Goal: Task Accomplishment & Management: Use online tool/utility

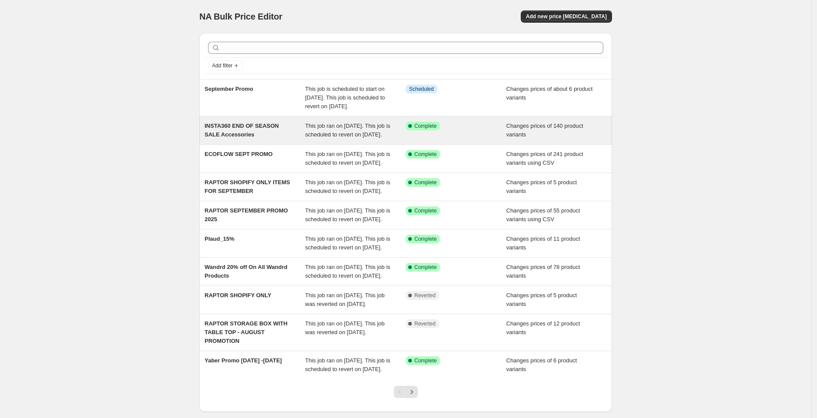
click at [303, 139] on div "INSTA360 END OF SEASON SALE Accessories" at bounding box center [254, 130] width 101 height 17
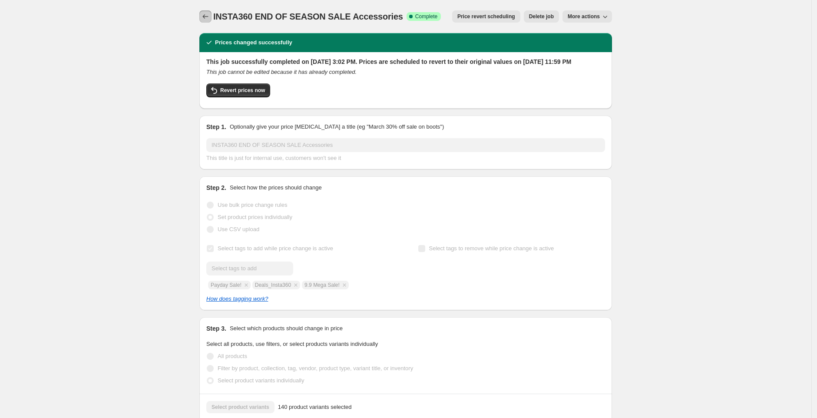
click at [210, 19] on icon "Price change jobs" at bounding box center [205, 16] width 9 height 9
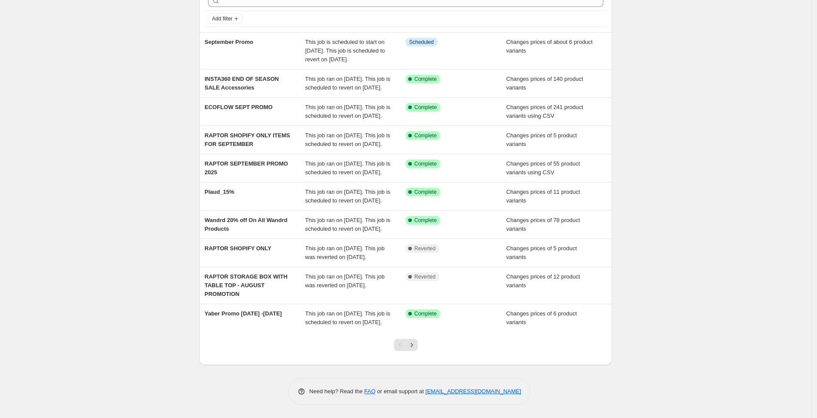
scroll to position [125, 0]
click at [416, 344] on icon "Next" at bounding box center [411, 344] width 9 height 9
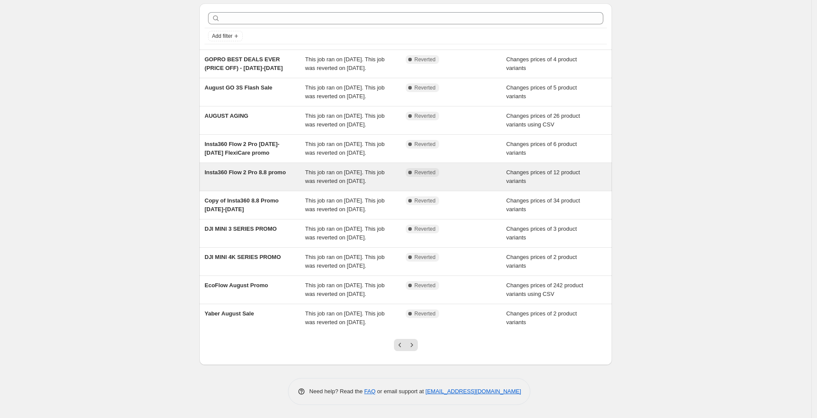
scroll to position [116, 0]
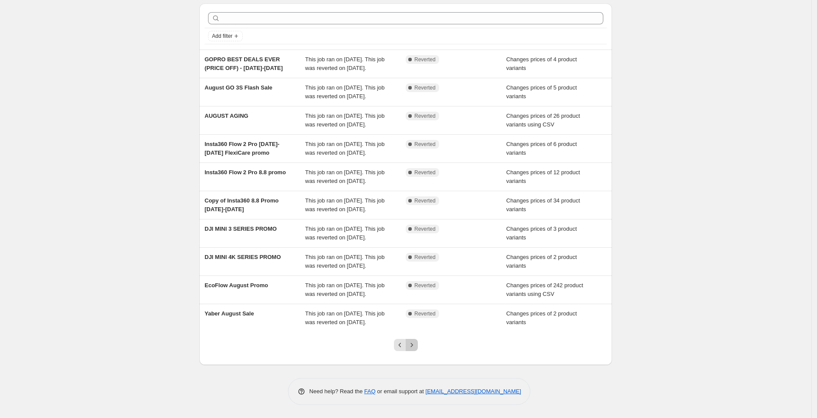
click at [418, 346] on button "Next" at bounding box center [411, 345] width 12 height 12
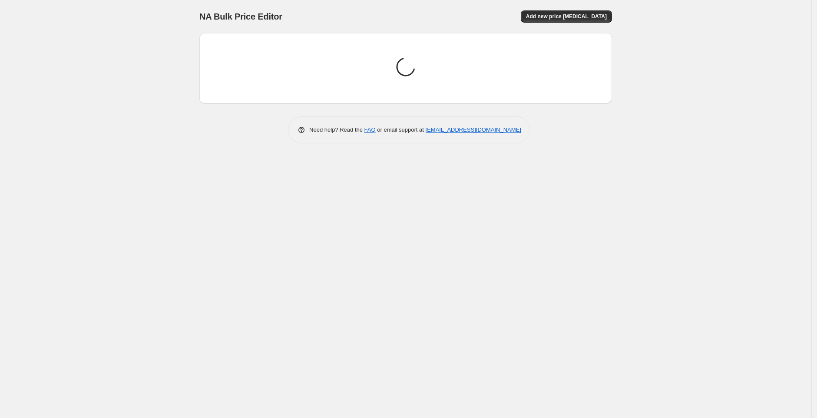
scroll to position [0, 0]
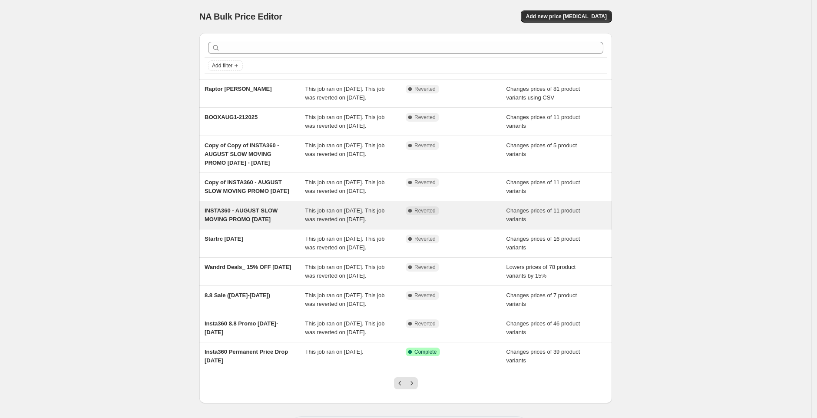
click at [305, 224] on div "INSTA360 - AUGUST SLOW MOVING PROMO 30 - aug 30" at bounding box center [254, 214] width 101 height 17
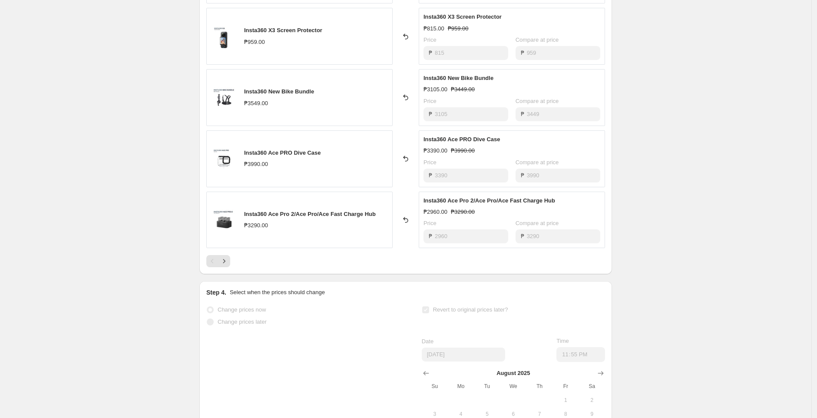
scroll to position [522, 0]
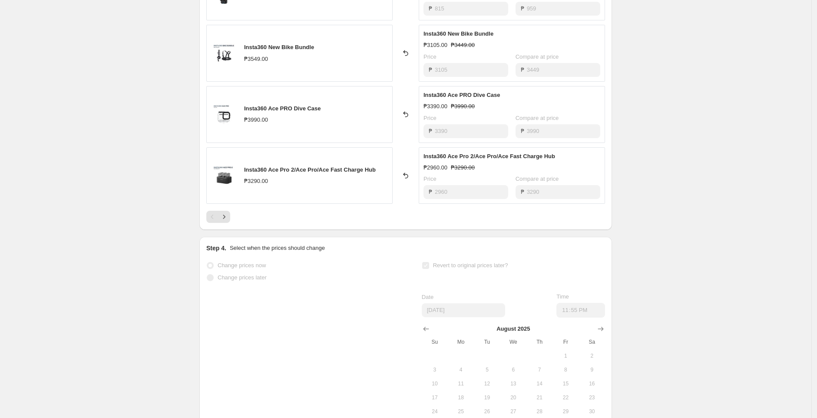
drag, startPoint x: 162, startPoint y: 187, endPoint x: 156, endPoint y: 160, distance: 27.6
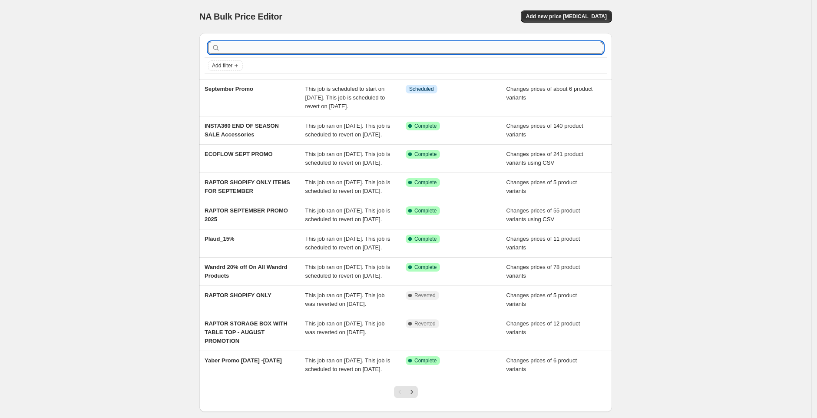
click at [266, 49] on input "text" at bounding box center [412, 48] width 381 height 12
type input "insta360"
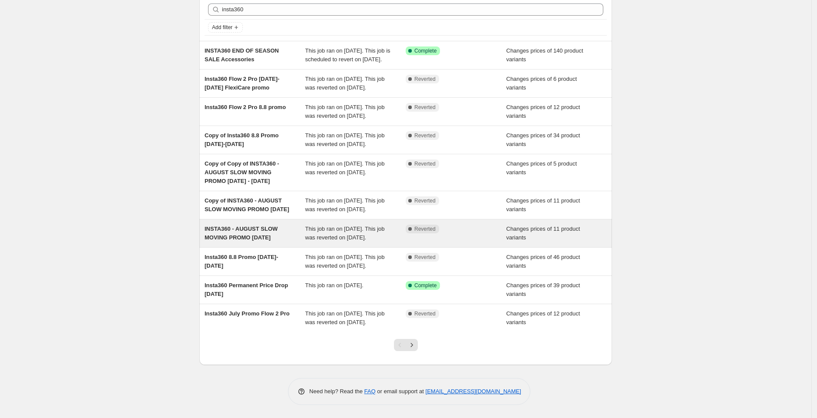
scroll to position [84, 0]
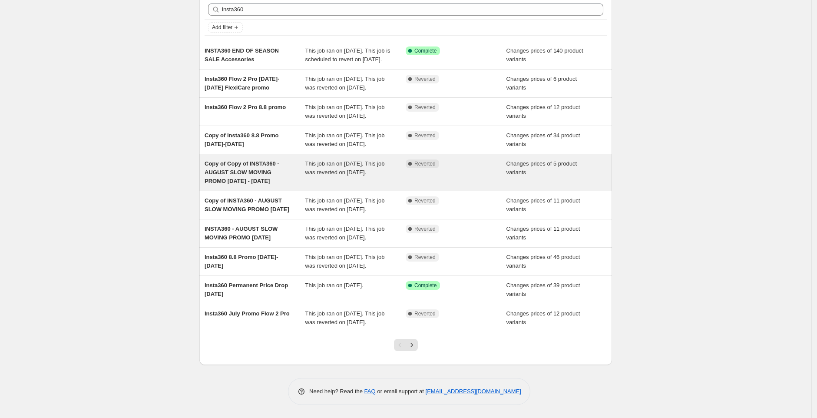
click at [451, 162] on div "Complete Reverted" at bounding box center [455, 172] width 101 height 26
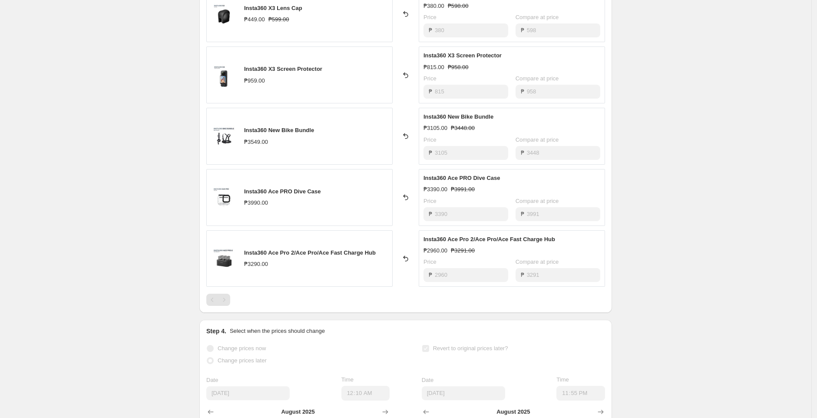
scroll to position [505, 0]
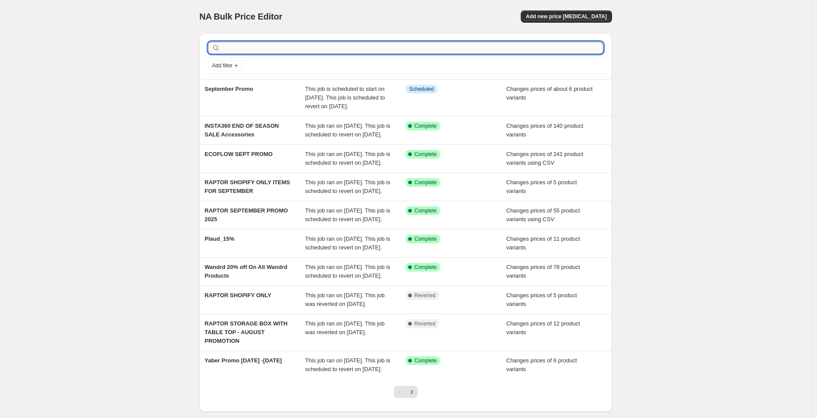
click at [263, 51] on input "text" at bounding box center [412, 48] width 381 height 12
type input "insta360"
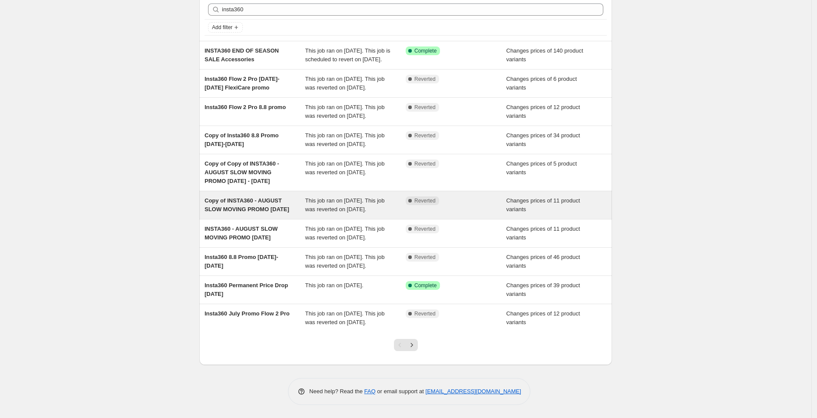
scroll to position [43, 0]
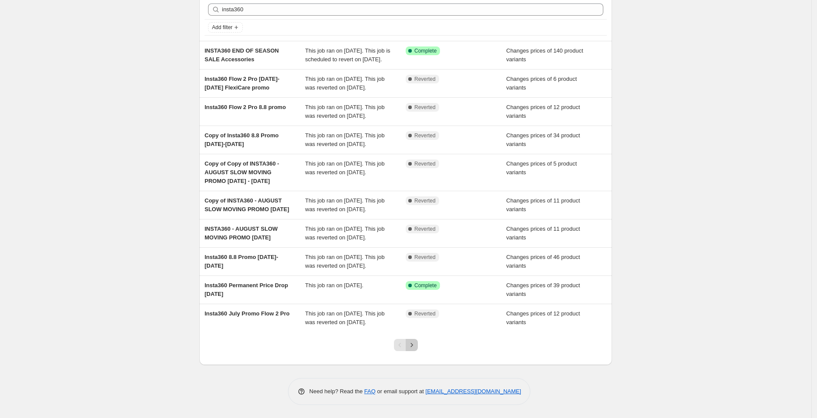
click at [412, 349] on icon "Next" at bounding box center [411, 344] width 9 height 9
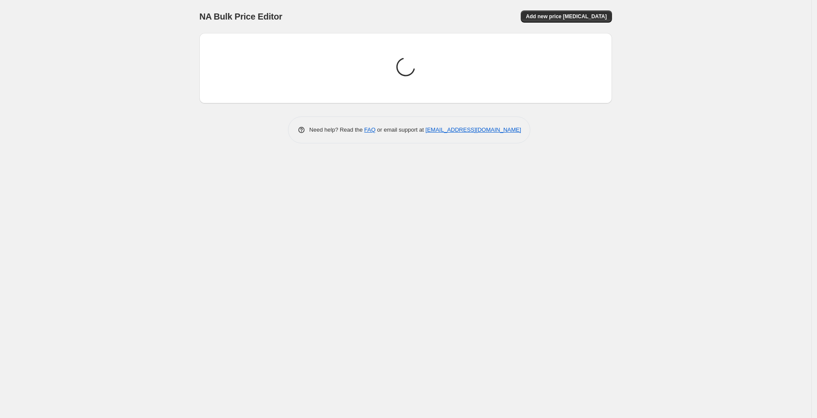
scroll to position [0, 0]
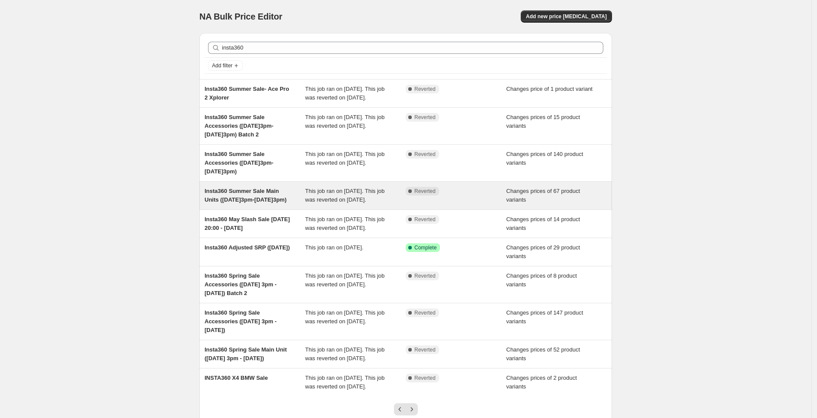
click at [260, 204] on div "Insta360 Summer Sale Main Units (May31@3pm-June15@3pm)" at bounding box center [254, 195] width 101 height 17
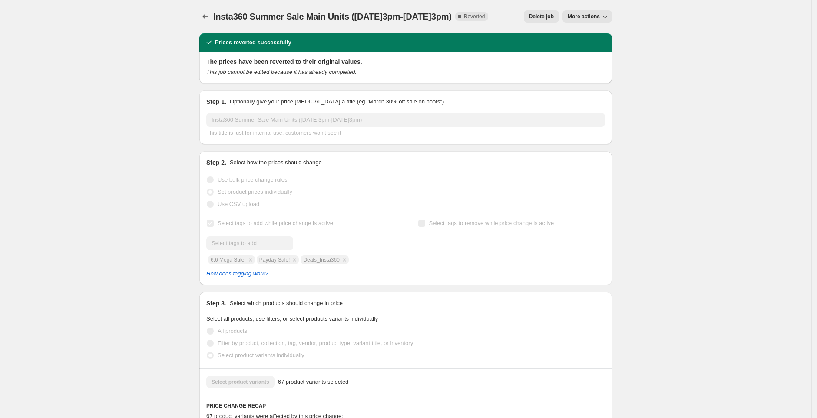
click at [606, 19] on icon "button" at bounding box center [604, 16] width 9 height 9
click at [600, 36] on span "Copy to new job" at bounding box center [589, 34] width 40 height 7
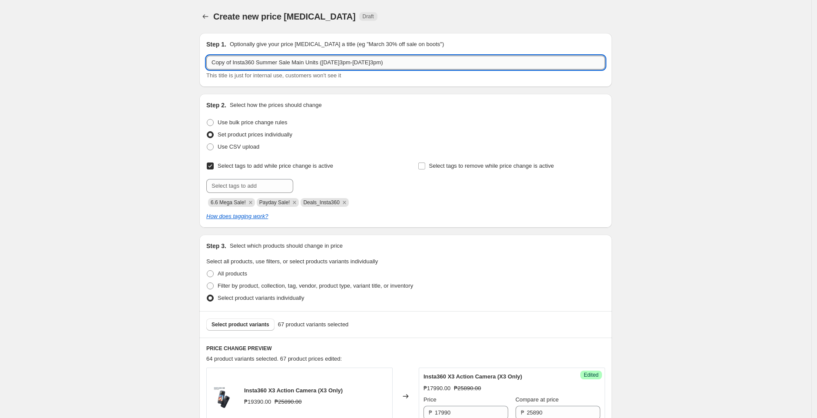
click at [294, 65] on input "Copy of Insta360 Summer Sale Main Units (May31@3pm-June15@3pm)" at bounding box center [405, 63] width 399 height 14
click at [306, 61] on input "Copy of Insta360 Summer Sale Main Units (May31@3pm-June15@3pm)" at bounding box center [405, 63] width 399 height 14
click at [296, 61] on input "Copy of Insta360 Summer Sale Main Units (May31@3pm-June15@3pm)" at bounding box center [405, 63] width 399 height 14
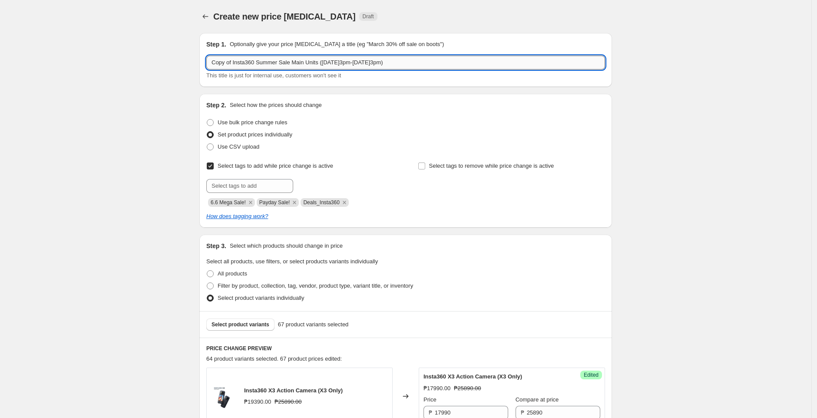
paste input "INSTA360 END OF SEASON SALE"
click at [331, 61] on input "INSTA360 END OF SEASON SALE Main Units (May31@3pm-June15@3pm)" at bounding box center [405, 63] width 399 height 14
type input "INSTA360 END OF SEASON SALE Main Units"
click at [253, 201] on icon "Remove 6.6 Mega Sale!" at bounding box center [251, 202] width 8 height 8
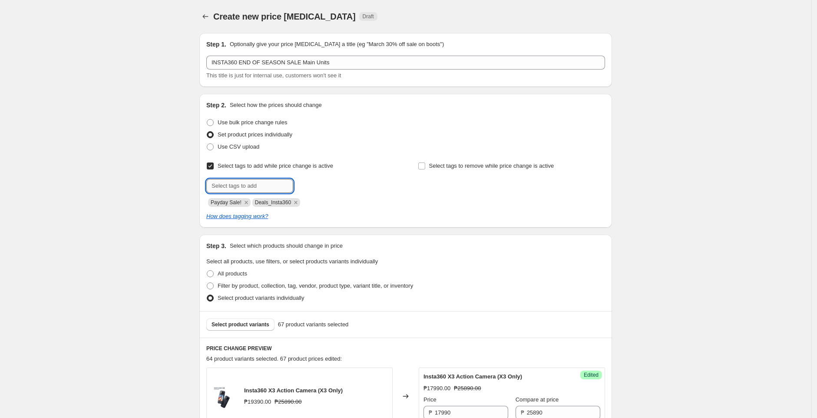
click at [266, 185] on input "text" at bounding box center [249, 186] width 87 height 14
paste input "9.9 Mega Sale!"
type input "9.9 Mega Sale!"
click at [333, 184] on span "9.9 Mega Sal..." at bounding box center [348, 185] width 72 height 6
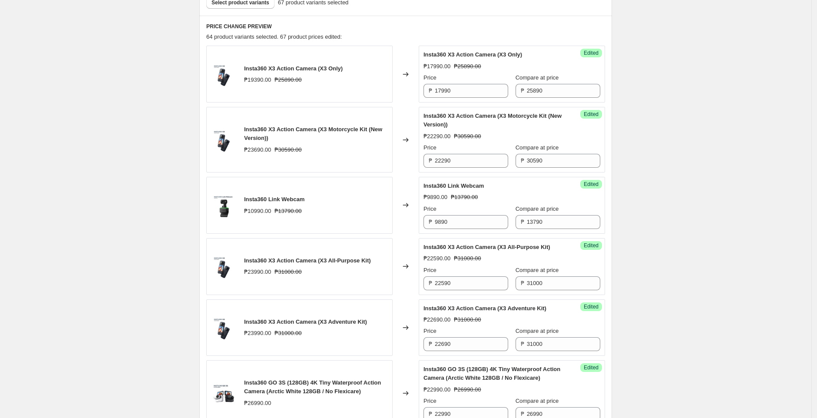
scroll to position [322, 0]
click at [458, 88] on input "17990" at bounding box center [471, 90] width 73 height 14
paste input "15,990"
click at [405, 97] on div "Changed to" at bounding box center [405, 73] width 26 height 57
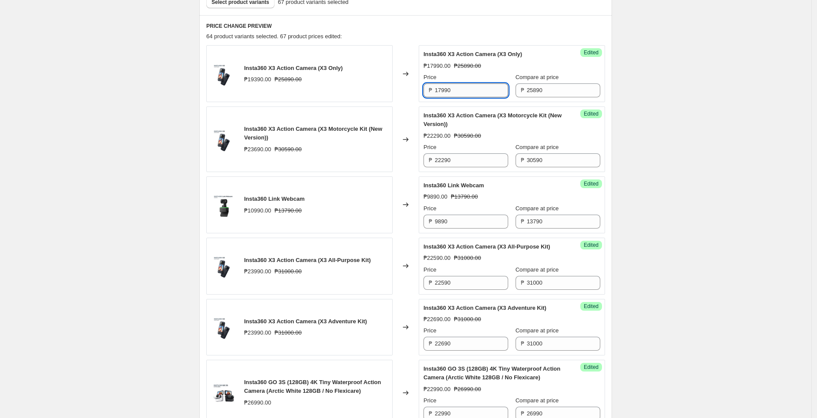
click at [448, 90] on input "17990" at bounding box center [471, 90] width 73 height 14
paste input "15,990"
click at [487, 95] on input "17990" at bounding box center [471, 90] width 73 height 14
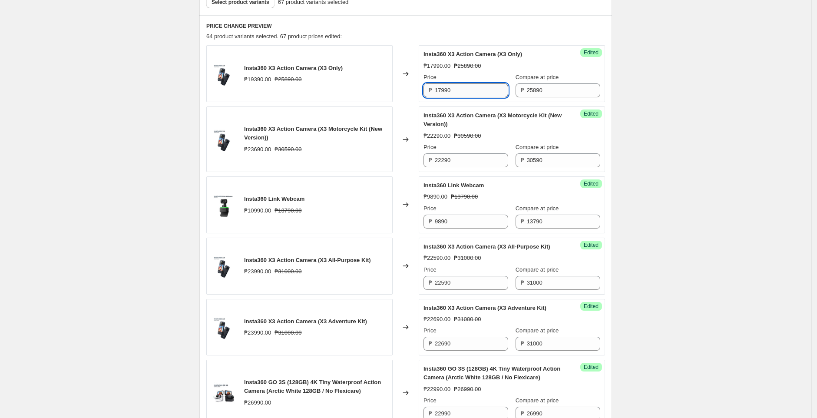
paste input "5"
type input "15990"
click at [479, 163] on input "22290" at bounding box center [471, 160] width 73 height 14
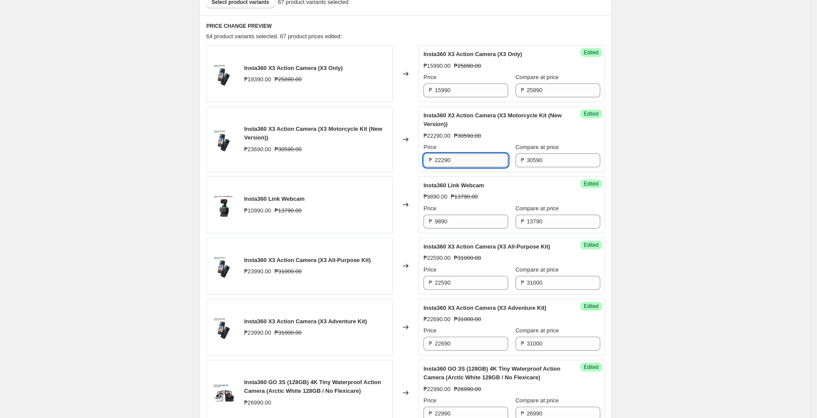
paste input "0"
type input "20290"
click at [408, 162] on div "Changed to" at bounding box center [405, 139] width 26 height 66
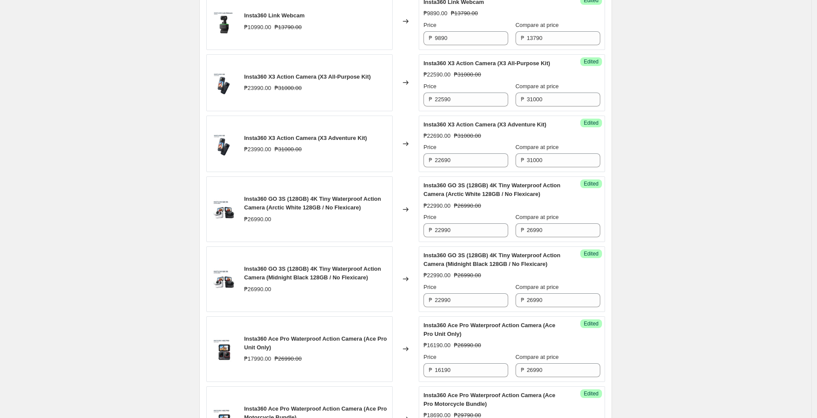
scroll to position [507, 0]
click at [547, 36] on input "13790" at bounding box center [563, 37] width 73 height 14
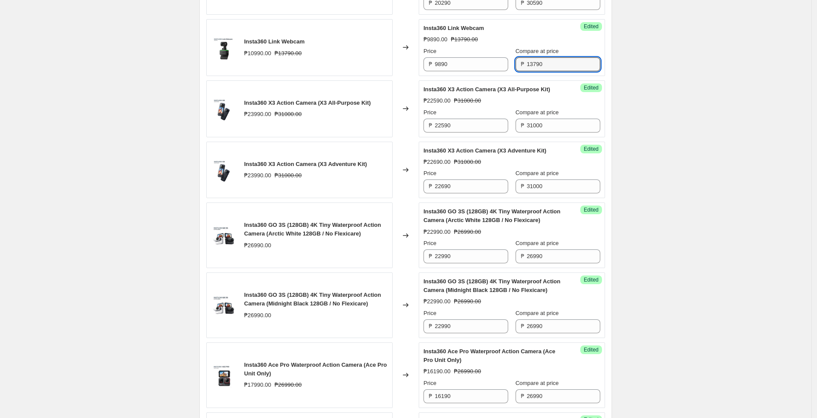
scroll to position [423, 0]
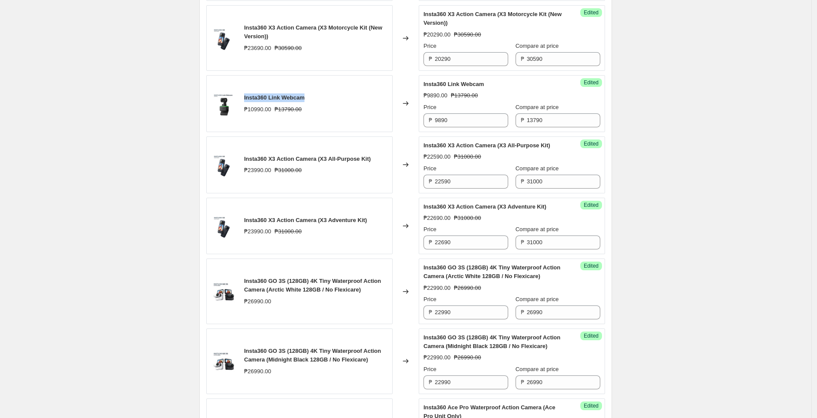
drag, startPoint x: 257, startPoint y: 90, endPoint x: 321, endPoint y: 99, distance: 64.0
click at [321, 99] on div "Insta360 Link Webcam ₱10990.00 ₱13790.00" at bounding box center [299, 103] width 186 height 57
copy span "Insta360 Link Webcam"
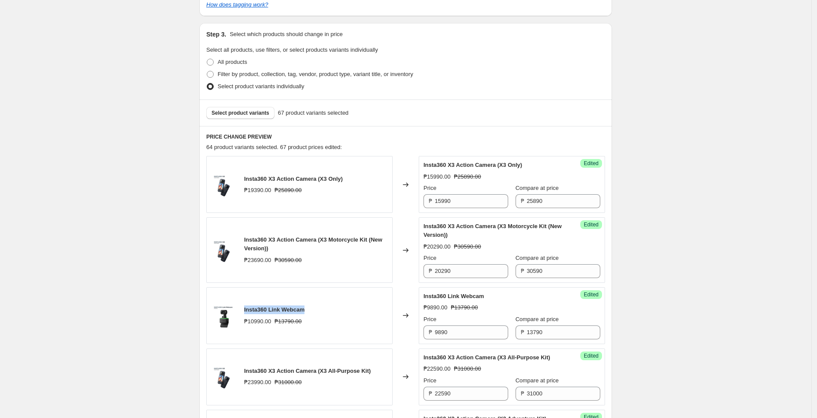
scroll to position [193, 0]
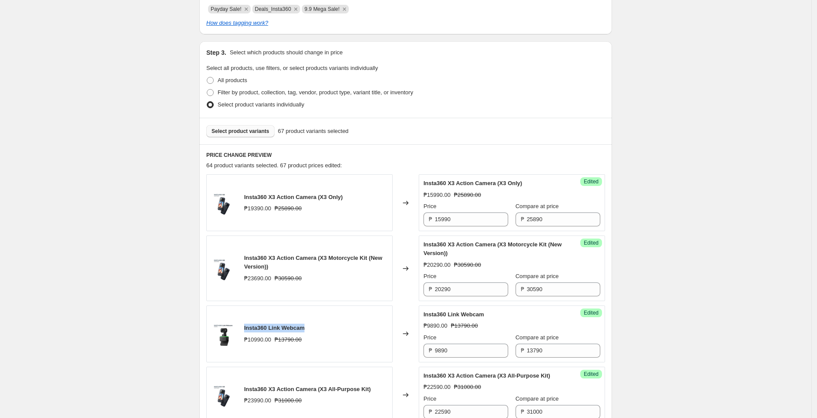
click at [248, 128] on span "Select product variants" at bounding box center [240, 131] width 58 height 7
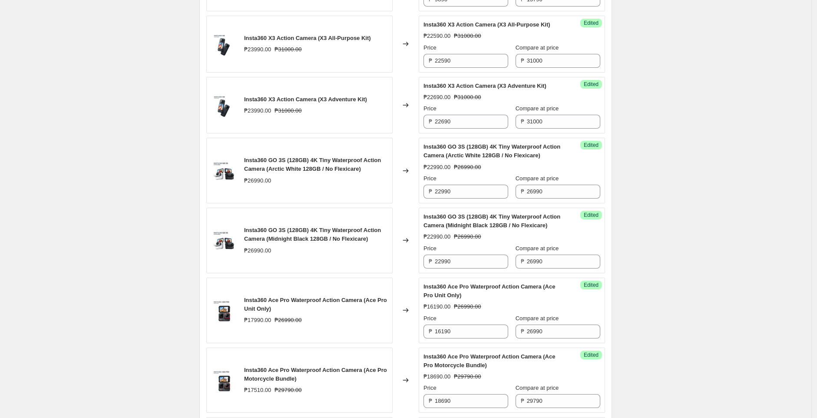
scroll to position [545, 0]
click at [463, 66] on input "22590" at bounding box center [471, 60] width 73 height 14
paste input "0"
type input "20590"
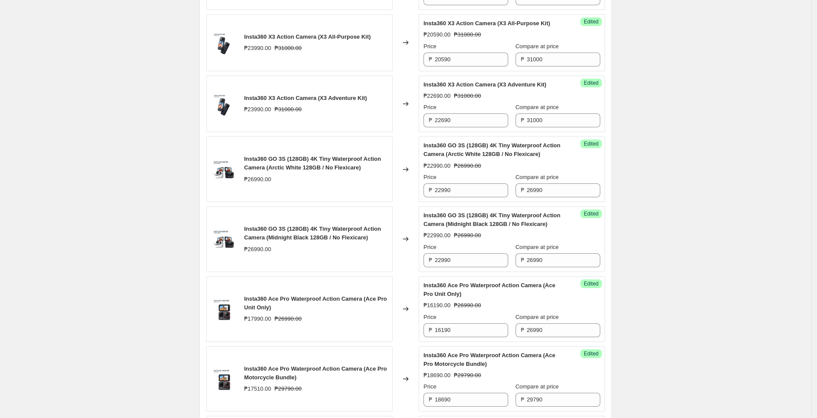
click at [407, 71] on div "Changed to" at bounding box center [405, 42] width 26 height 57
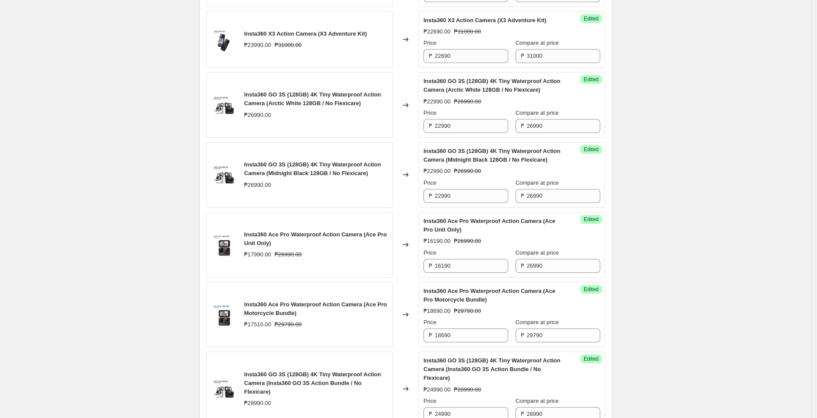
scroll to position [617, 0]
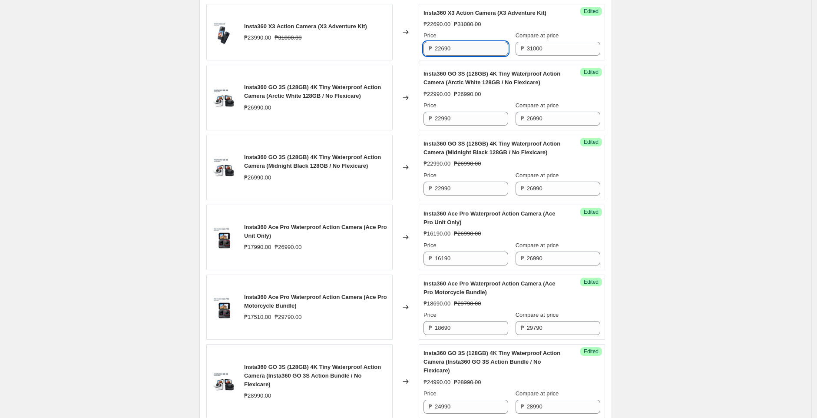
click at [465, 56] on input "22690" at bounding box center [471, 49] width 73 height 14
paste input "05"
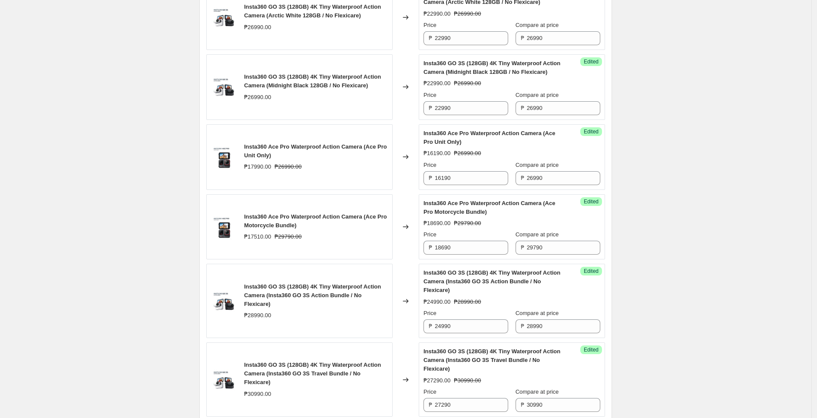
scroll to position [699, 0]
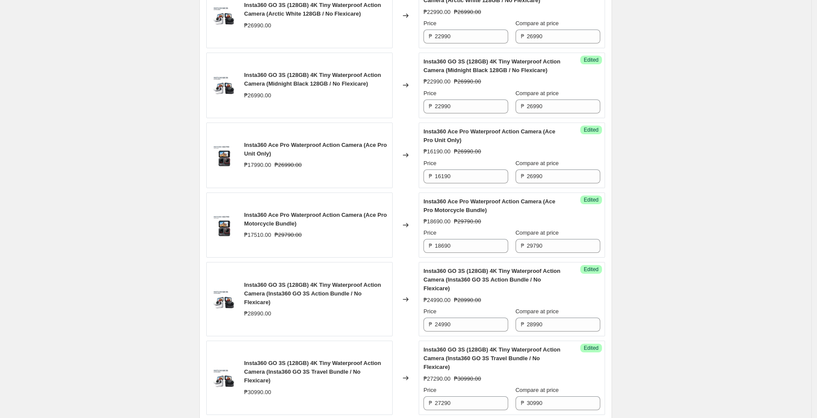
type input "20590"
click at [492, 43] on input "22990" at bounding box center [471, 37] width 73 height 14
paste input "15"
type input "21590"
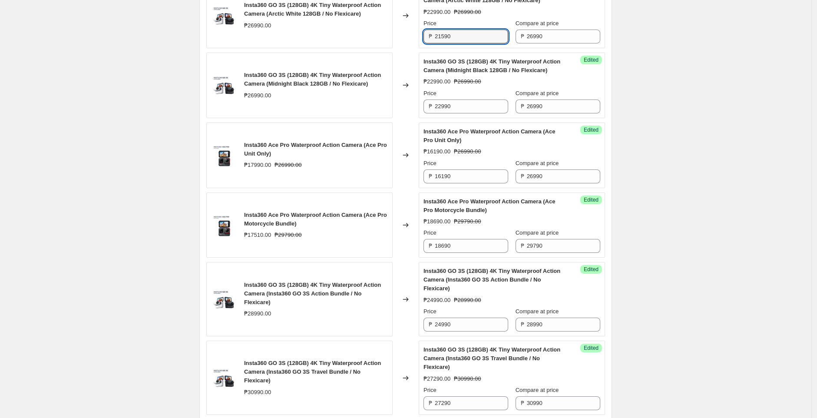
click at [407, 48] on div "Changed to" at bounding box center [405, 16] width 26 height 66
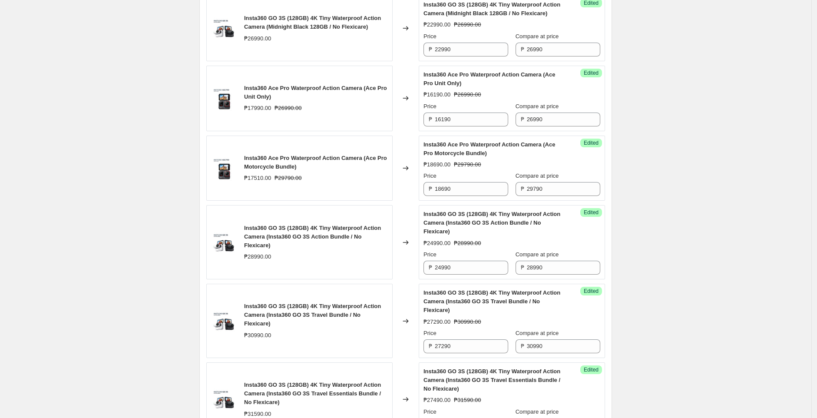
scroll to position [757, 0]
click at [479, 56] on input "22990" at bounding box center [471, 49] width 73 height 14
paste input "15"
type input "21590"
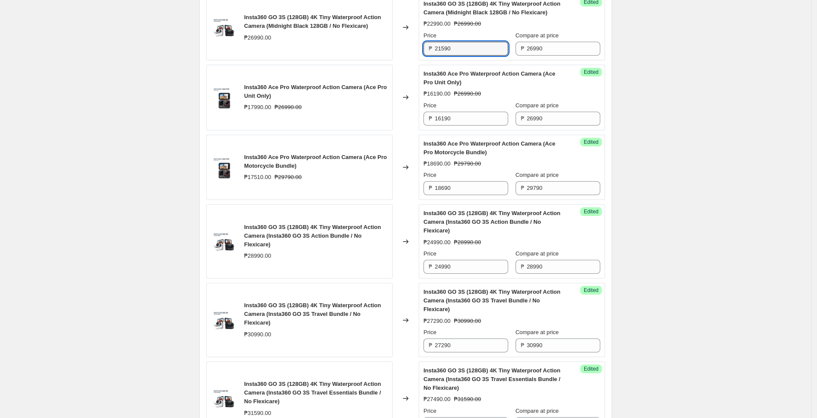
click at [405, 60] on div "Changed to" at bounding box center [405, 28] width 26 height 66
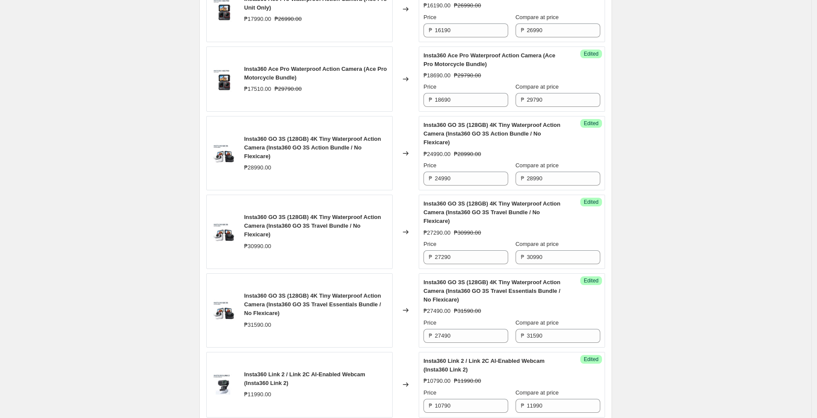
scroll to position [845, 0]
click at [494, 37] on input "16190" at bounding box center [471, 30] width 73 height 14
paste input "42"
type input "14290"
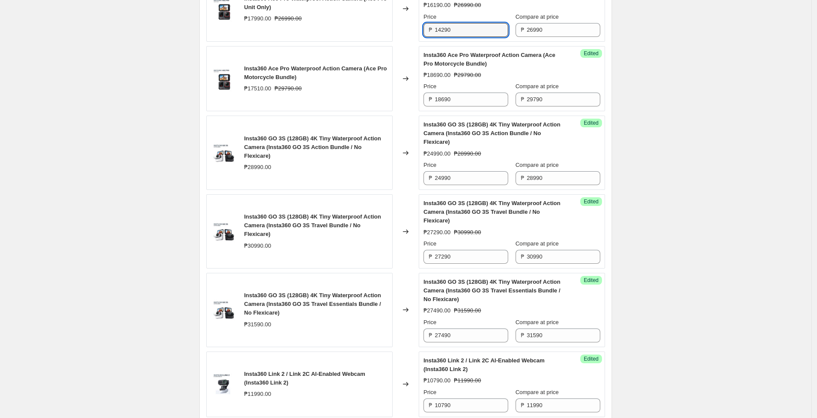
click at [402, 42] on div "Changed to" at bounding box center [405, 9] width 26 height 66
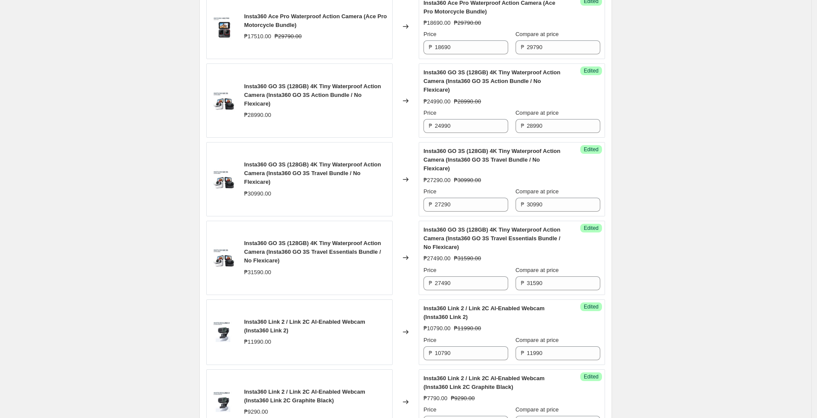
scroll to position [900, 0]
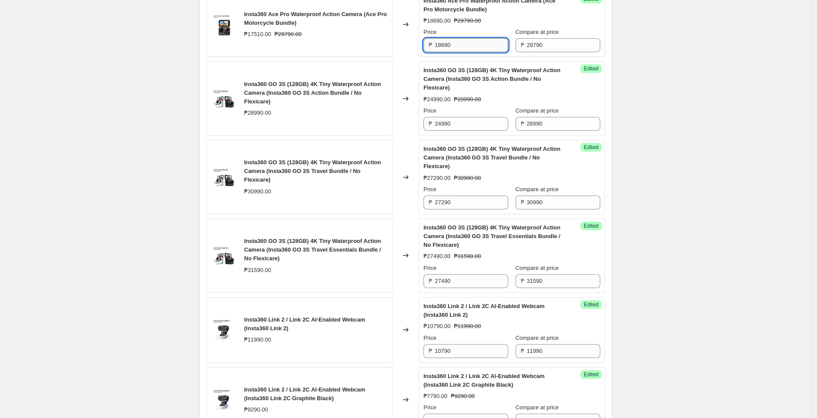
click at [481, 52] on input "18690" at bounding box center [471, 45] width 73 height 14
paste input "67"
type input "16790"
click at [405, 57] on div "Changed to" at bounding box center [405, 25] width 26 height 66
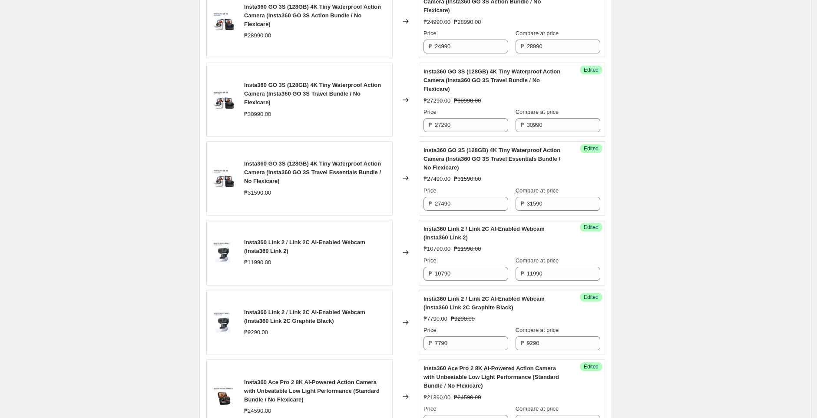
scroll to position [977, 0]
click at [469, 53] on input "24990" at bounding box center [471, 46] width 73 height 14
paste input "35"
type input "23590"
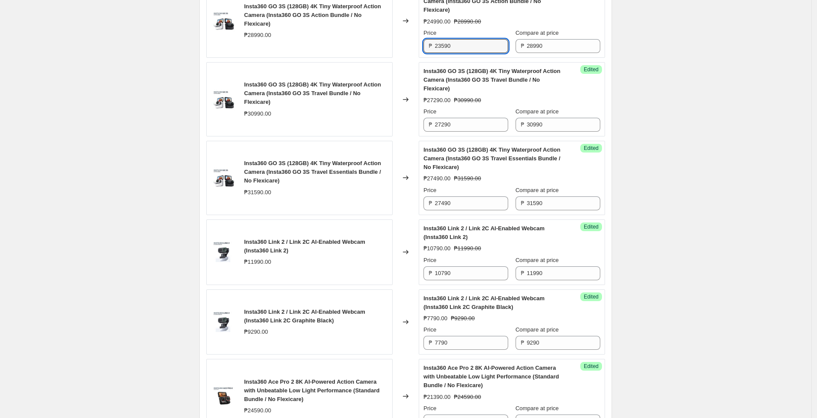
click at [410, 58] on div "Changed to" at bounding box center [405, 21] width 26 height 74
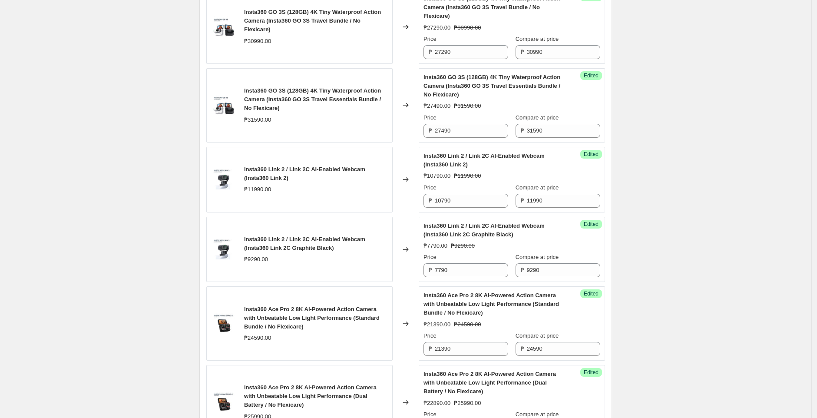
scroll to position [1051, 0]
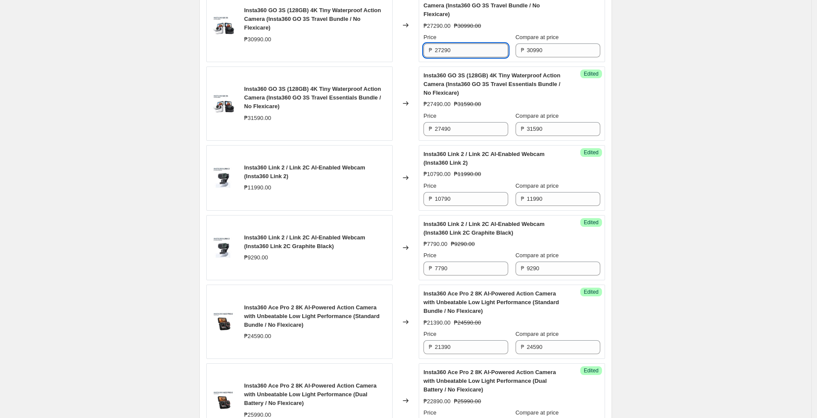
click at [456, 57] on input "27290" at bounding box center [471, 50] width 73 height 14
paste input "58"
type input "25890"
click at [412, 62] on div "Changed to" at bounding box center [405, 25] width 26 height 74
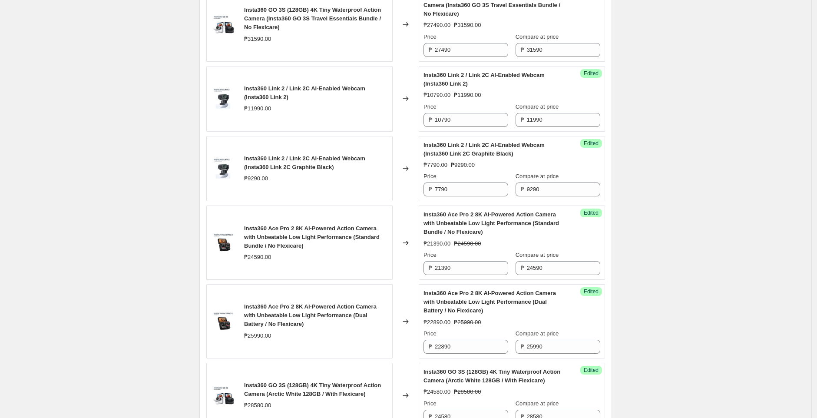
scroll to position [1134, 0]
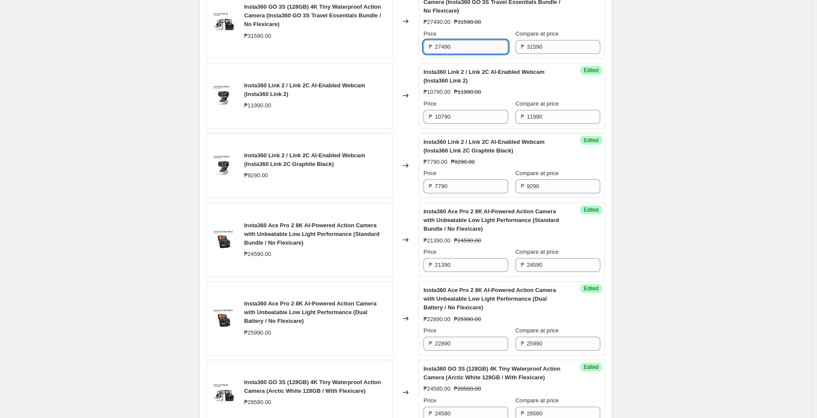
click at [474, 54] on input "27490" at bounding box center [471, 47] width 73 height 14
paste input "59"
type input "25990"
click at [396, 59] on div "Changed to" at bounding box center [405, 21] width 26 height 74
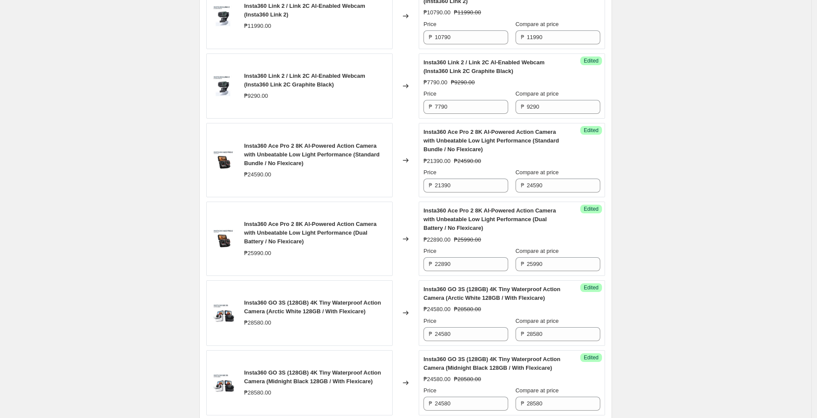
scroll to position [1218, 0]
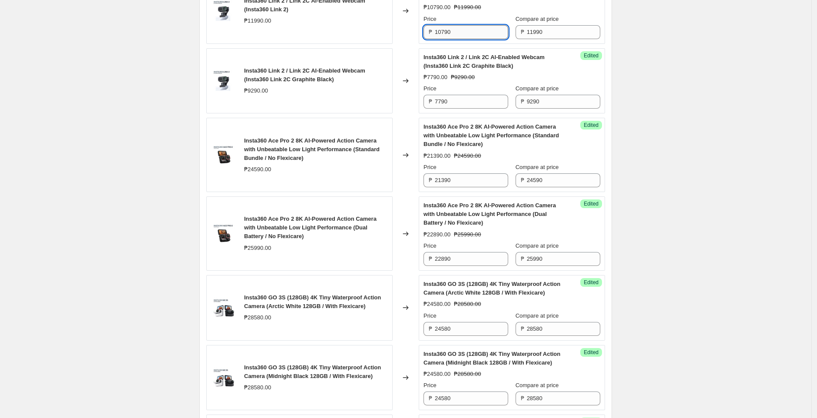
click at [469, 39] on input "10790" at bounding box center [471, 32] width 73 height 14
paste input "89"
type input "8990"
click at [409, 44] on div "Changed to" at bounding box center [405, 11] width 26 height 66
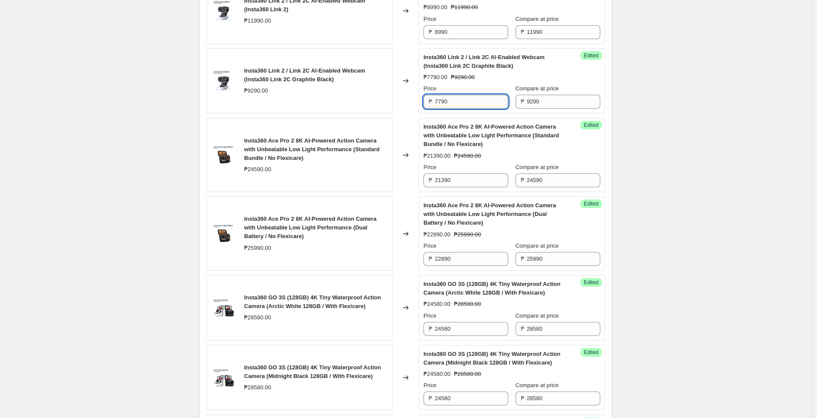
click at [473, 109] on input "7790" at bounding box center [471, 102] width 73 height 14
click at [467, 109] on input "7790" at bounding box center [471, 102] width 73 height 14
paste input "6"
type input "6790"
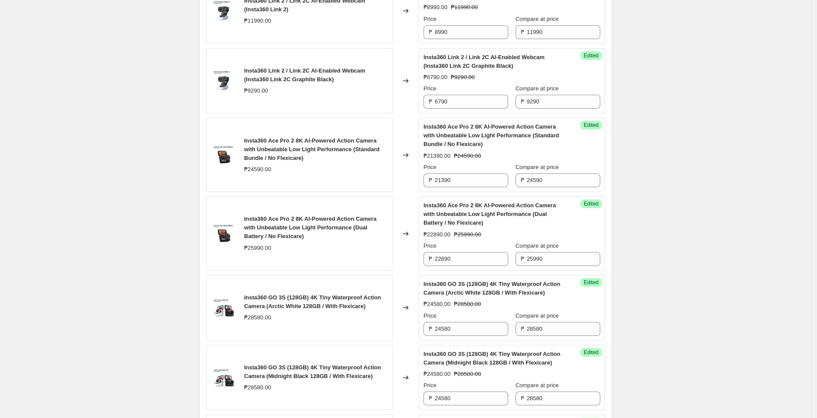
click at [413, 114] on div "Changed to" at bounding box center [405, 81] width 26 height 66
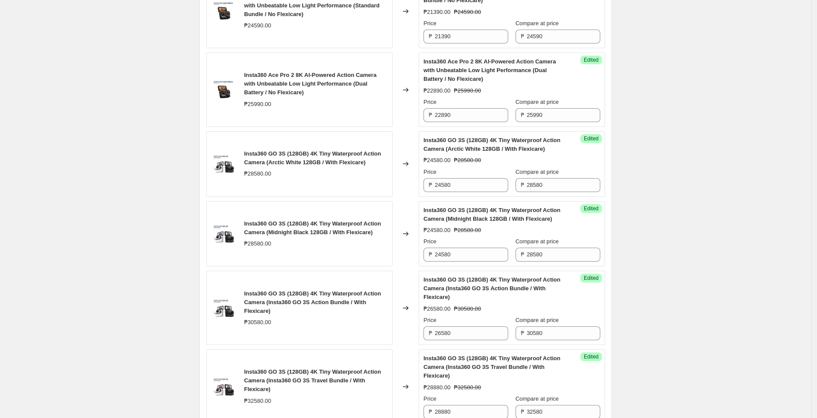
scroll to position [1365, 0]
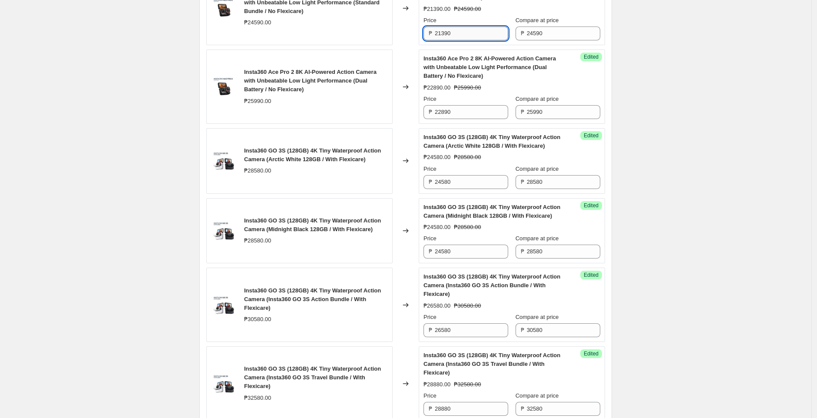
click at [456, 40] on input "21390" at bounding box center [471, 33] width 73 height 14
paste input "0"
type input "20390"
click at [392, 45] on div "Insta360 Ace Pro 2 8K AI-Powered Action Camera with Unbeatable Low Light Perfor…" at bounding box center [299, 8] width 186 height 74
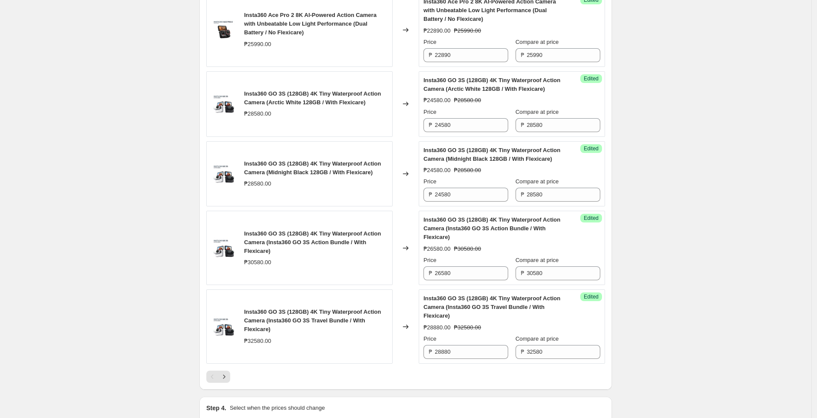
scroll to position [1426, 0]
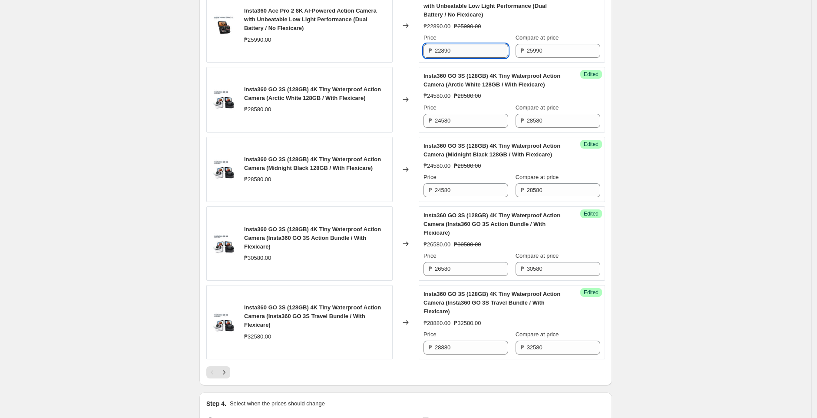
click at [507, 58] on input "22890" at bounding box center [471, 51] width 73 height 14
paste input "15"
type input "21590"
click at [402, 63] on div "Changed to" at bounding box center [405, 25] width 26 height 74
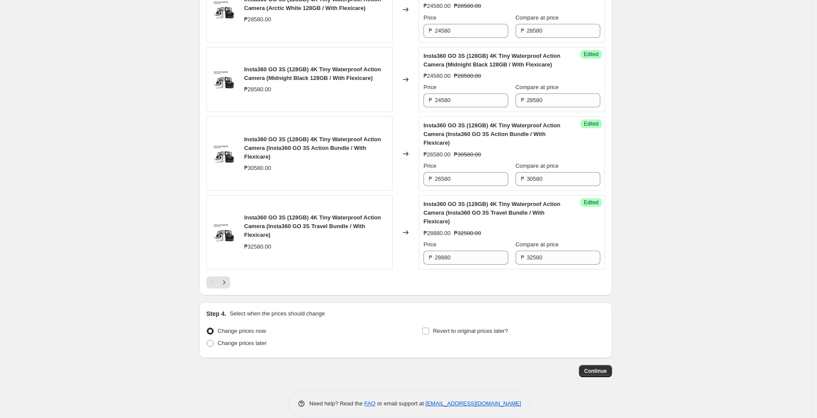
scroll to position [1517, 0]
click at [475, 36] on input "24580" at bounding box center [471, 30] width 73 height 14
paste input "3021"
type input "23021"
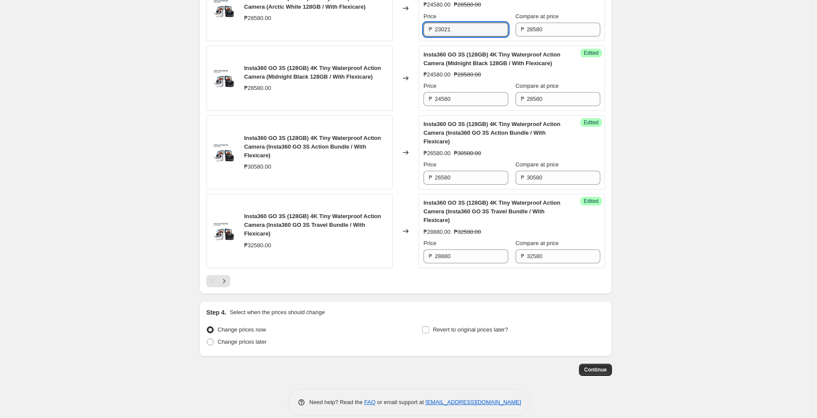
click at [407, 41] on div "Changed to" at bounding box center [405, 9] width 26 height 66
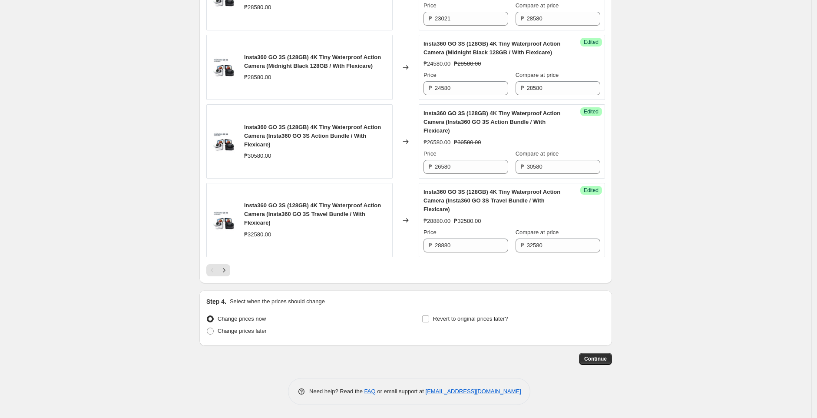
scroll to position [1573, 0]
click at [485, 91] on input "24580" at bounding box center [471, 88] width 73 height 14
paste input "3021"
type input "23021"
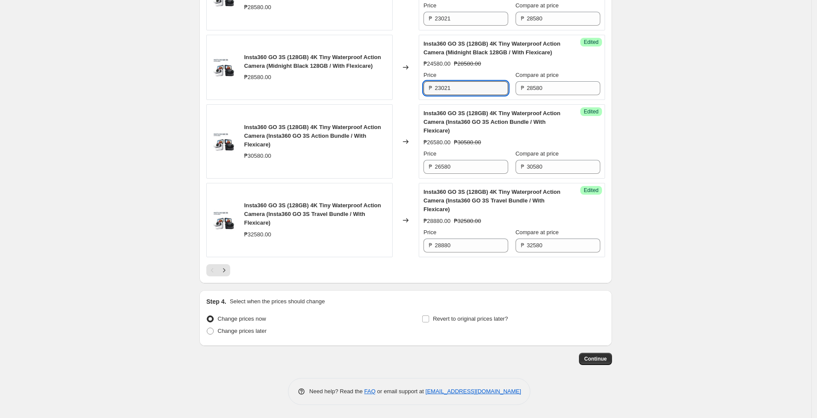
click at [400, 90] on div "Changed to" at bounding box center [405, 68] width 26 height 66
click at [468, 163] on input "26580" at bounding box center [471, 167] width 73 height 14
paste input "5021"
type input "25021"
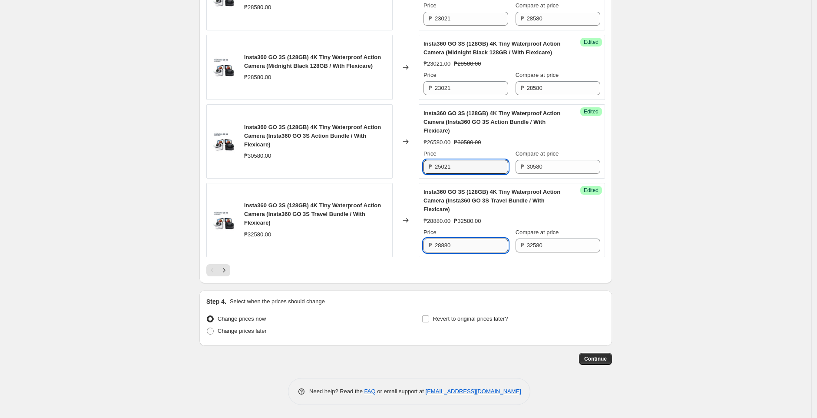
click at [471, 249] on input "28880" at bounding box center [471, 245] width 73 height 14
paste input "7321"
type input "27321"
click at [434, 264] on div at bounding box center [405, 270] width 399 height 12
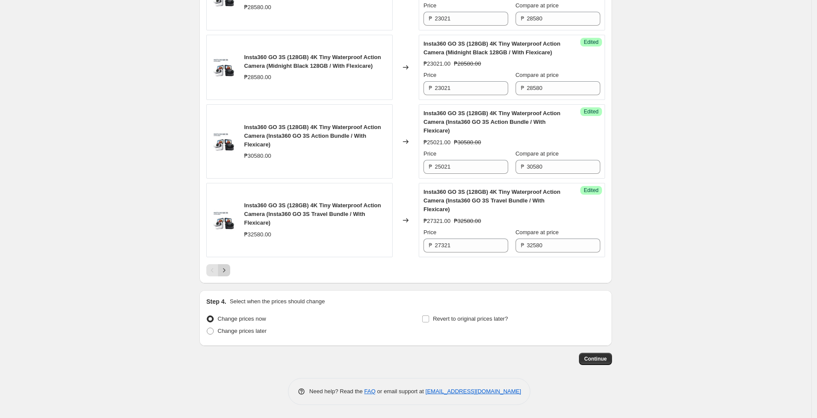
click at [228, 269] on icon "Next" at bounding box center [224, 270] width 9 height 9
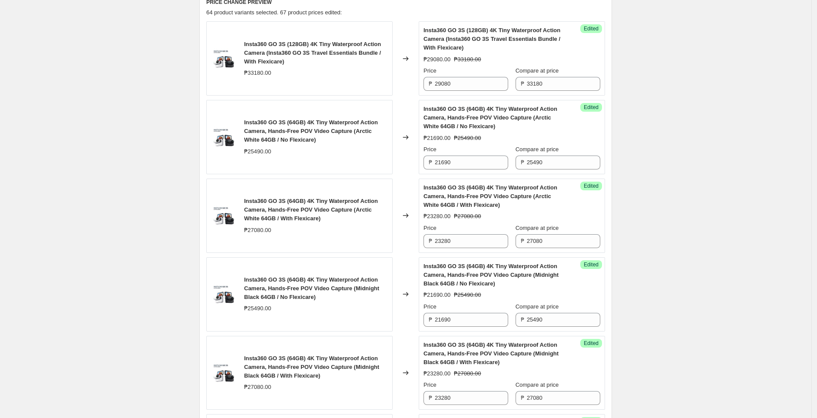
scroll to position [351, 0]
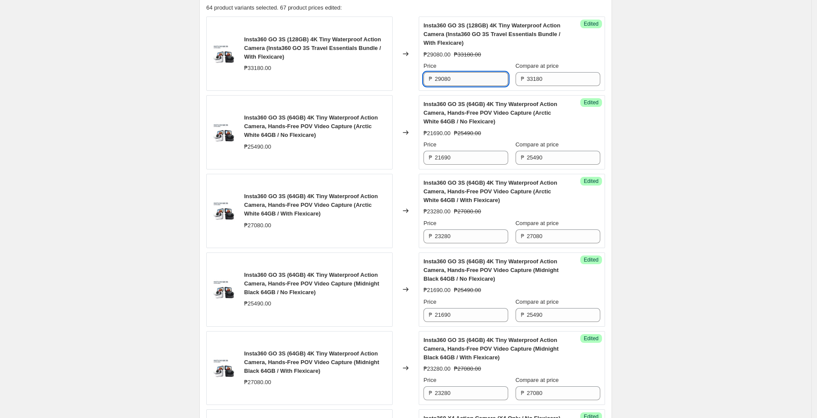
click at [489, 74] on input "29080" at bounding box center [471, 79] width 73 height 14
paste input "7421"
type input "27421"
click at [397, 82] on div "Changed to" at bounding box center [405, 53] width 26 height 74
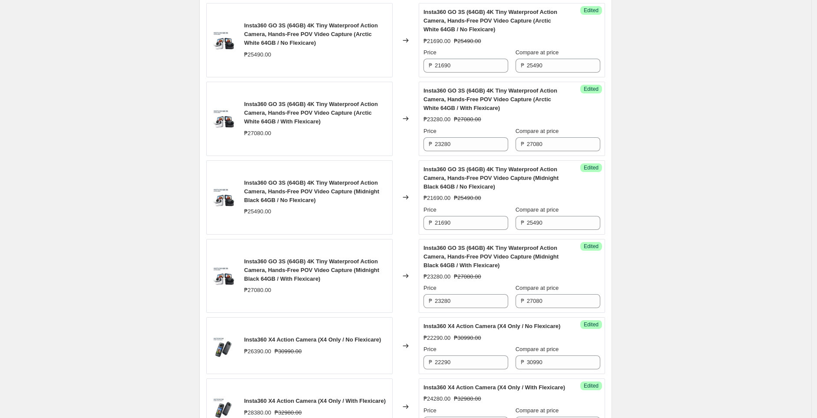
scroll to position [443, 0]
click at [493, 65] on input "21690" at bounding box center [471, 65] width 73 height 14
paste input "03"
type input "20390"
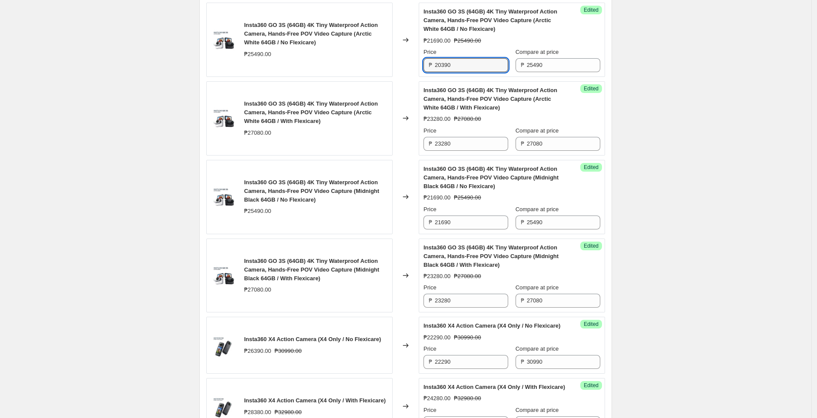
click at [405, 73] on div "Changed to" at bounding box center [405, 40] width 26 height 74
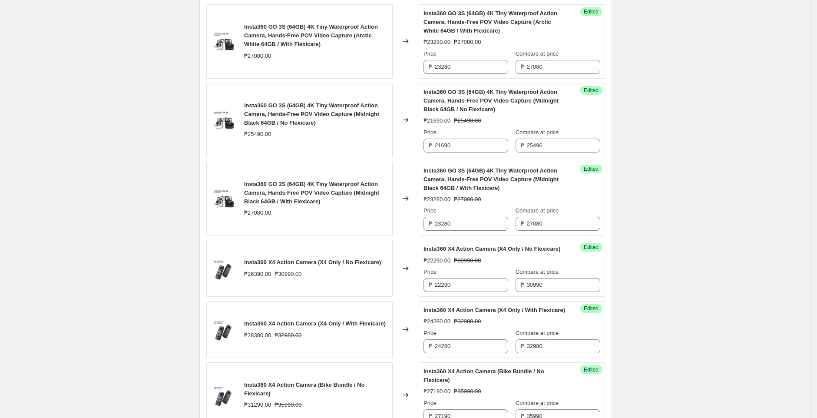
scroll to position [524, 0]
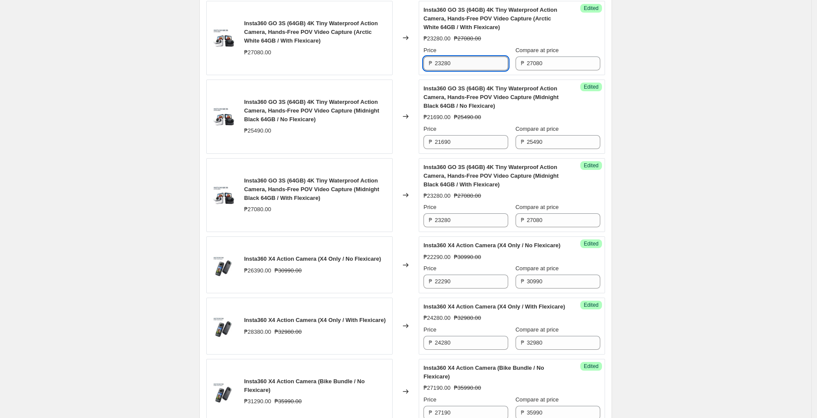
click at [477, 62] on input "23280" at bounding box center [471, 63] width 73 height 14
paste input "1821"
type input "21821"
click at [409, 57] on div "Changed to" at bounding box center [405, 38] width 26 height 74
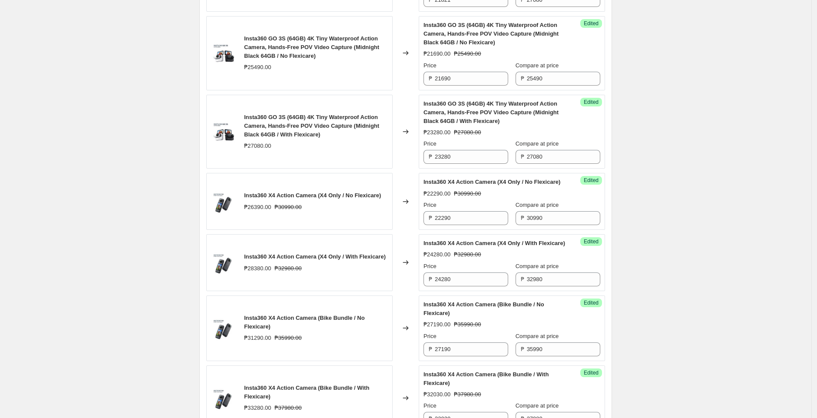
scroll to position [588, 0]
click at [499, 74] on input "21690" at bounding box center [471, 78] width 73 height 14
paste input "03"
type input "20390"
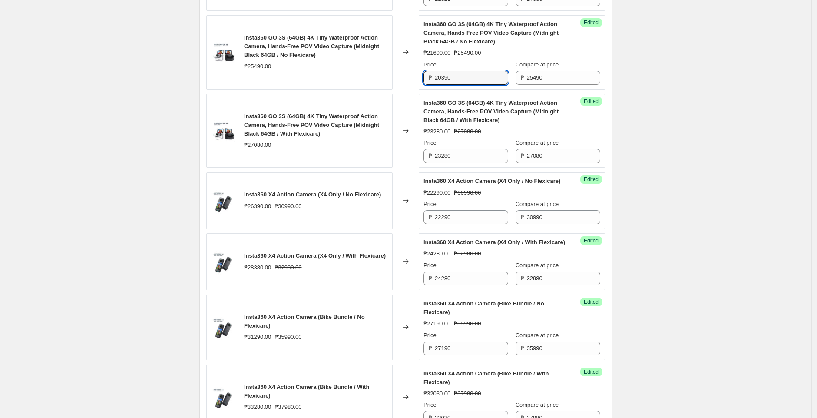
click at [410, 76] on div "Changed to" at bounding box center [405, 52] width 26 height 74
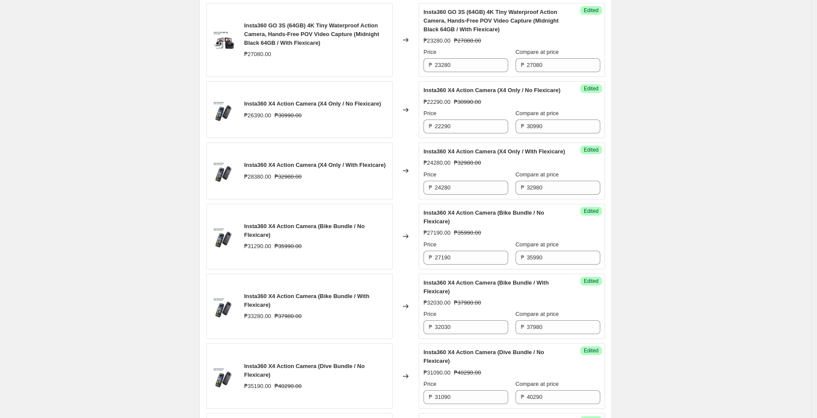
scroll to position [680, 0]
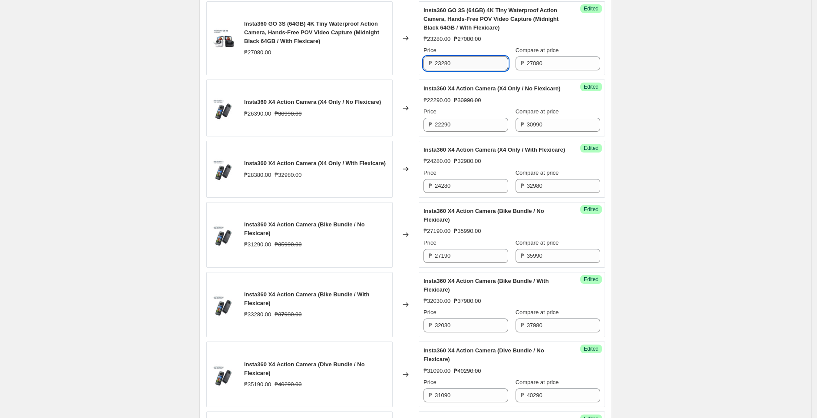
click at [485, 65] on input "23280" at bounding box center [471, 63] width 73 height 14
paste input "1821"
type input "21821"
click at [392, 67] on div "Insta360 GO 3S (64GB) 4K Tiny Waterproof Action Camera, Hands-Free POV Video Ca…" at bounding box center [299, 38] width 186 height 74
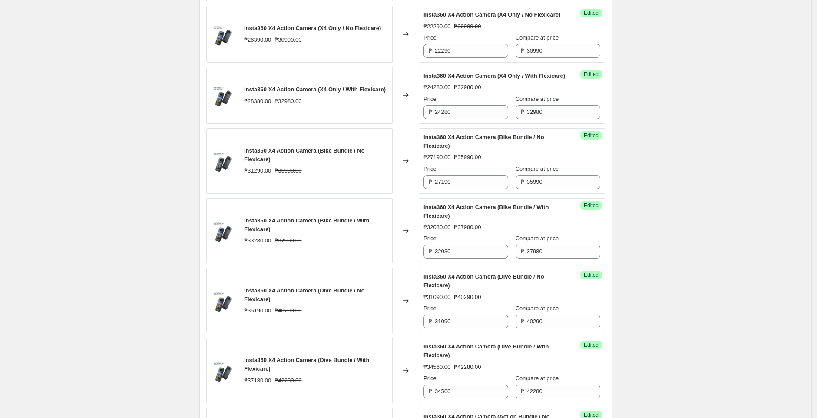
scroll to position [757, 0]
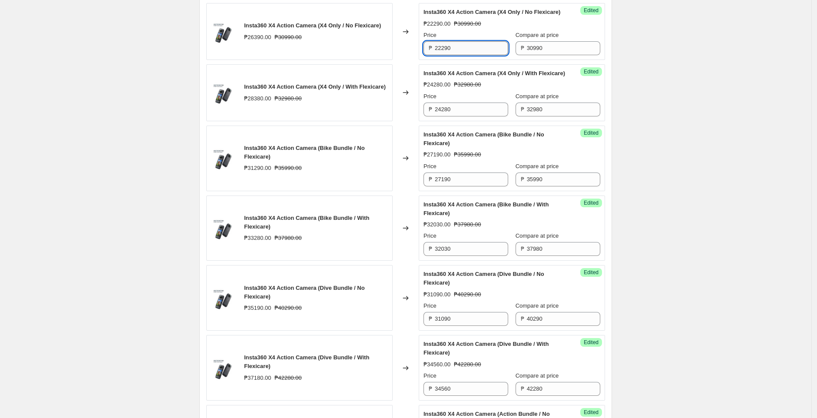
click at [478, 55] on input "22290" at bounding box center [471, 48] width 73 height 14
paste input "09"
type input "20990"
click at [414, 60] on div "Changed to" at bounding box center [405, 31] width 26 height 57
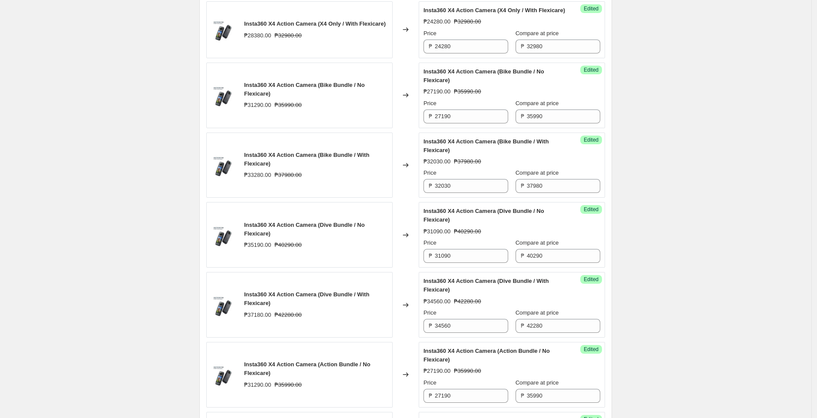
scroll to position [822, 0]
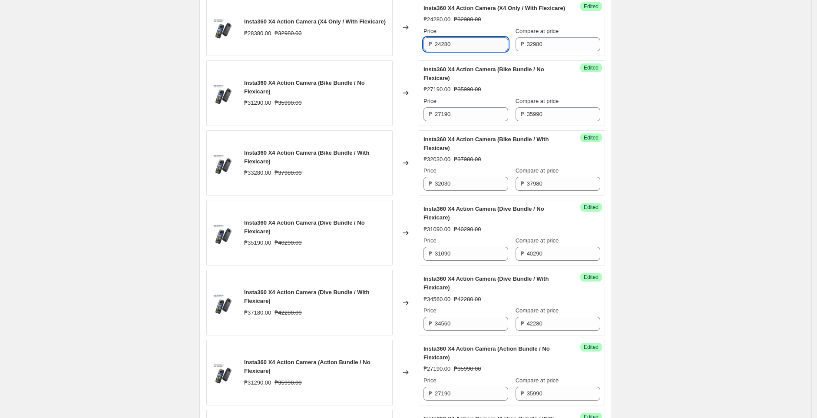
click at [471, 51] on input "24280" at bounding box center [471, 44] width 73 height 14
paste input "2601"
type input "22601"
click at [385, 56] on div "Insta360 X4 Action Camera (X4 Only / With Flexicare) ₱28380.00 ₱32980.00" at bounding box center [299, 27] width 186 height 57
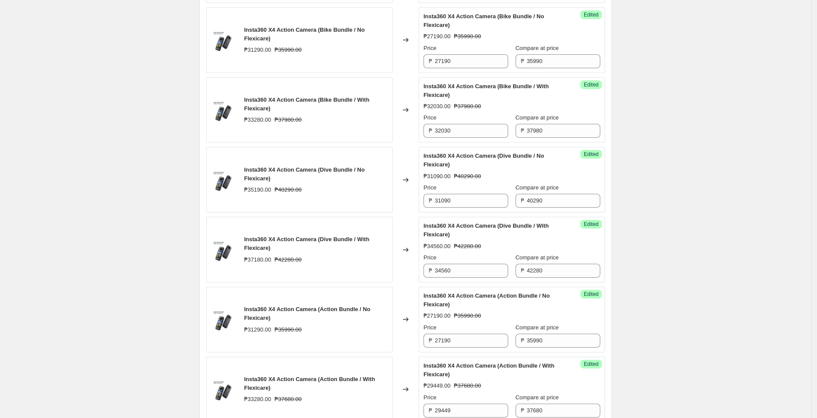
scroll to position [877, 0]
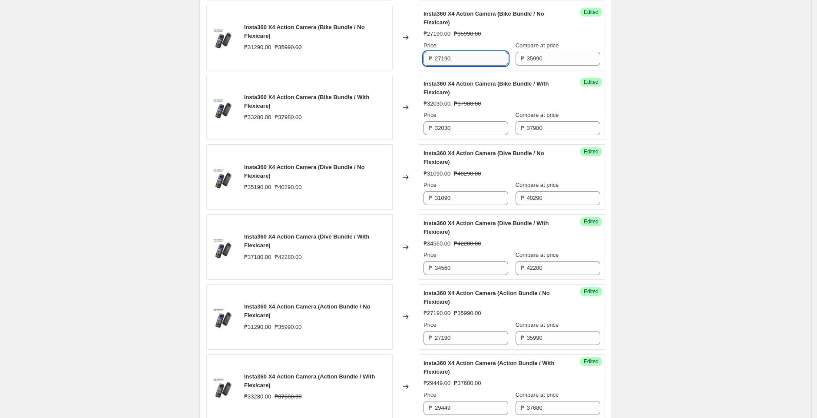
click at [476, 66] on input "27190" at bounding box center [471, 59] width 73 height 14
paste input "58"
type input "25890"
click at [405, 70] on div "Changed to" at bounding box center [405, 38] width 26 height 66
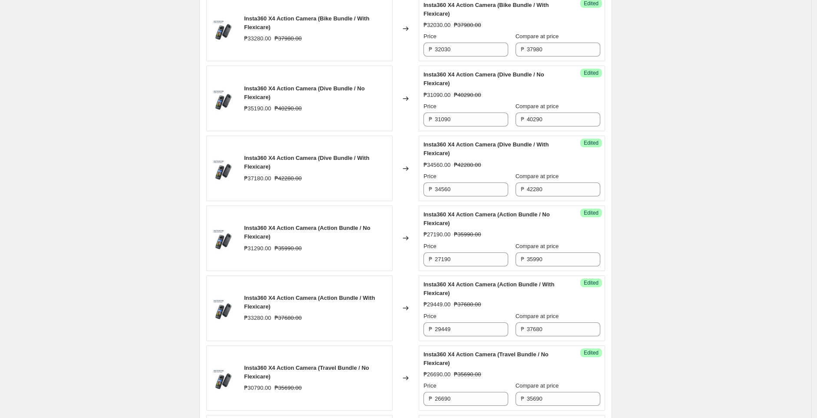
scroll to position [958, 0]
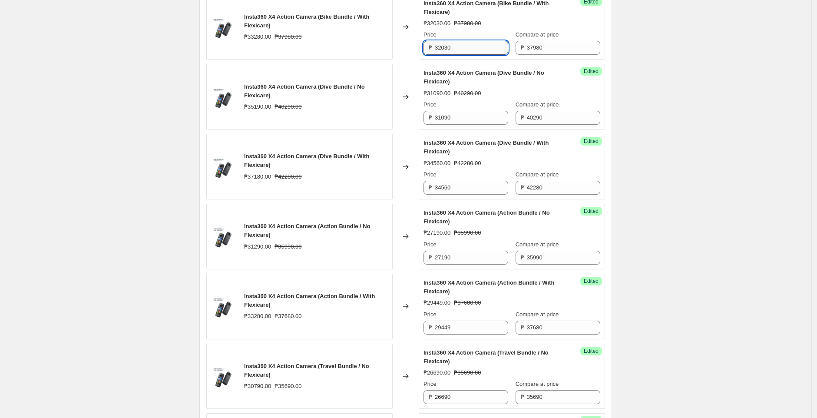
click at [459, 55] on input "32030" at bounding box center [471, 48] width 73 height 14
paste input "27501"
type input "27501"
click at [414, 60] on div "Changed to" at bounding box center [405, 27] width 26 height 66
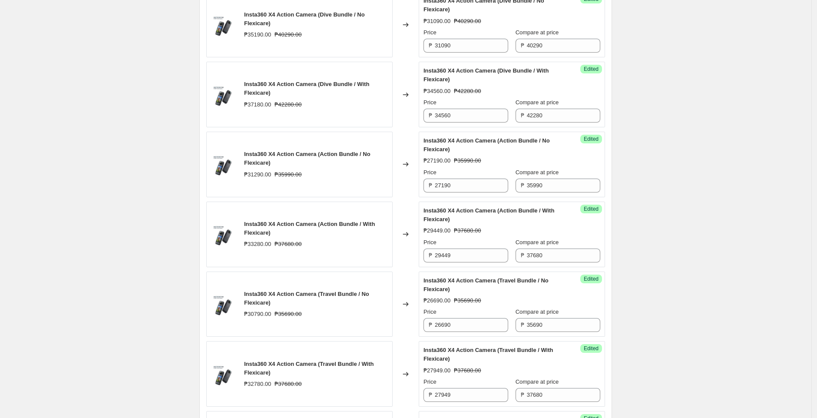
scroll to position [1030, 0]
click at [461, 52] on input "31090" at bounding box center [471, 45] width 73 height 14
paste input "297"
type input "29790"
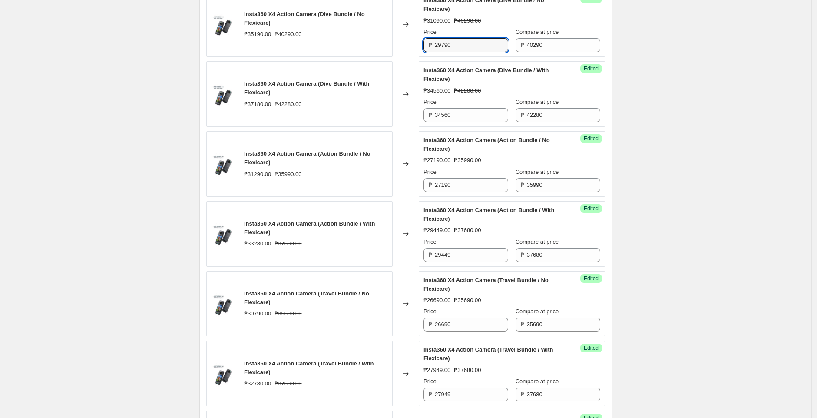
click at [386, 57] on div "Insta360 X4 Action Camera (Dive Bundle / No Flexicare) ₱35190.00 ₱40290.00" at bounding box center [299, 24] width 186 height 66
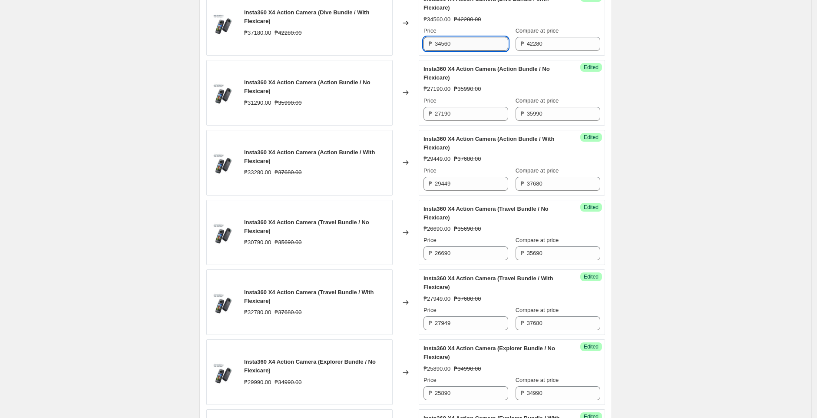
click at [469, 51] on input "34560" at bounding box center [471, 44] width 73 height 14
paste input "1401"
type input "31401"
click at [403, 56] on div "Changed to" at bounding box center [405, 23] width 26 height 66
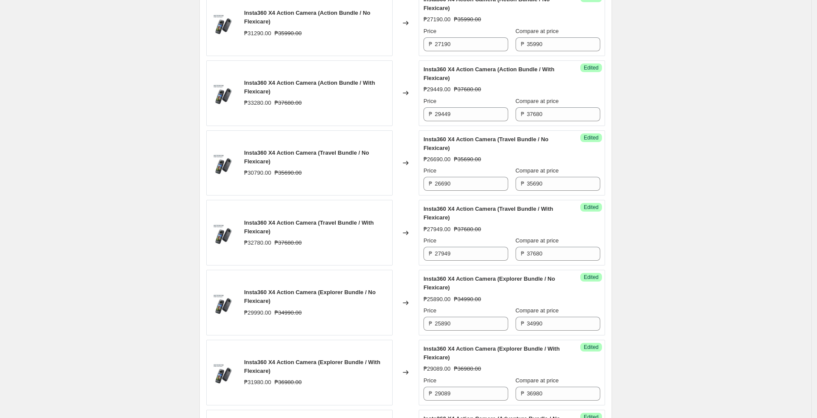
scroll to position [1170, 0]
click at [453, 52] on input "27190" at bounding box center [471, 45] width 73 height 14
paste input "58"
type input "25890"
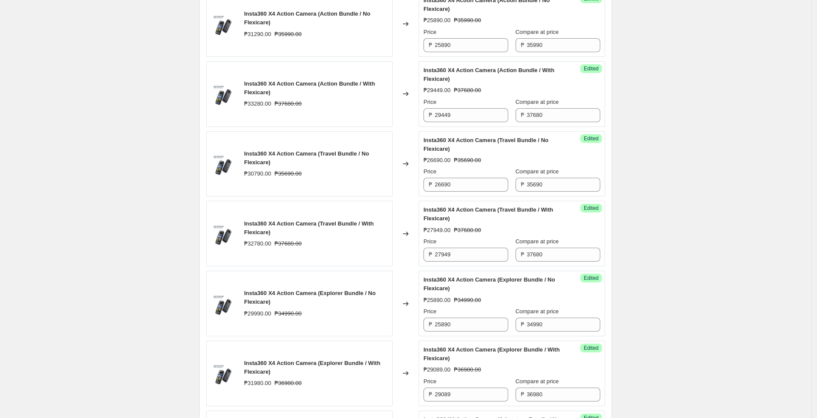
click at [405, 57] on div "Changed to" at bounding box center [405, 24] width 26 height 66
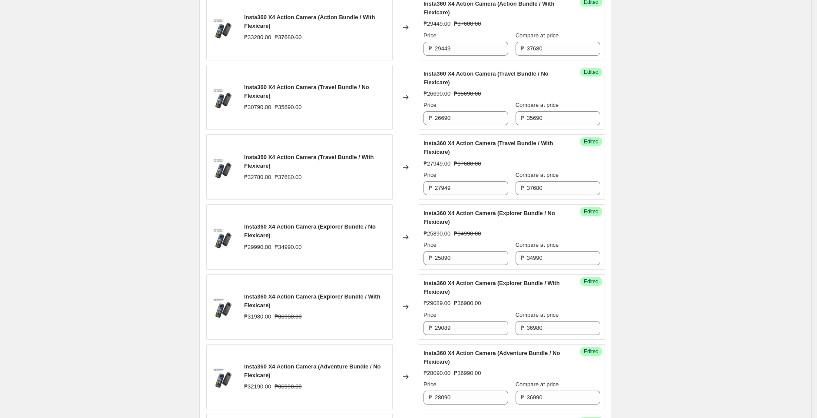
scroll to position [1239, 0]
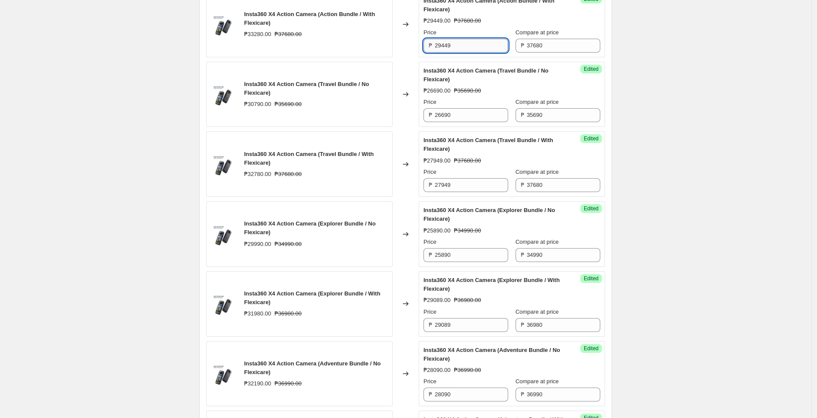
click at [469, 53] on input "29449" at bounding box center [471, 46] width 73 height 14
paste input "7501"
type input "27501"
click at [406, 57] on div "Changed to" at bounding box center [405, 25] width 26 height 66
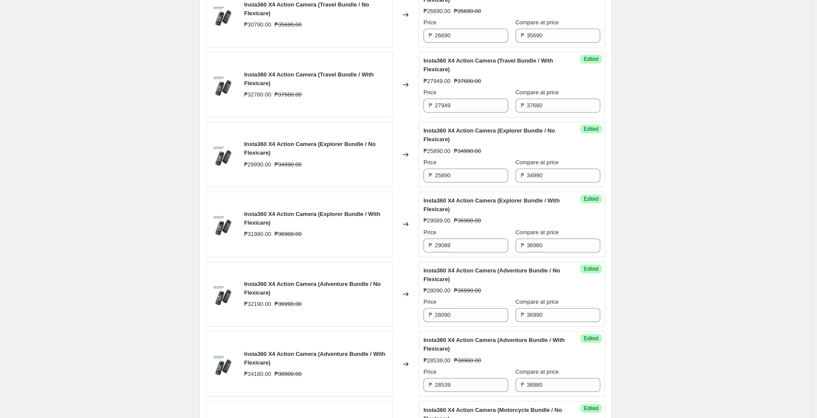
scroll to position [1320, 0]
click at [469, 42] on input "26690" at bounding box center [471, 35] width 73 height 14
paste input "53"
type input "25390"
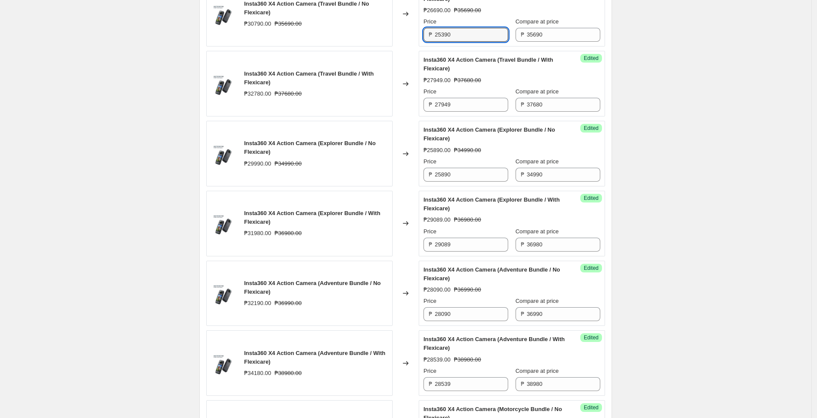
click at [419, 47] on div "Changed to" at bounding box center [405, 14] width 26 height 66
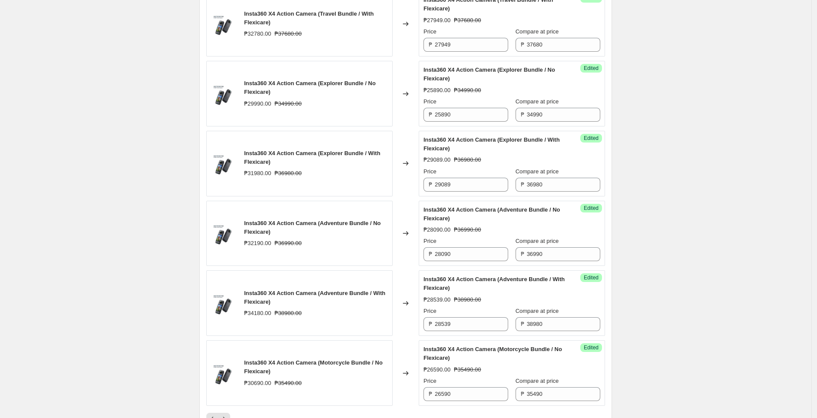
scroll to position [1381, 0]
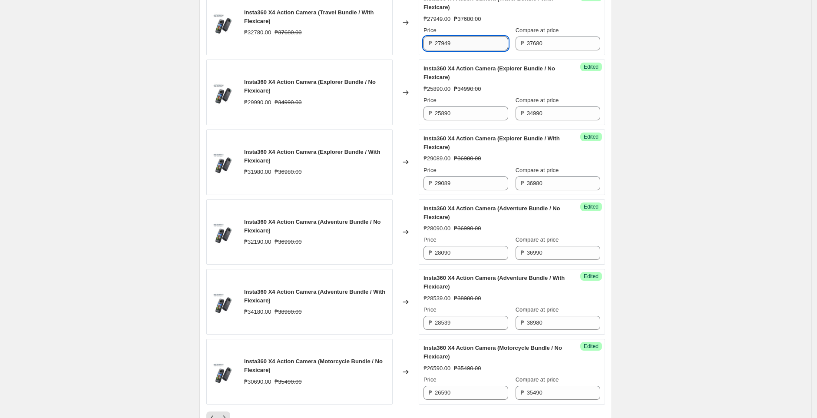
click at [491, 50] on input "27949" at bounding box center [471, 43] width 73 height 14
paste input "001"
type input "27001"
click at [407, 55] on div "Changed to" at bounding box center [405, 23] width 26 height 66
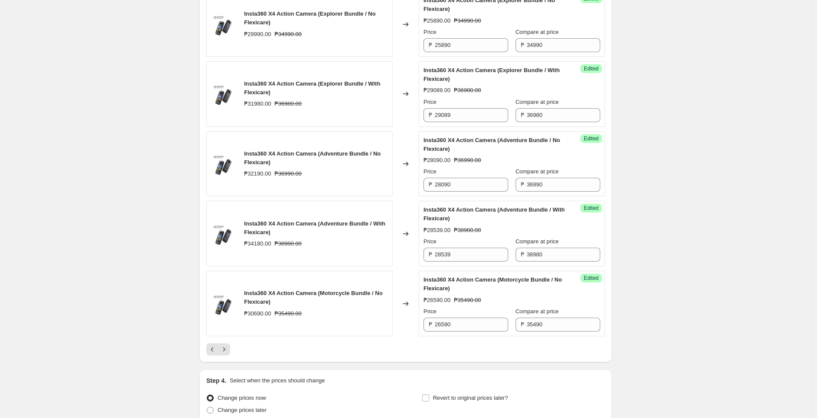
scroll to position [1452, 0]
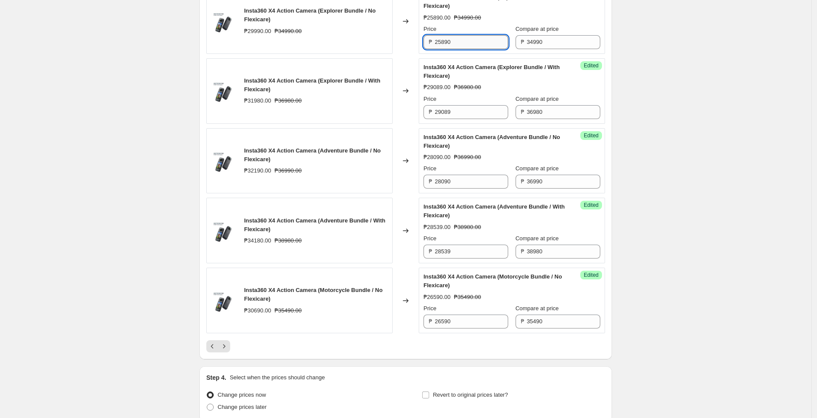
click at [460, 49] on input "25890" at bounding box center [471, 42] width 73 height 14
paste input "45"
type input "24590"
click at [401, 54] on div "Changed to" at bounding box center [405, 21] width 26 height 66
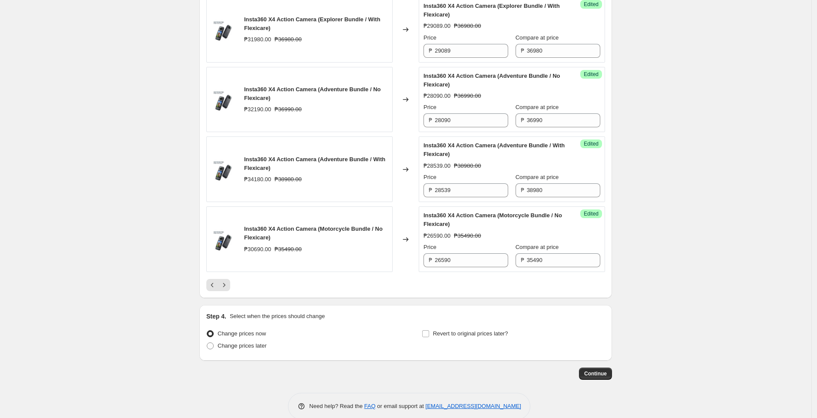
scroll to position [1516, 0]
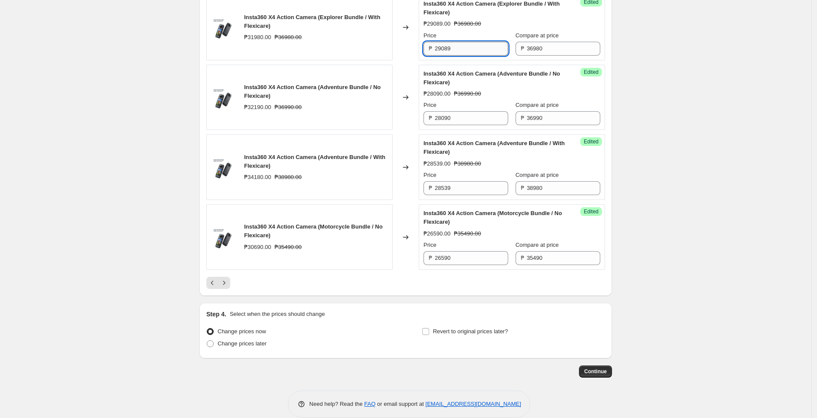
click at [460, 56] on input "29089" at bounding box center [471, 49] width 73 height 14
paste input "6201"
type input "26201"
click at [411, 60] on div "Changed to" at bounding box center [405, 28] width 26 height 66
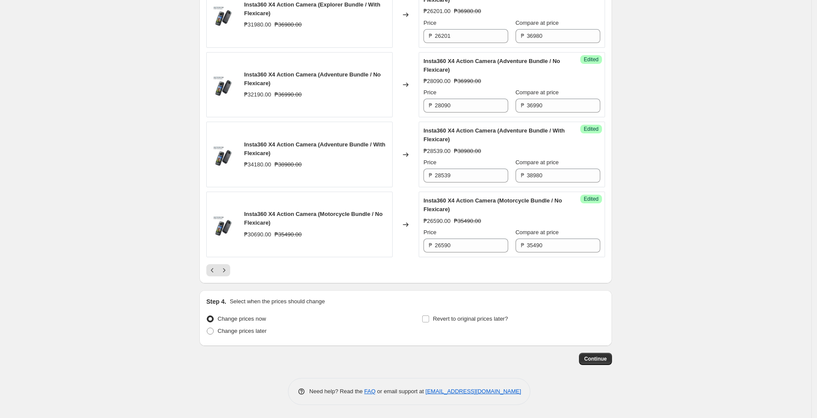
scroll to position [1547, 0]
click at [473, 109] on input "28090" at bounding box center [471, 106] width 73 height 14
paste input "67"
type input "26790"
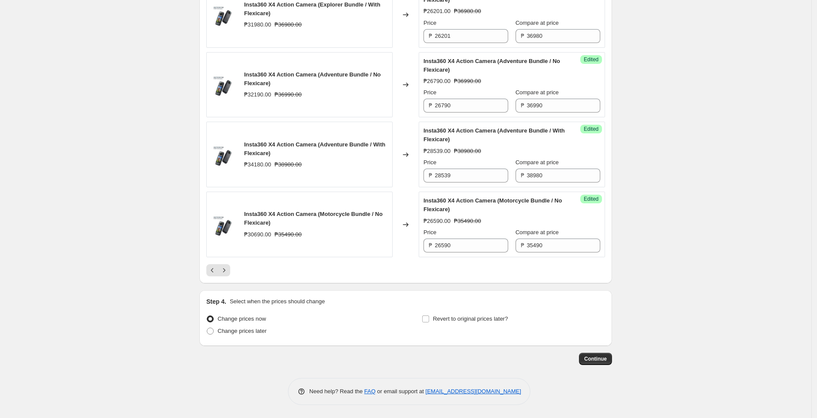
click at [410, 108] on div "Changed to" at bounding box center [405, 85] width 26 height 66
click at [461, 105] on input "26790" at bounding box center [471, 106] width 73 height 14
click at [468, 173] on input "28539" at bounding box center [471, 175] width 73 height 14
click at [468, 174] on input "28539" at bounding box center [471, 175] width 73 height 14
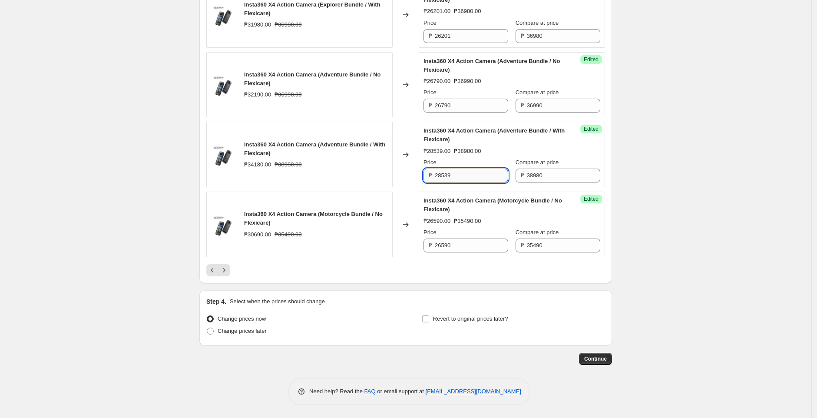
paste input "401"
type input "28401"
click at [411, 175] on div "Changed to" at bounding box center [405, 155] width 26 height 66
click at [461, 240] on input "26590" at bounding box center [471, 245] width 73 height 14
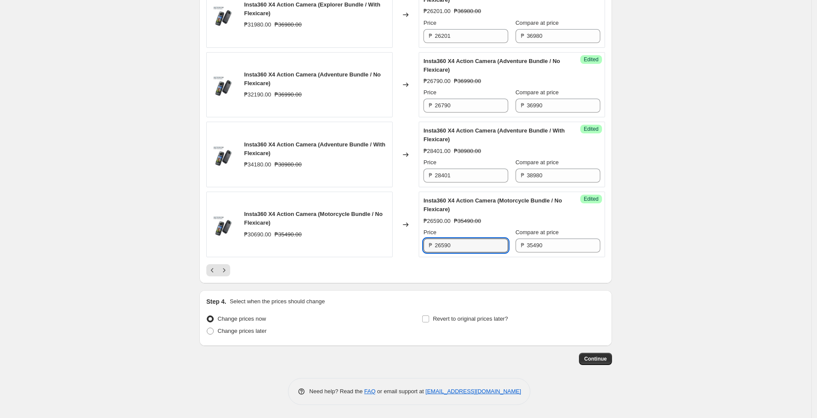
paste input "52"
type input "25290"
click at [413, 264] on div at bounding box center [405, 270] width 399 height 12
click at [228, 269] on icon "Next" at bounding box center [224, 270] width 9 height 9
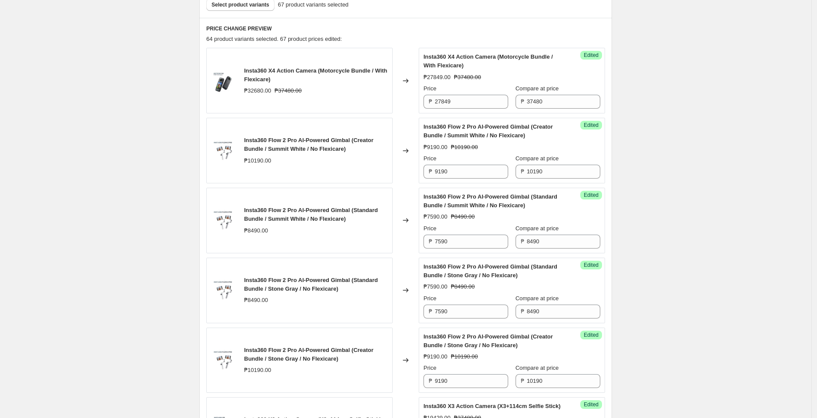
scroll to position [323, 0]
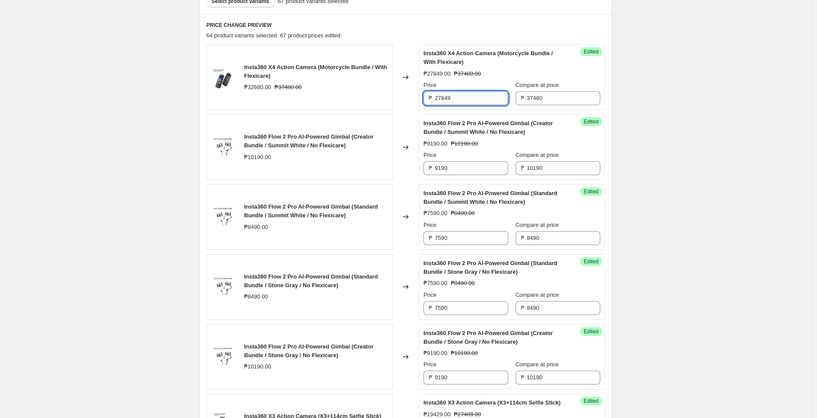
click at [488, 97] on input "27849" at bounding box center [471, 98] width 73 height 14
paste input "6901"
type input "26901"
click at [405, 95] on div "Changed to" at bounding box center [405, 77] width 26 height 66
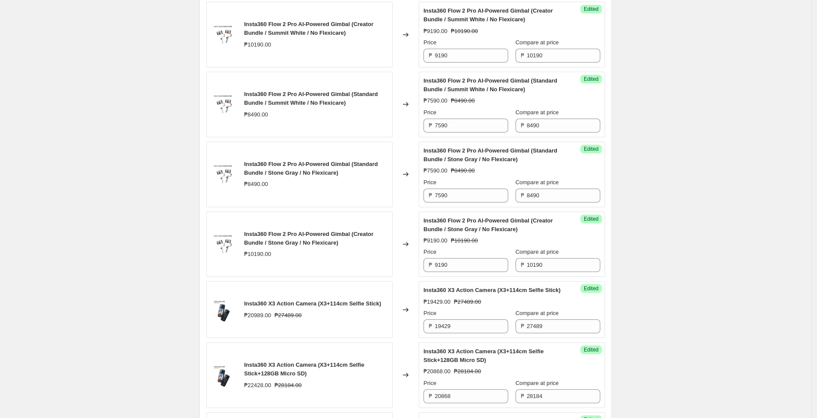
scroll to position [435, 0]
click at [488, 51] on input "9190" at bounding box center [471, 56] width 73 height 14
paste input "84"
type input "8490"
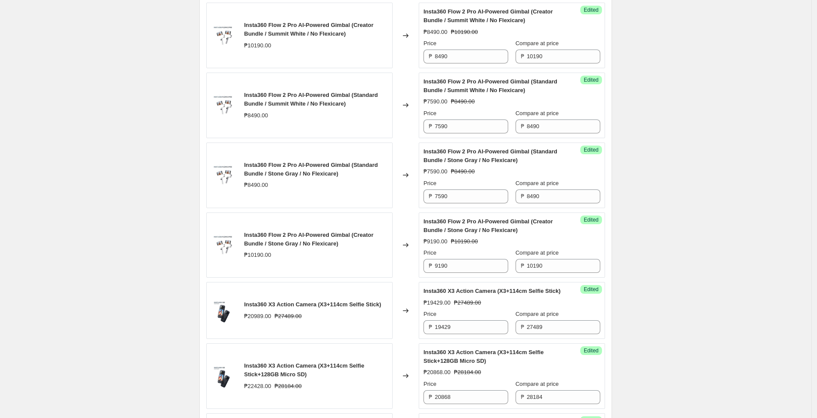
click at [404, 59] on div "Changed to" at bounding box center [405, 36] width 26 height 66
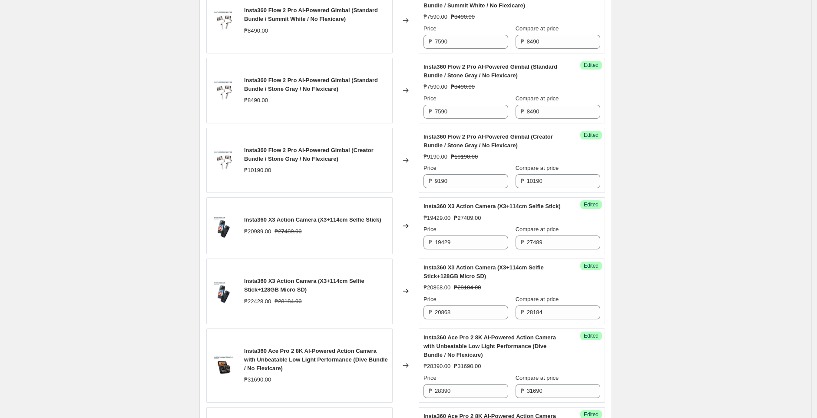
scroll to position [516, 0]
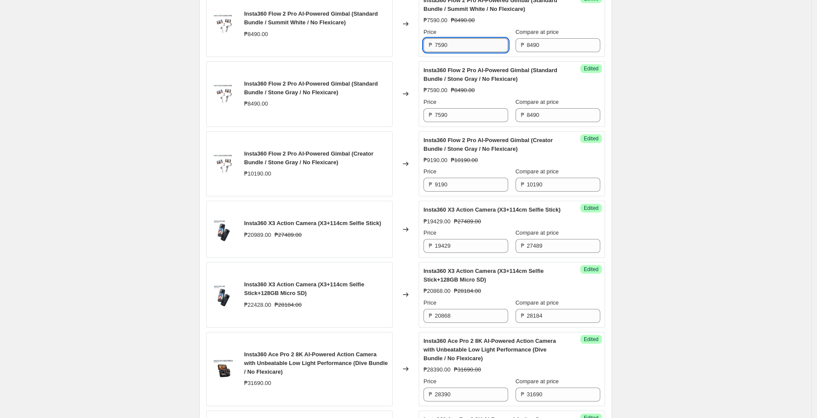
click at [483, 39] on input "7590" at bounding box center [471, 45] width 73 height 14
paste input "68"
type input "6890"
click at [402, 50] on div "Changed to" at bounding box center [405, 24] width 26 height 66
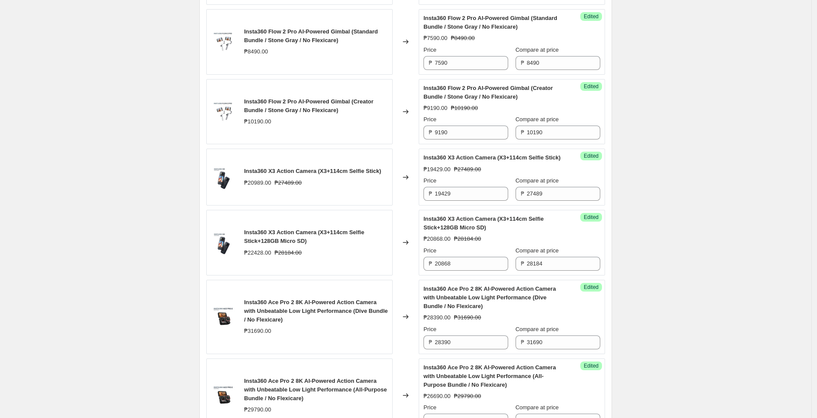
scroll to position [569, 0]
click at [465, 63] on input "7590" at bounding box center [471, 62] width 73 height 14
paste input "68"
type input "6890"
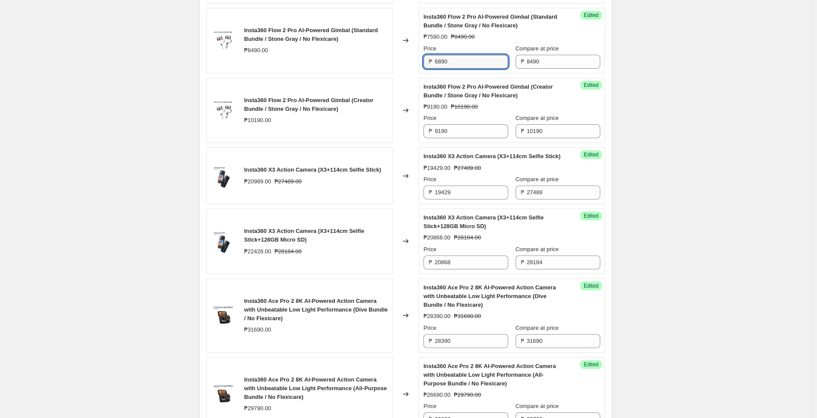
click at [396, 63] on div "Changed to" at bounding box center [405, 41] width 26 height 66
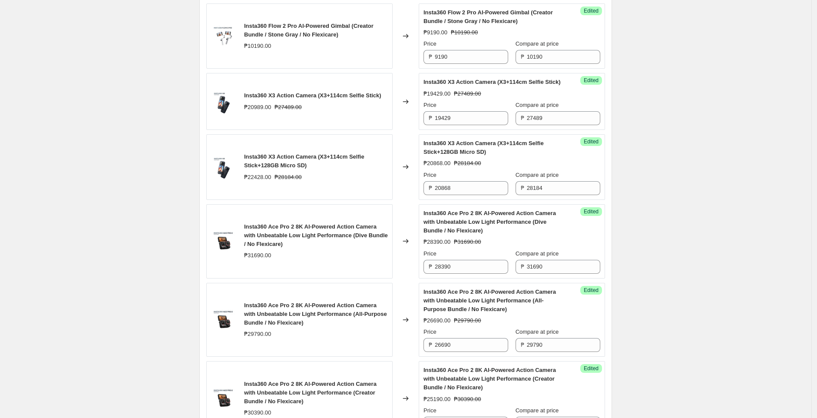
scroll to position [647, 0]
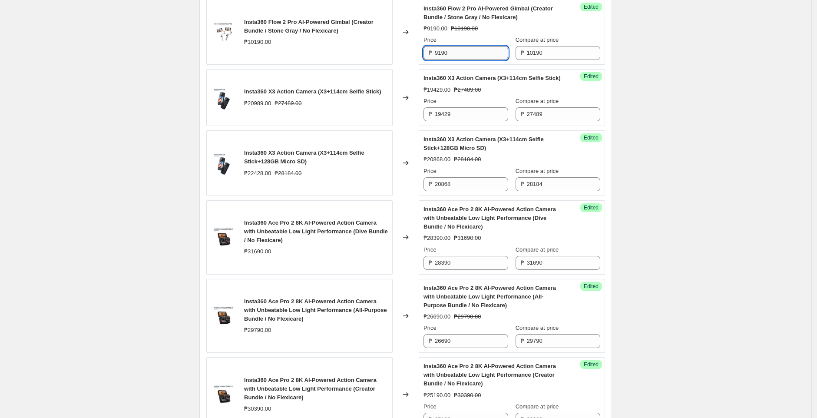
click at [469, 51] on input "9190" at bounding box center [471, 53] width 73 height 14
paste input "84"
type input "8490"
click at [413, 59] on div "Changed to" at bounding box center [405, 33] width 26 height 66
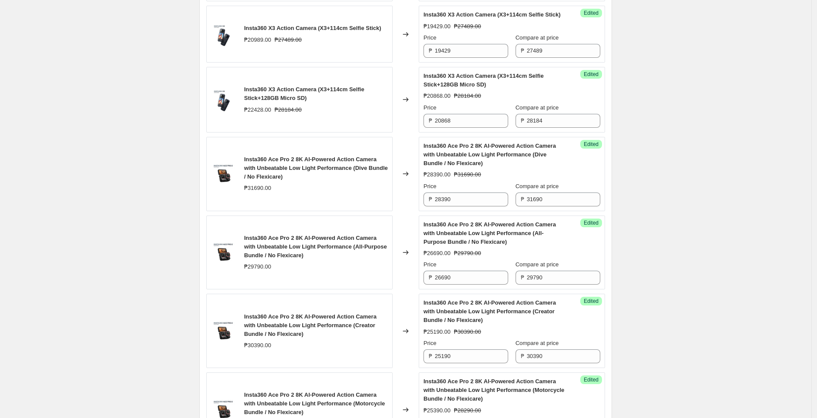
scroll to position [713, 0]
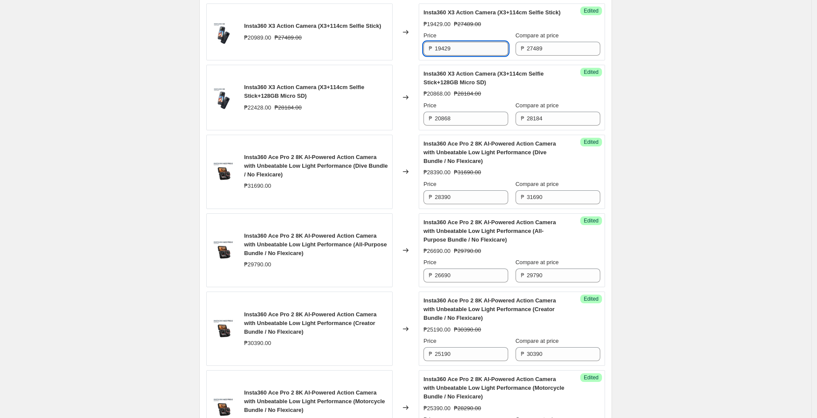
click at [455, 54] on input "19429" at bounding box center [471, 49] width 73 height 14
paste input "758"
type input "17589"
click at [404, 60] on div "Changed to" at bounding box center [405, 31] width 26 height 57
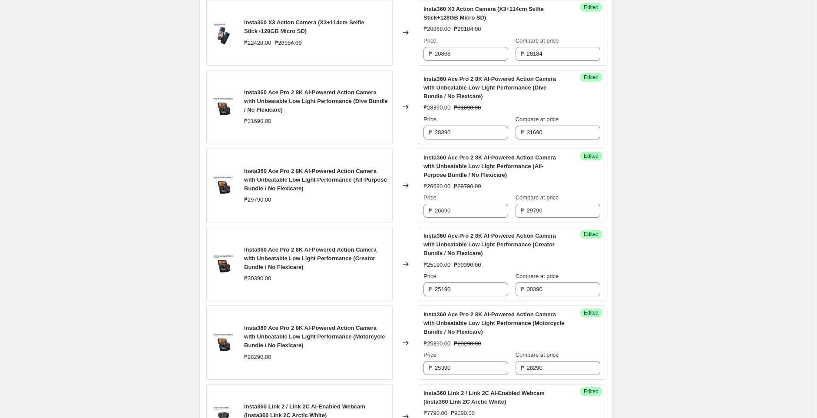
scroll to position [782, 0]
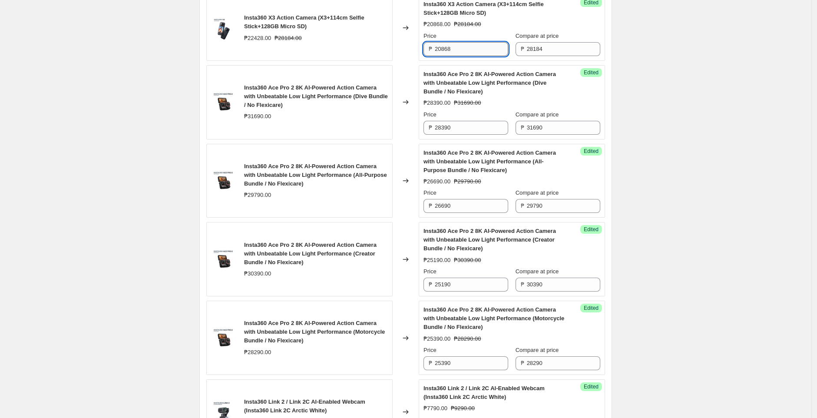
click at [489, 56] on input "20868" at bounding box center [471, 49] width 73 height 14
paste input "1918"
type input "19188"
click at [400, 61] on div "Changed to" at bounding box center [405, 28] width 26 height 66
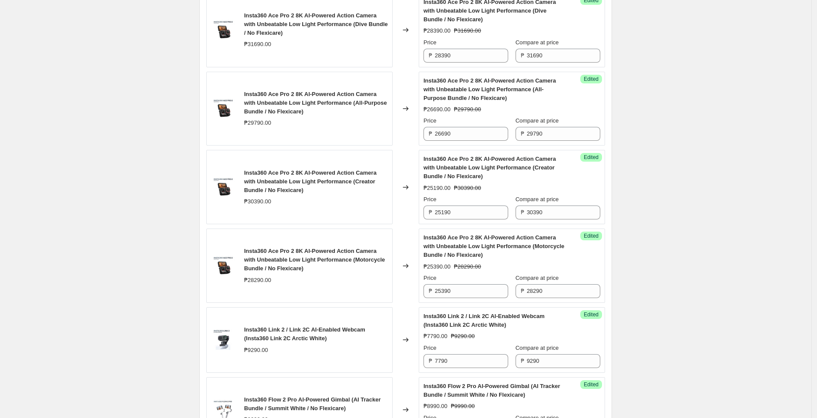
scroll to position [855, 0]
click at [478, 62] on input "28390" at bounding box center [471, 55] width 73 height 14
paste input "70"
type input "27090"
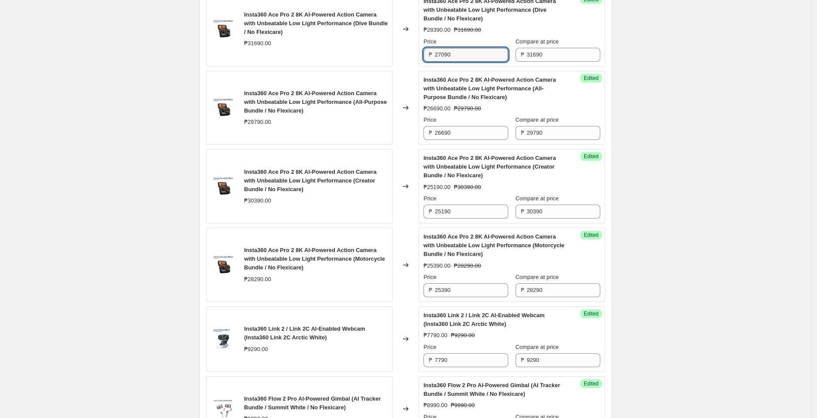
click at [419, 80] on div "Changed to" at bounding box center [405, 108] width 26 height 74
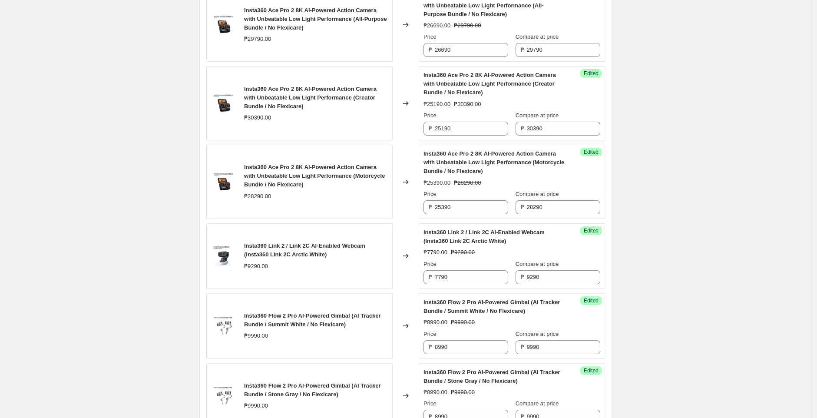
scroll to position [939, 0]
click at [473, 56] on input "26690" at bounding box center [471, 50] width 73 height 14
paste input "53"
type input "25390"
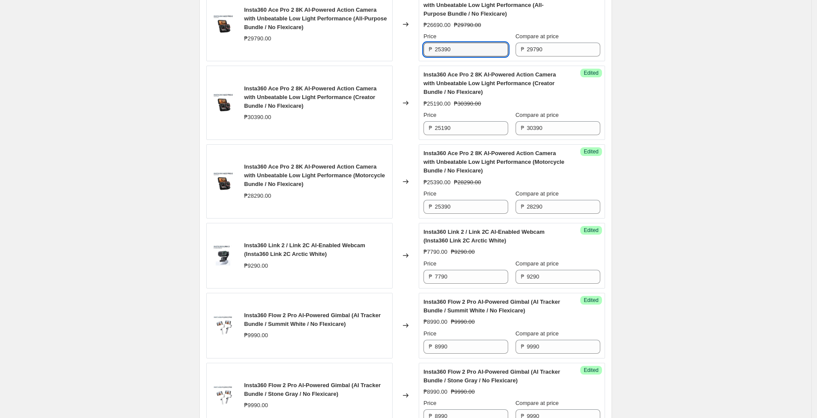
click at [471, 130] on div "Price ₱ 25190" at bounding box center [465, 123] width 85 height 24
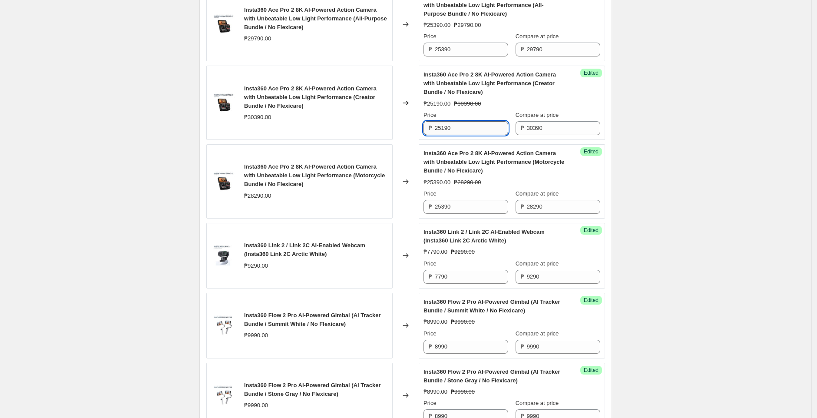
click at [471, 133] on input "25190" at bounding box center [471, 128] width 73 height 14
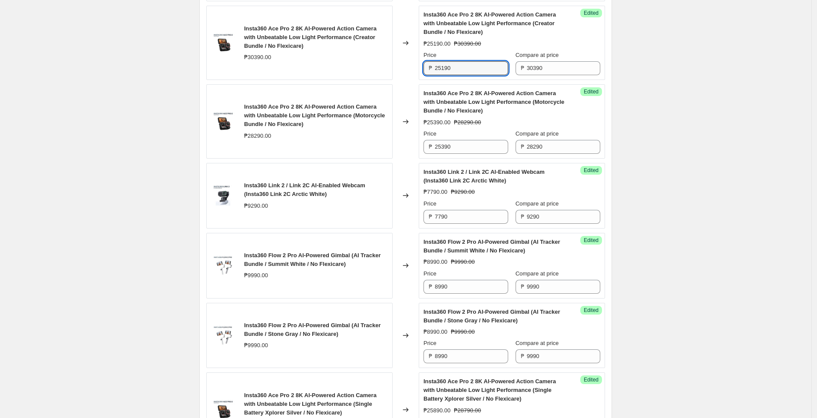
scroll to position [1004, 0]
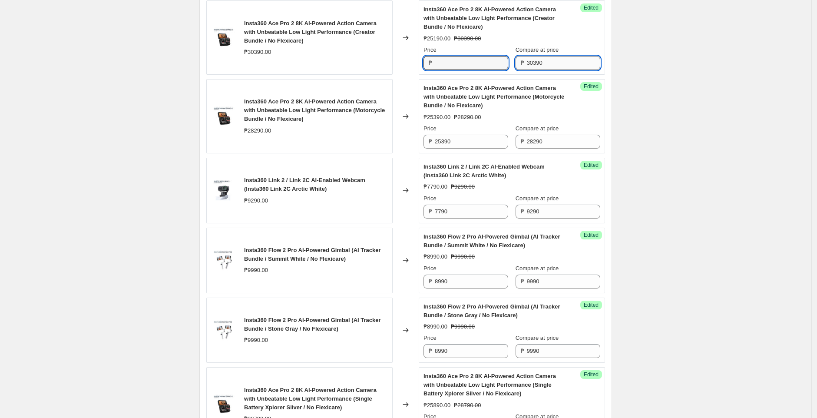
type input "25190"
click at [550, 70] on input "30390" at bounding box center [563, 63] width 73 height 14
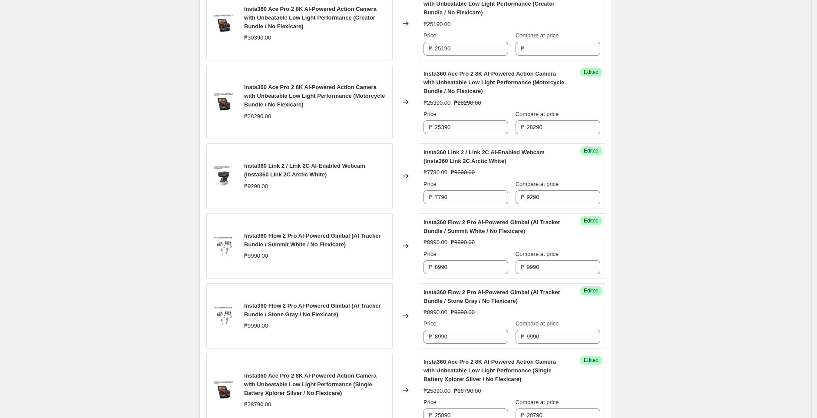
scroll to position [1019, 0]
click at [487, 133] on input "25390" at bounding box center [471, 126] width 73 height 14
paste input "40"
type input "24090"
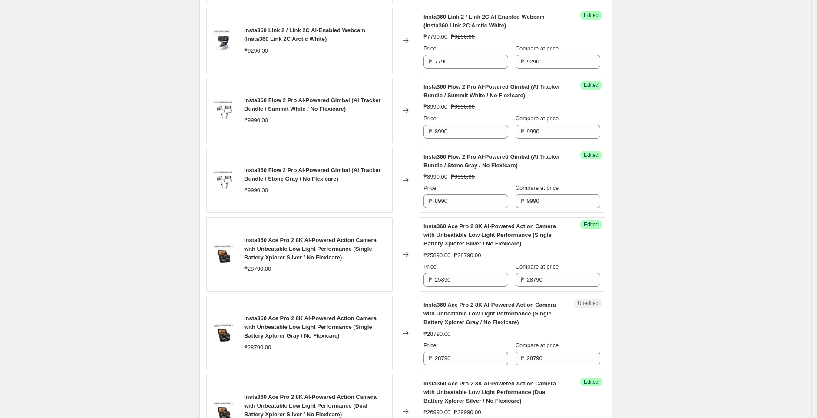
scroll to position [1158, 0]
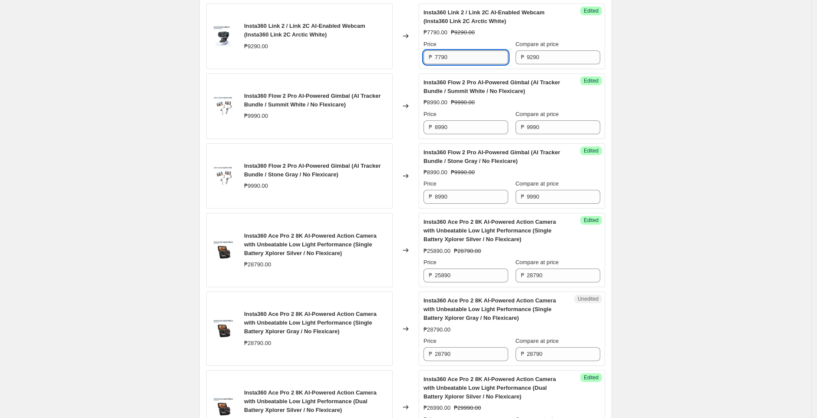
click at [479, 64] on input "7790" at bounding box center [471, 57] width 73 height 14
paste input "6"
type input "6790"
click at [409, 69] on div "Changed to" at bounding box center [405, 36] width 26 height 66
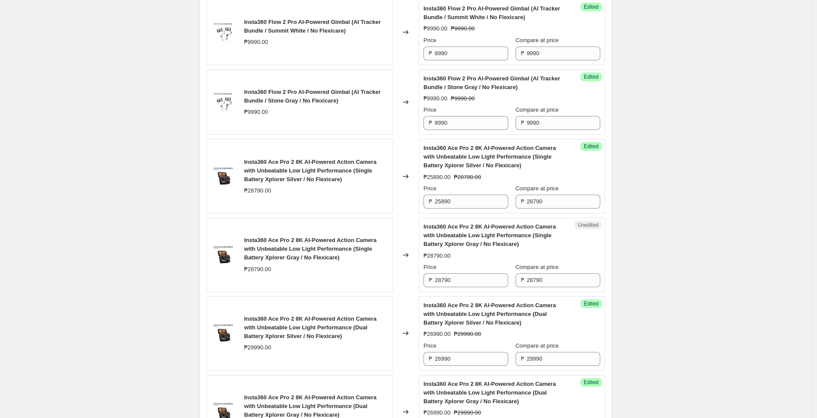
scroll to position [1233, 0]
click at [474, 59] on input "8990" at bounding box center [471, 52] width 73 height 14
paste input "1"
type input "8190"
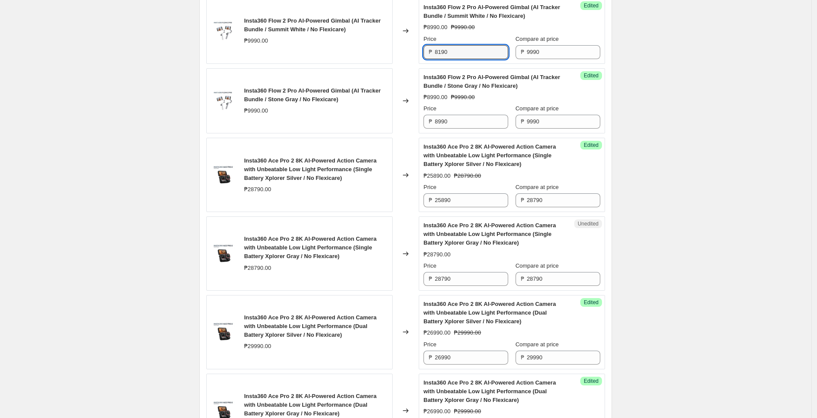
click at [405, 64] on div "Changed to" at bounding box center [405, 31] width 26 height 66
click at [466, 129] on input "8990" at bounding box center [471, 122] width 73 height 14
paste input "1"
type input "8190"
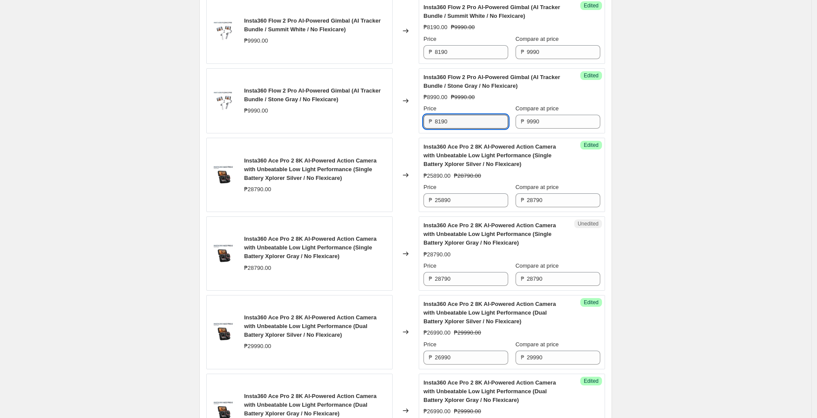
click at [422, 122] on div "Success Edited Insta360 Flow 2 Pro AI-Powered Gimbal (AI Tracker Bundle / Stone…" at bounding box center [512, 101] width 186 height 66
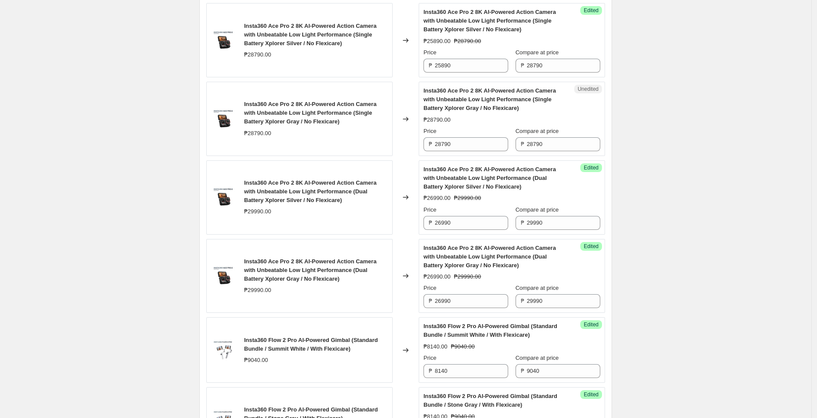
scroll to position [1374, 0]
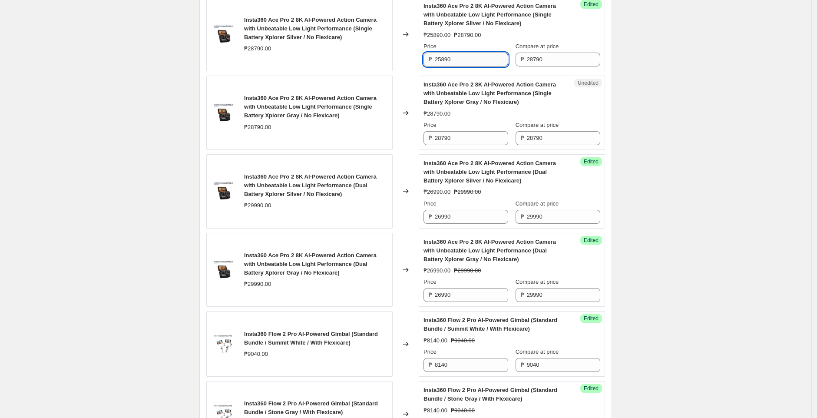
click at [462, 66] on input "25890" at bounding box center [471, 60] width 73 height 14
type input "25890"
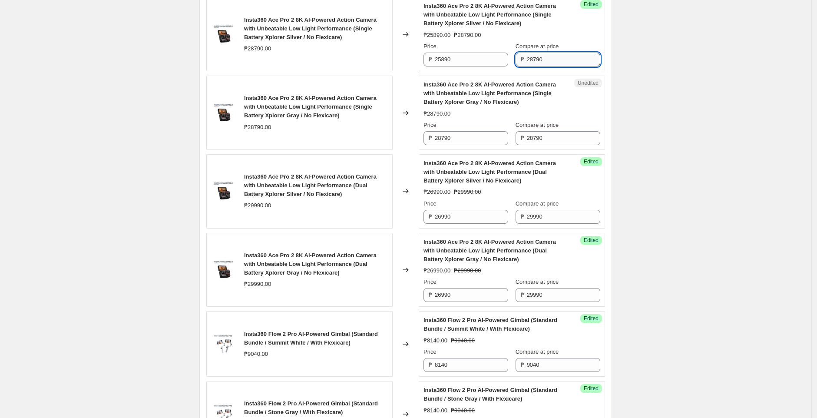
click at [543, 66] on input "28790" at bounding box center [563, 60] width 73 height 14
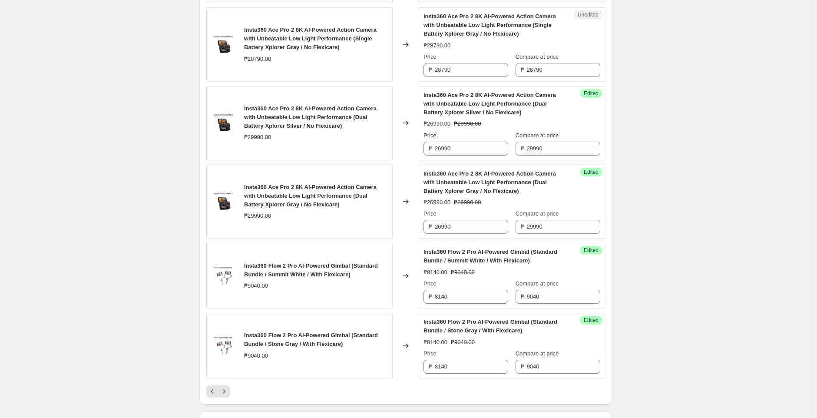
scroll to position [1442, 0]
click at [480, 76] on input "28790" at bounding box center [471, 70] width 73 height 14
paste input "41"
type input "24190"
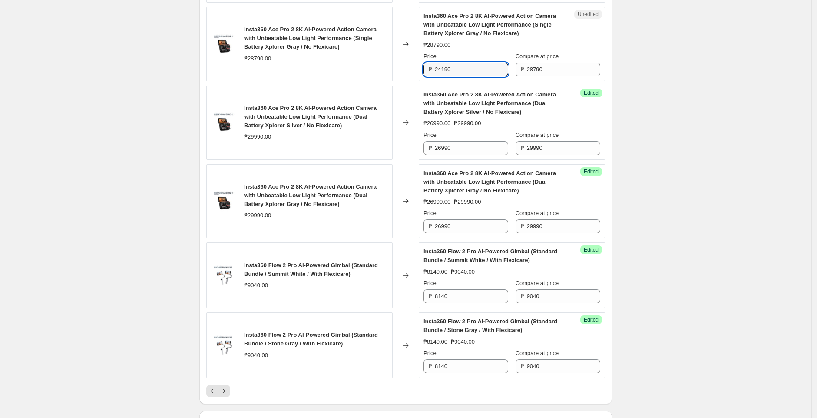
click at [397, 76] on div "Changed to" at bounding box center [405, 44] width 26 height 74
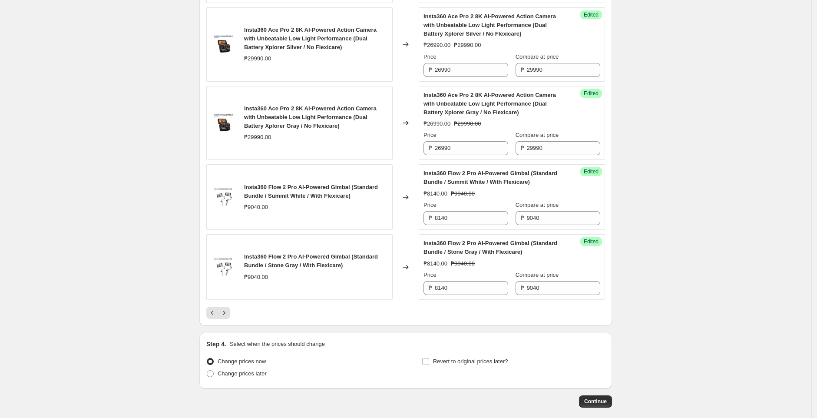
scroll to position [1521, 0]
click at [486, 76] on input "26990" at bounding box center [471, 70] width 73 height 14
type input "26990"
click at [520, 75] on div "₱ 29990" at bounding box center [557, 70] width 85 height 14
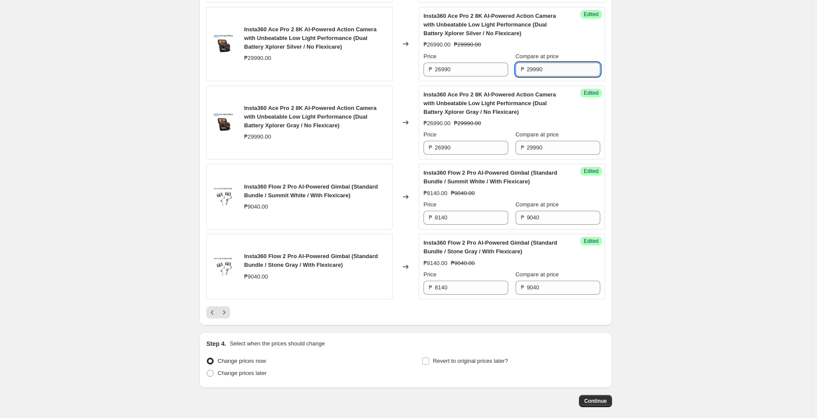
click at [533, 75] on input "29990" at bounding box center [563, 70] width 73 height 14
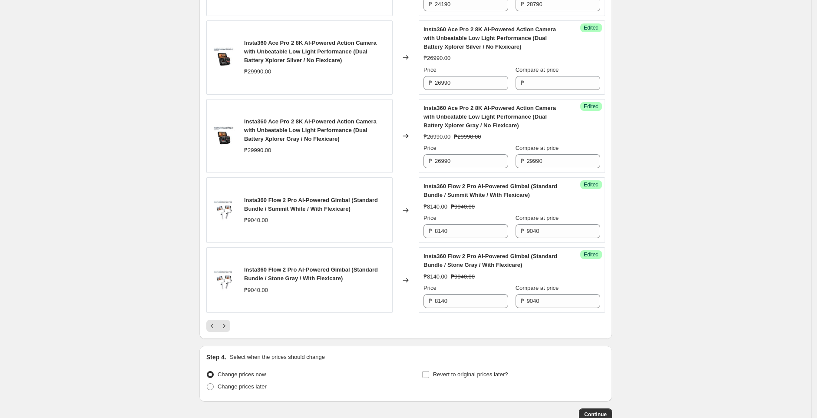
scroll to position [1509, 0]
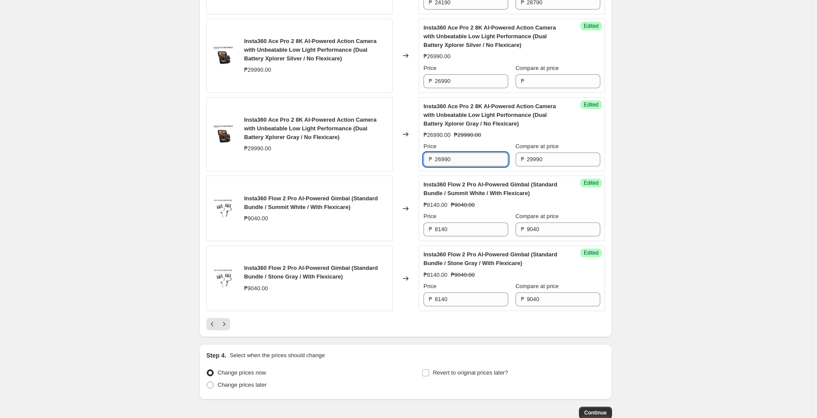
click at [481, 166] on input "26990" at bounding box center [471, 159] width 73 height 14
paste input "51"
type input "25190"
click at [405, 168] on div "Changed to" at bounding box center [405, 134] width 26 height 74
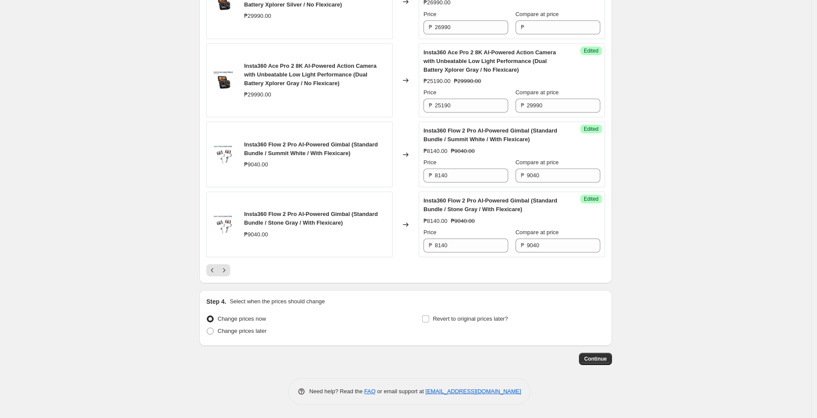
scroll to position [1573, 0]
click at [484, 172] on input "8140" at bounding box center [471, 175] width 73 height 14
paste input "7385"
type input "7385"
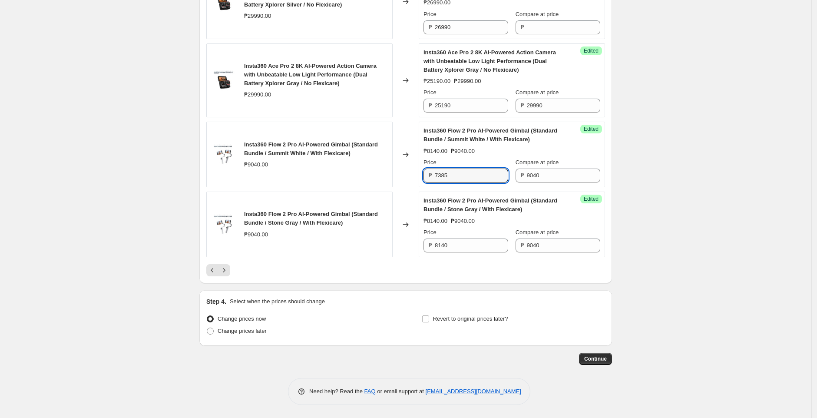
click at [410, 175] on div "Changed to" at bounding box center [405, 155] width 26 height 66
click at [478, 244] on input "8140" at bounding box center [471, 245] width 73 height 14
click at [485, 245] on input "8140" at bounding box center [471, 245] width 73 height 14
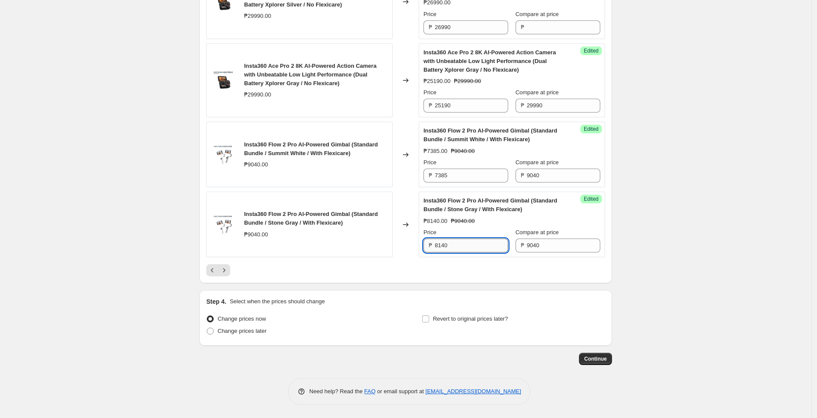
paste input "7385"
type input "7385"
click at [228, 272] on icon "Next" at bounding box center [224, 270] width 9 height 9
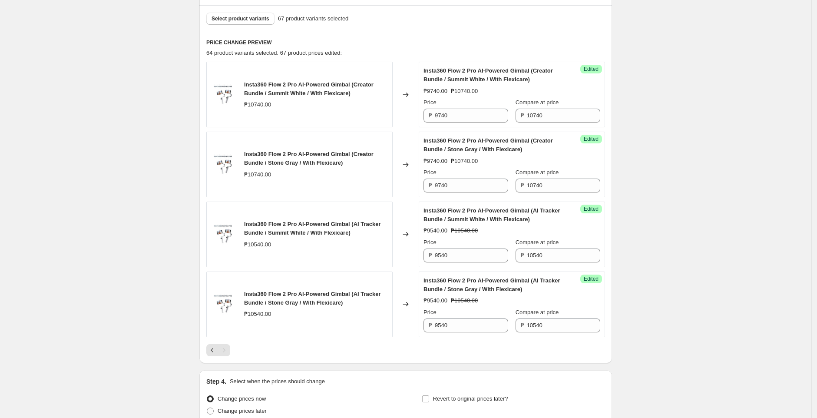
scroll to position [311, 0]
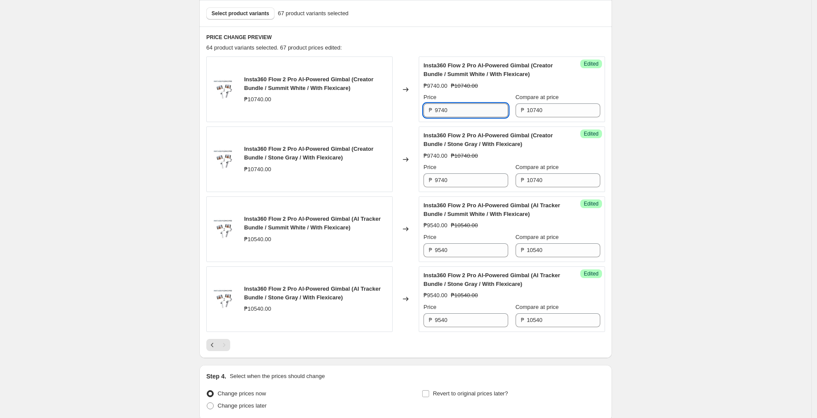
click at [490, 108] on input "9740" at bounding box center [471, 110] width 73 height 14
paste input "8985"
type input "8985"
click at [752, 118] on div "Create new price change job. This page is ready Create new price change job Dra…" at bounding box center [405, 90] width 811 height 803
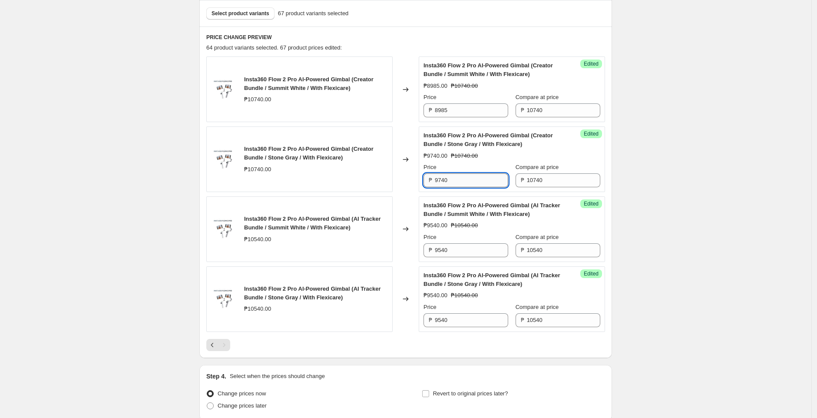
click at [456, 183] on input "9740" at bounding box center [471, 180] width 73 height 14
paste input "8985"
type input "8985"
click at [683, 173] on div "Create new price change job. This page is ready Create new price change job Dra…" at bounding box center [405, 90] width 811 height 803
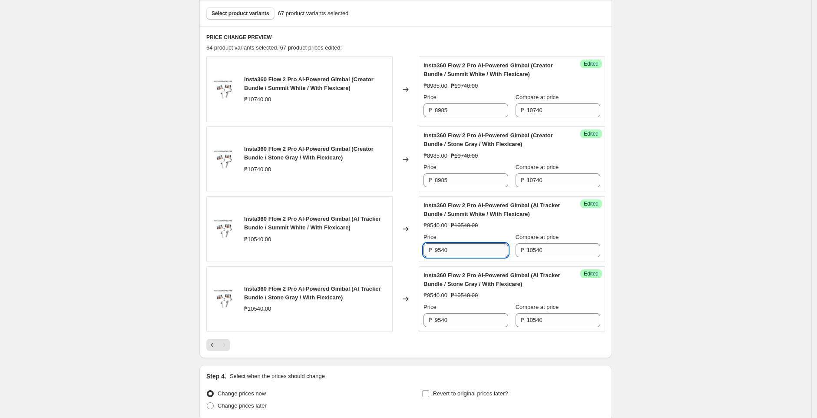
click at [454, 249] on input "9540" at bounding box center [471, 250] width 73 height 14
paste input "8685"
type input "8685"
click at [688, 250] on div "Create new price change job. This page is ready Create new price change job Dra…" at bounding box center [405, 90] width 811 height 803
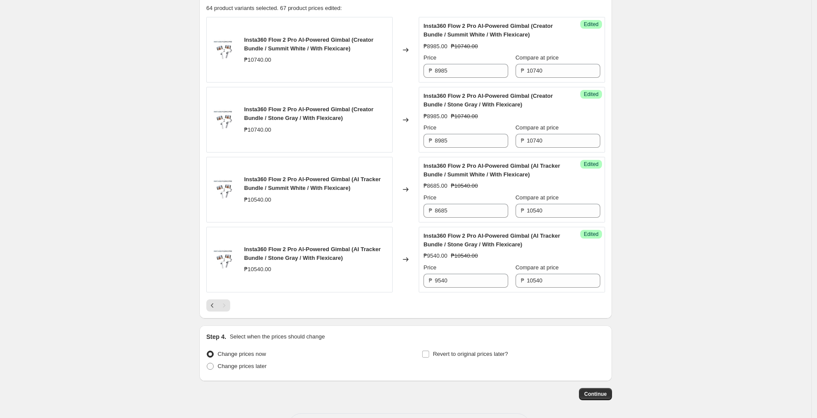
scroll to position [352, 0]
click at [491, 281] on input "9540" at bounding box center [471, 279] width 73 height 14
paste input "8685"
type input "8685"
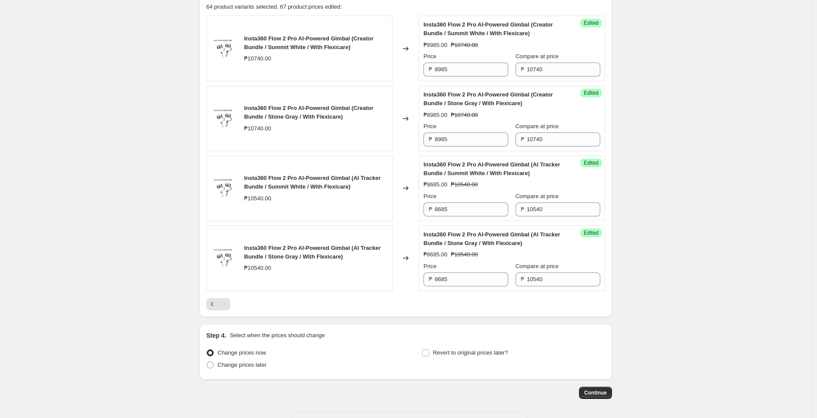
click at [663, 275] on div "Create new price change job. This page is ready Create new price change job Dra…" at bounding box center [405, 49] width 811 height 803
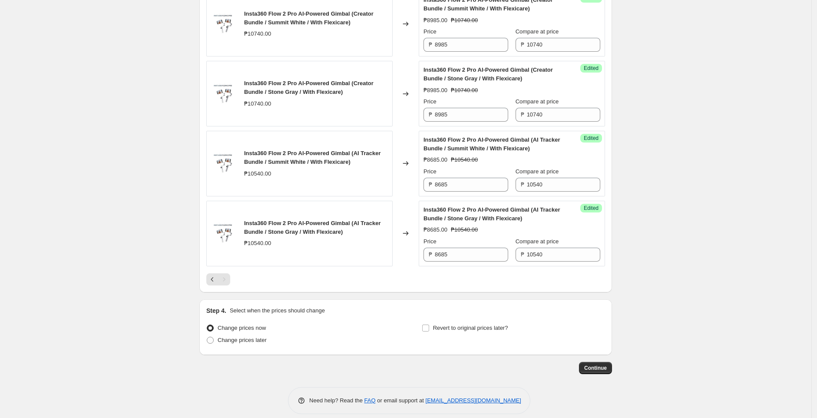
scroll to position [385, 0]
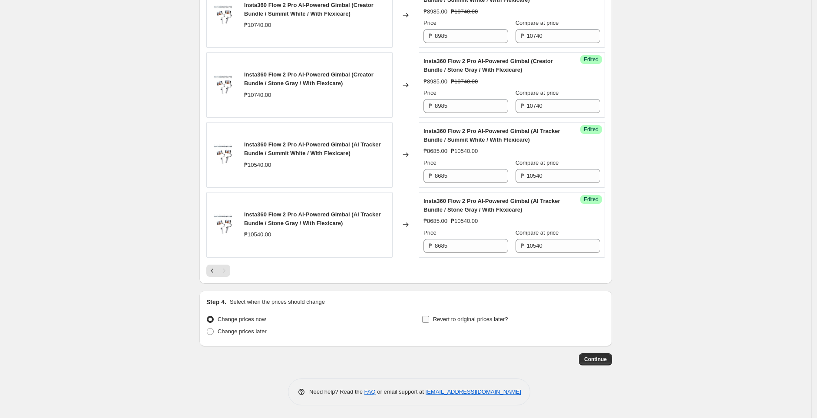
click at [434, 318] on label "Revert to original prices later?" at bounding box center [465, 319] width 86 height 12
click at [429, 318] on input "Revert to original prices later?" at bounding box center [425, 319] width 7 height 7
checkbox input "true"
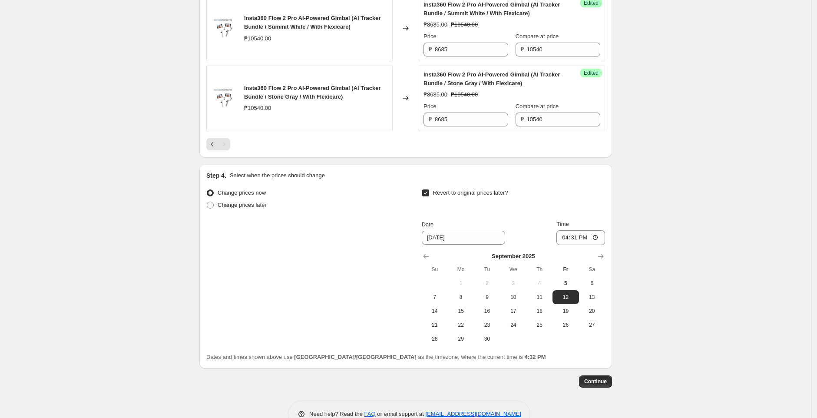
scroll to position [513, 0]
click at [465, 311] on span "15" at bounding box center [460, 309] width 19 height 7
type input "9/15/2025"
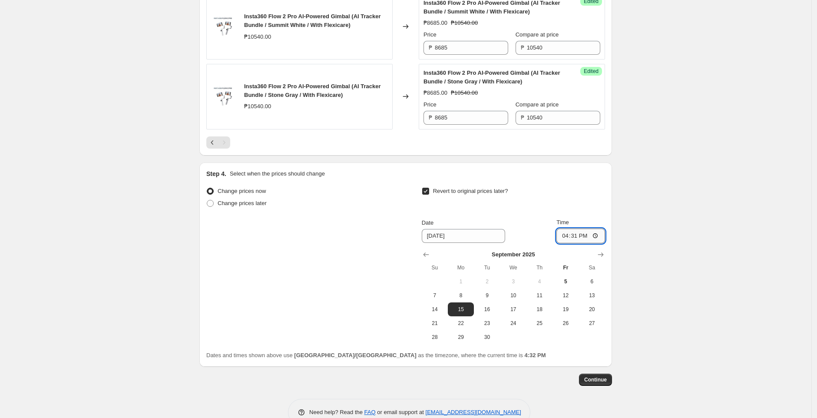
click at [598, 234] on input "16:31" at bounding box center [580, 235] width 49 height 15
type input "23:59"
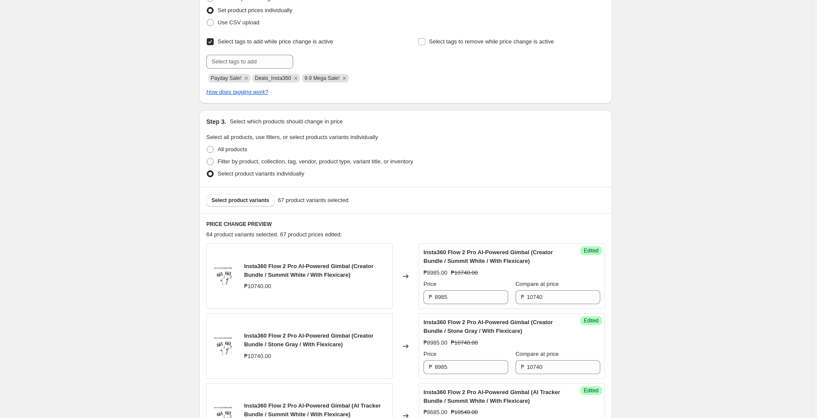
scroll to position [122, 0]
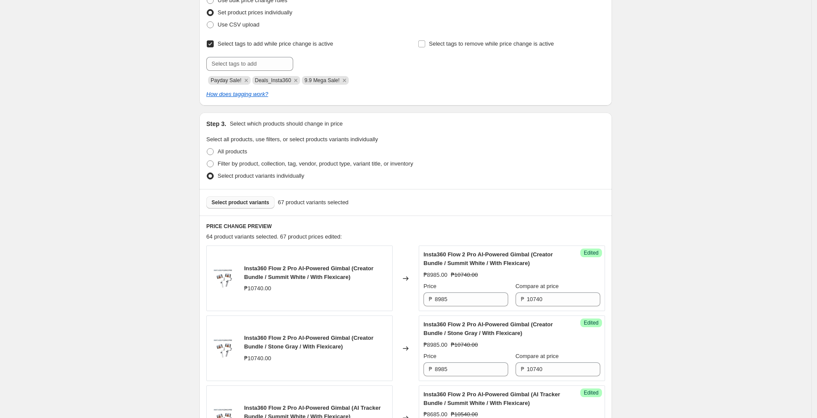
click at [256, 204] on span "Select product variants" at bounding box center [240, 202] width 58 height 7
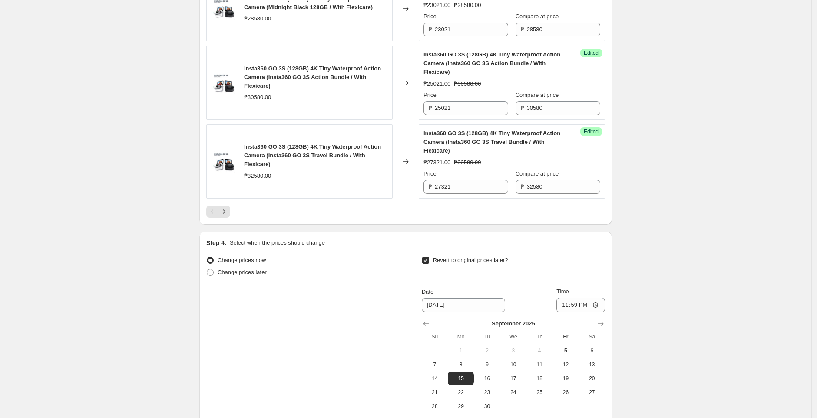
scroll to position [1587, 0]
click at [234, 217] on div at bounding box center [405, 211] width 399 height 12
click at [230, 217] on button "Next" at bounding box center [224, 211] width 12 height 12
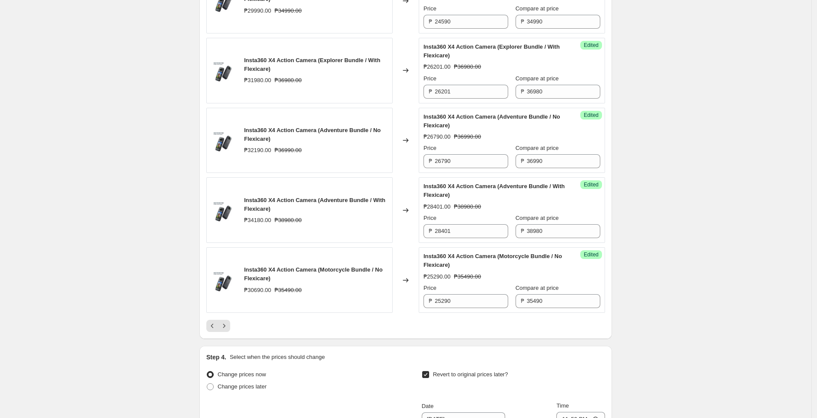
scroll to position [1473, 0]
click at [225, 329] on icon "Next" at bounding box center [224, 324] width 9 height 9
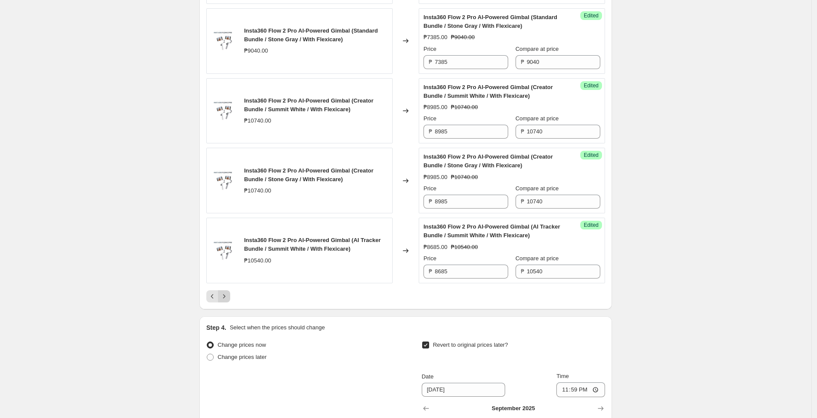
click at [221, 302] on button "Next" at bounding box center [224, 296] width 12 height 12
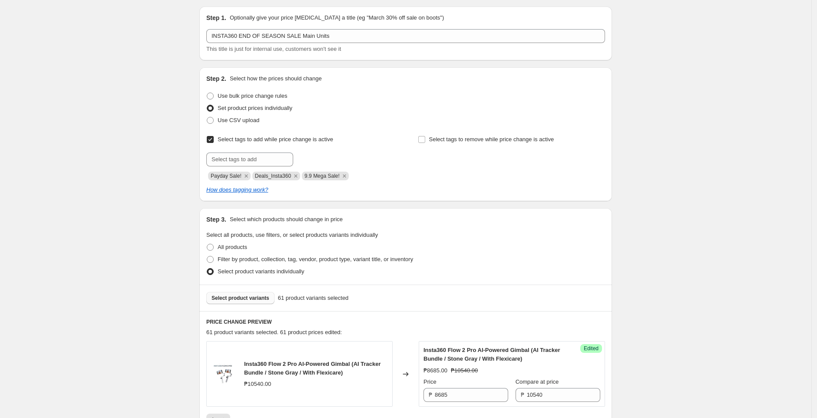
scroll to position [0, 0]
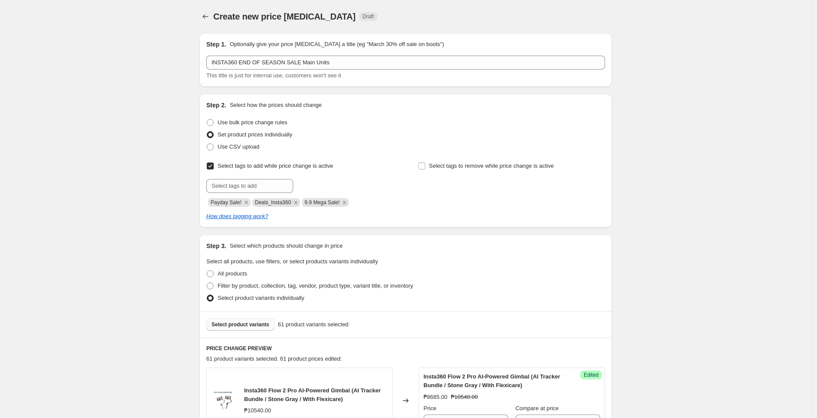
click at [245, 327] on span "Select product variants" at bounding box center [240, 324] width 58 height 7
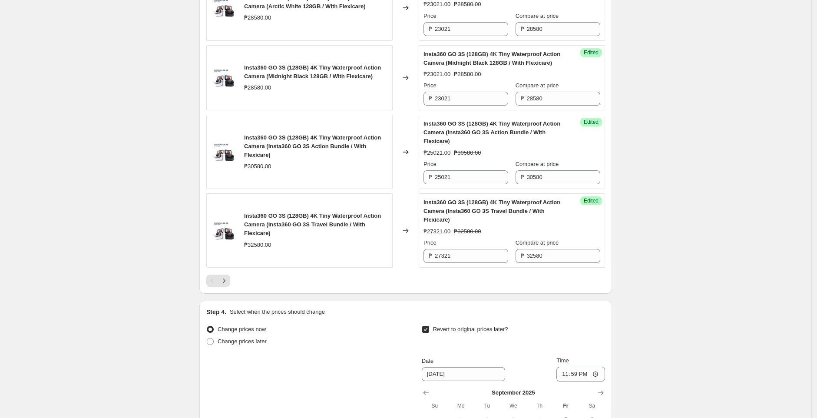
scroll to position [1522, 0]
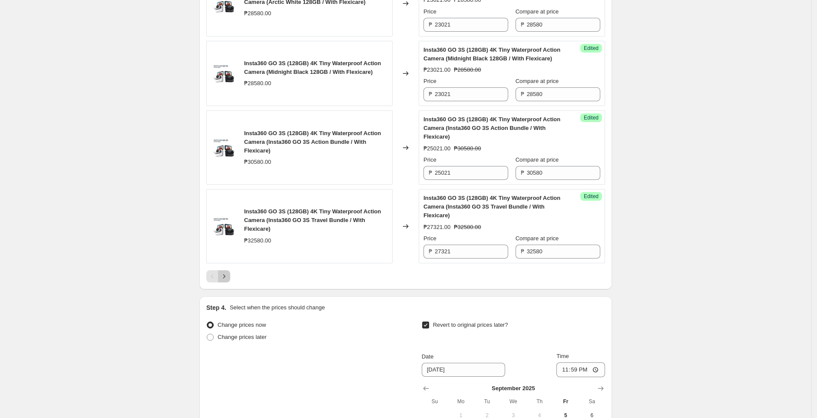
click at [225, 280] on icon "Next" at bounding box center [224, 276] width 9 height 9
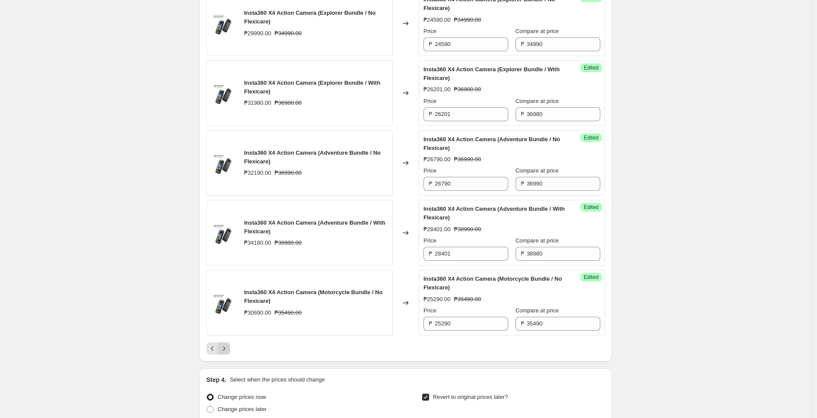
scroll to position [1451, 0]
click at [227, 352] on icon "Next" at bounding box center [224, 347] width 9 height 9
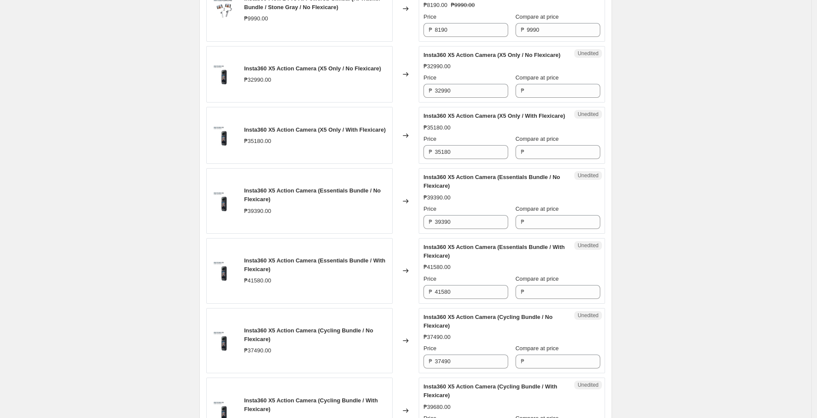
scroll to position [1244, 0]
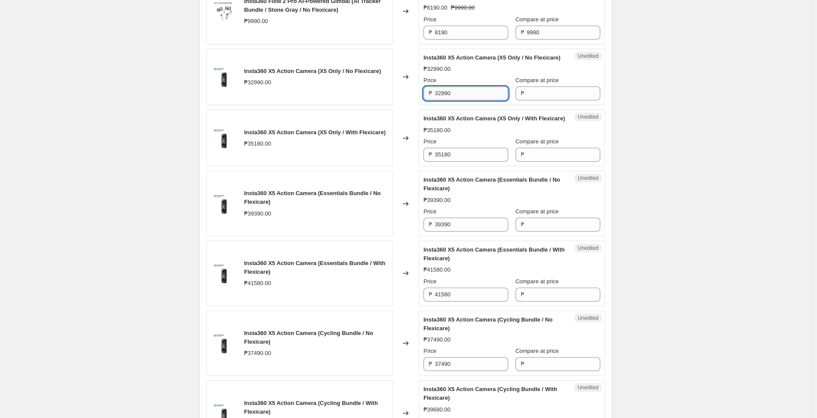
click at [451, 100] on input "32990" at bounding box center [471, 93] width 73 height 14
click at [468, 100] on input "32990" at bounding box center [471, 93] width 73 height 14
click at [549, 100] on input "Compare at price" at bounding box center [563, 93] width 73 height 14
paste input "32990"
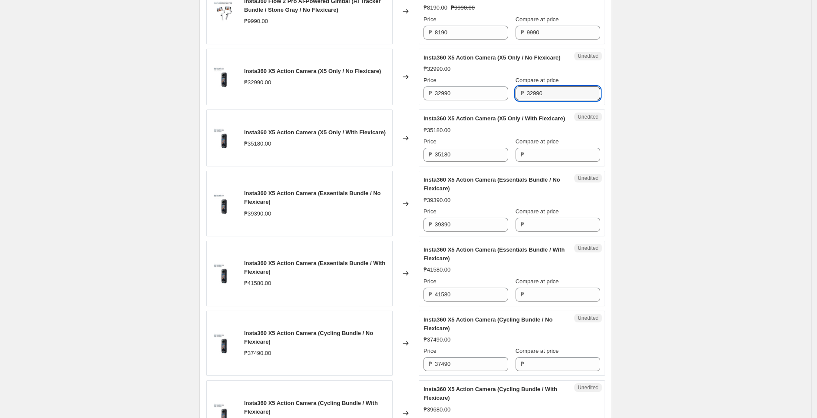
type input "32990"
click at [476, 100] on input "32990" at bounding box center [471, 93] width 73 height 14
paste input "28961"
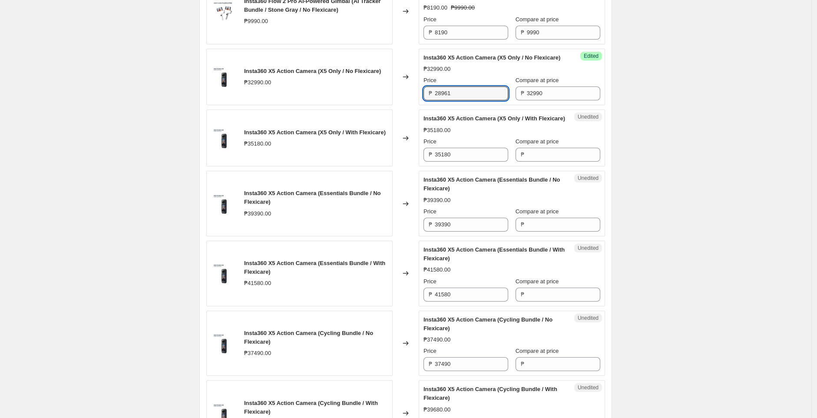
type input "28961"
click at [410, 105] on div "Changed to" at bounding box center [405, 77] width 26 height 57
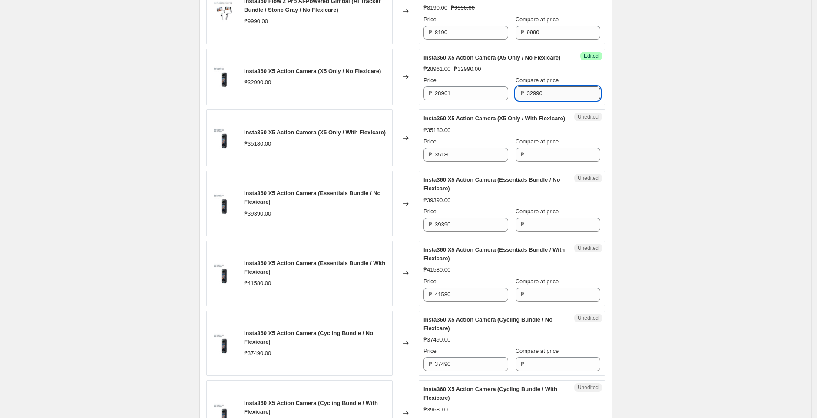
click at [549, 100] on input "32990" at bounding box center [563, 93] width 73 height 14
paste input "518"
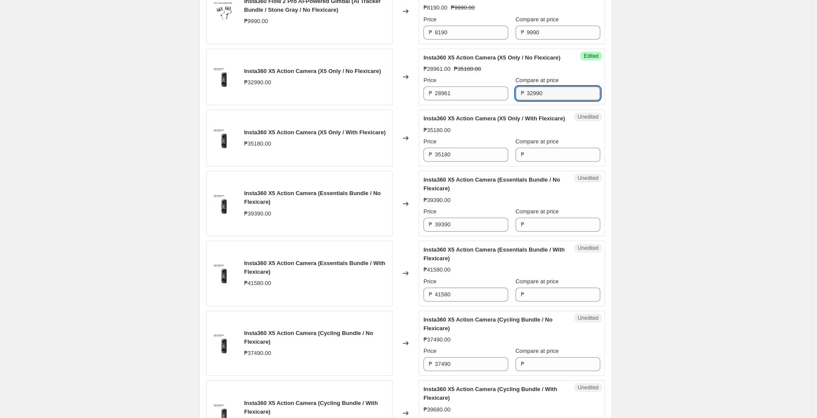
type input "32990"
click at [471, 100] on input "28961" at bounding box center [471, 93] width 73 height 14
paste input "6990"
type input "26990"
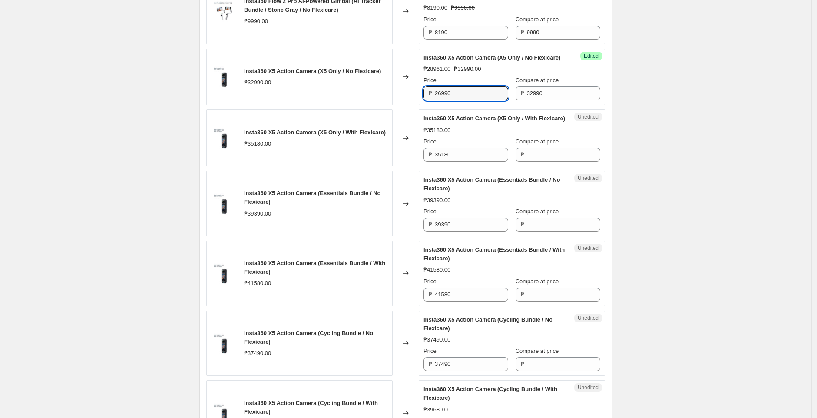
click at [405, 105] on div "Changed to" at bounding box center [405, 77] width 26 height 57
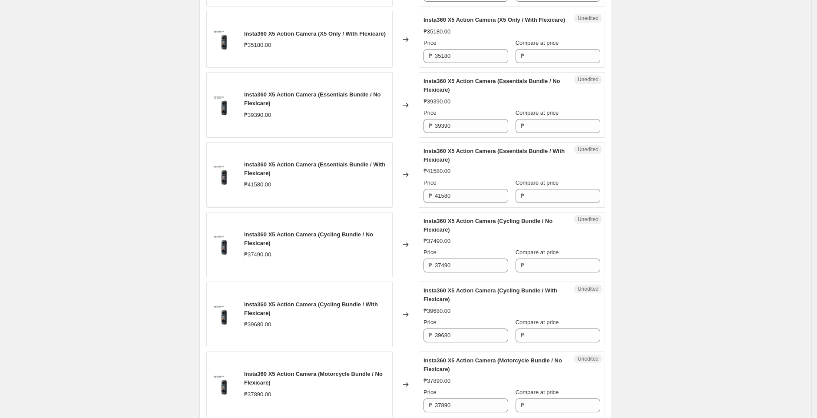
scroll to position [1346, 0]
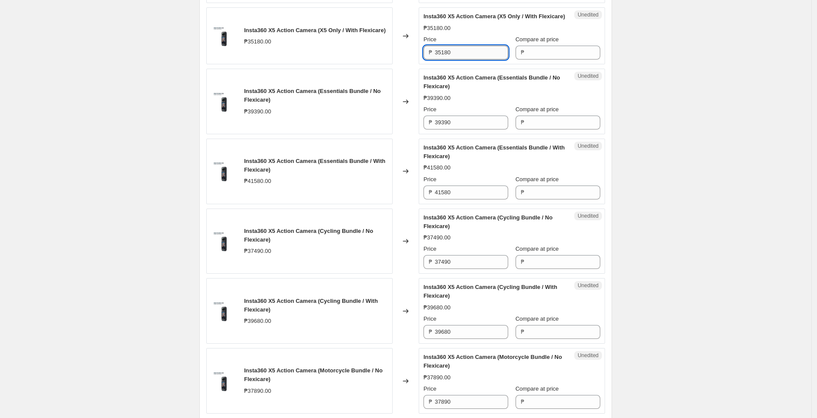
click at [450, 59] on input "35180" at bounding box center [471, 53] width 73 height 14
click at [462, 59] on input "35180" at bounding box center [471, 53] width 73 height 14
click at [544, 64] on div "Unedited Insta360 X5 Action Camera (X5 Only / With Flexicare) ₱35180.00 Price ₱…" at bounding box center [512, 35] width 186 height 57
click at [544, 59] on input "Compare at price" at bounding box center [563, 53] width 73 height 14
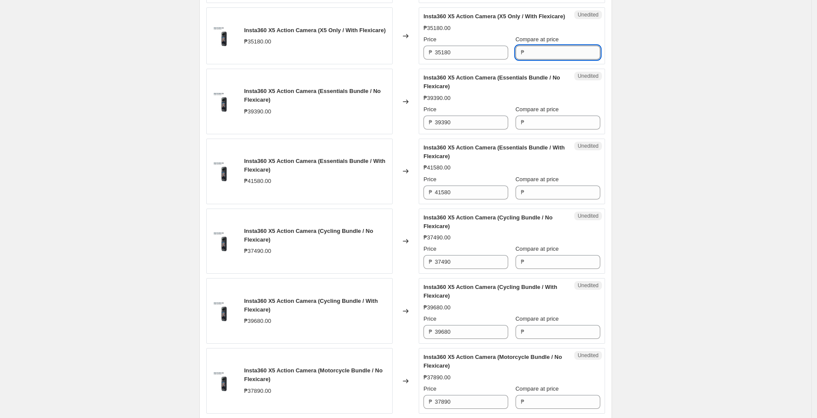
paste input "35180"
type input "35180"
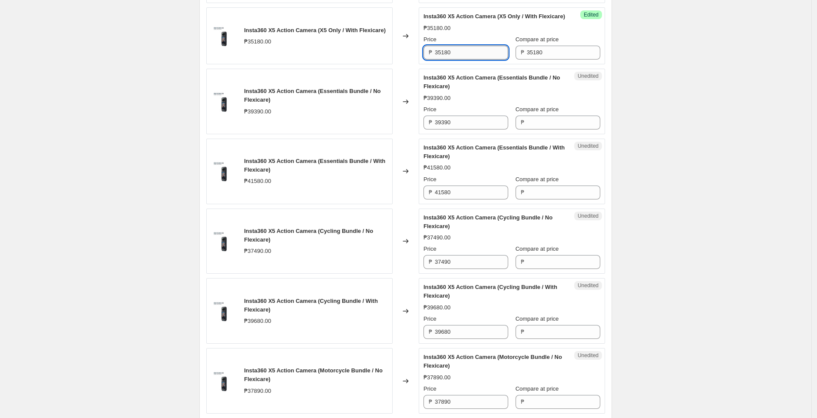
click at [475, 59] on input "35180" at bounding box center [471, 53] width 73 height 14
paste input "28961"
type input "28961"
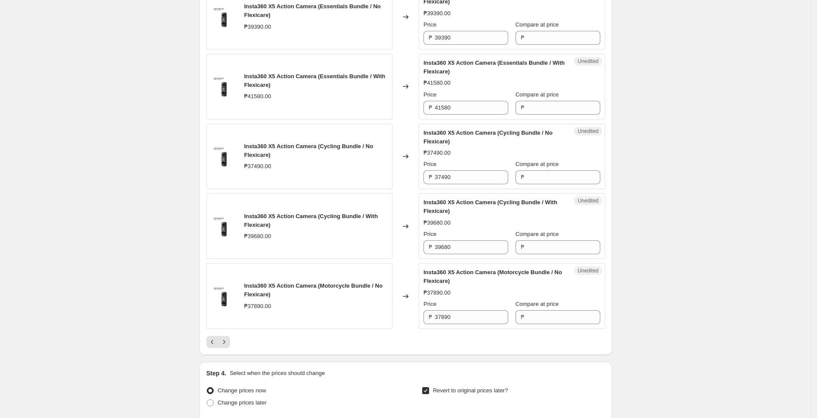
scroll to position [1431, 0]
click at [441, 49] on div "Unedited Insta360 X5 Action Camera (Essentials Bundle / No Flexicare) ₱39390.00…" at bounding box center [512, 16] width 186 height 66
click at [456, 44] on input "39390" at bounding box center [471, 37] width 73 height 14
click at [559, 44] on input "Compare at price" at bounding box center [563, 37] width 73 height 14
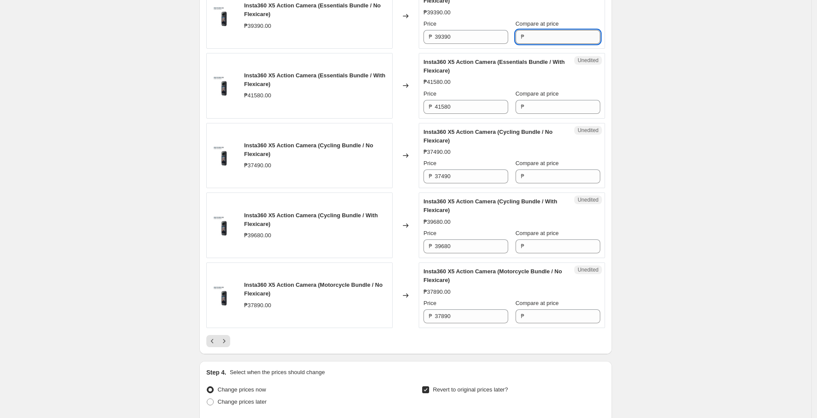
paste input "39390"
type input "39390"
click at [466, 44] on input "39390" at bounding box center [471, 37] width 73 height 14
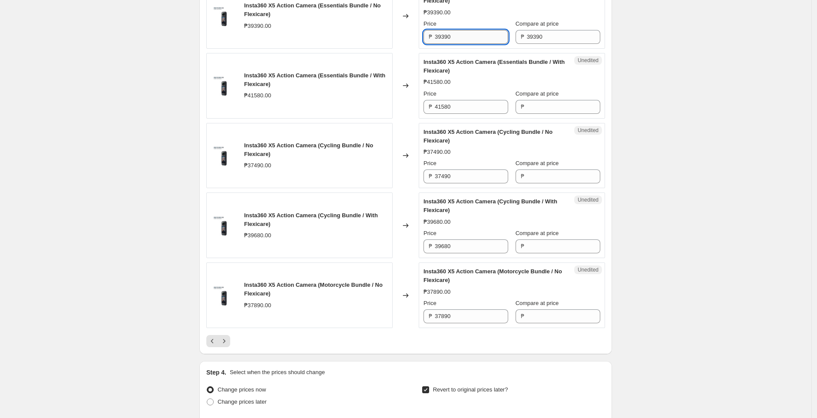
paste input "39"
type input "33990"
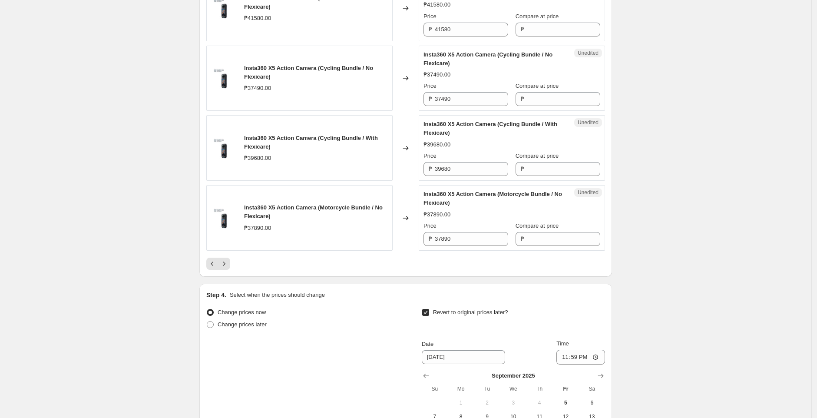
scroll to position [1511, 0]
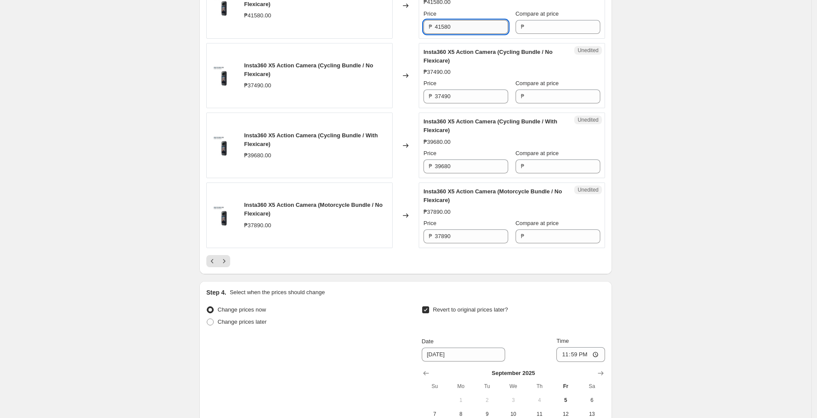
click at [461, 34] on input "41580" at bounding box center [471, 27] width 73 height 14
click at [539, 34] on input "Compare at price" at bounding box center [563, 27] width 73 height 14
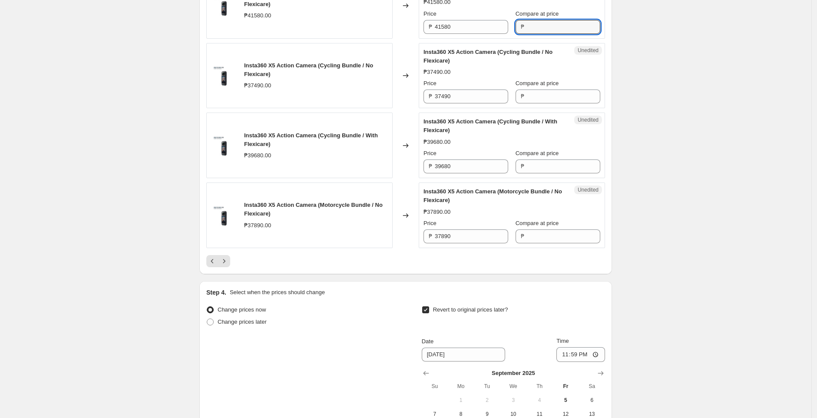
paste input "41580"
type input "41580"
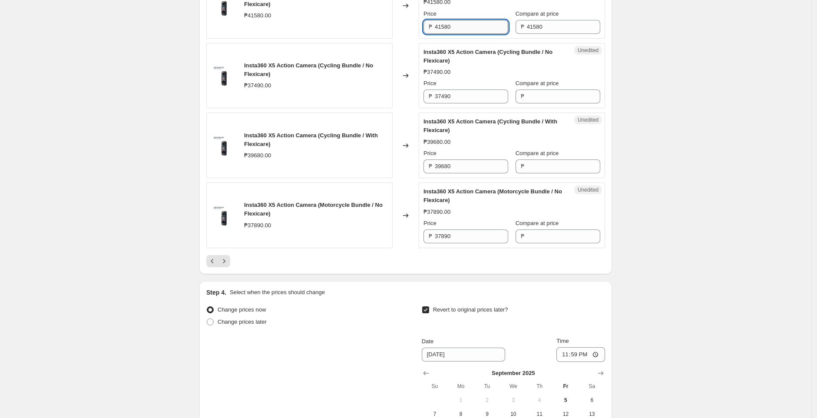
click at [457, 34] on input "41580" at bounding box center [471, 27] width 73 height 14
paste input "35961"
type input "35961"
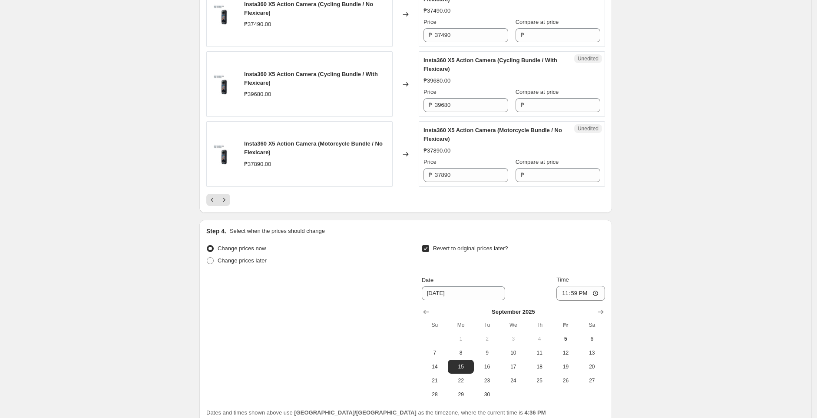
scroll to position [1573, 0]
click at [458, 41] on input "37490" at bounding box center [471, 34] width 73 height 14
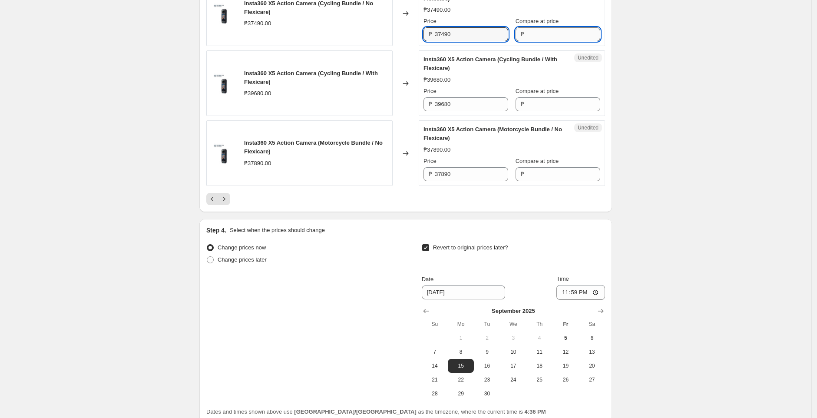
click at [548, 41] on input "Compare at price" at bounding box center [563, 34] width 73 height 14
paste input "37490"
type input "37490"
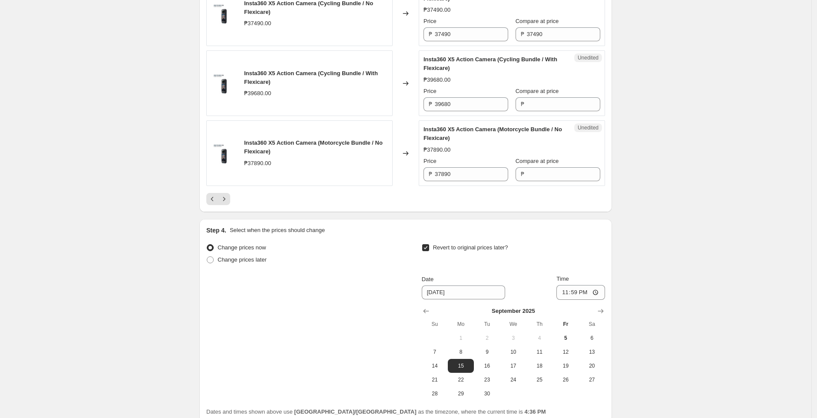
click at [471, 41] on input "37490" at bounding box center [471, 34] width 73 height 14
paste input "1"
type input "31490"
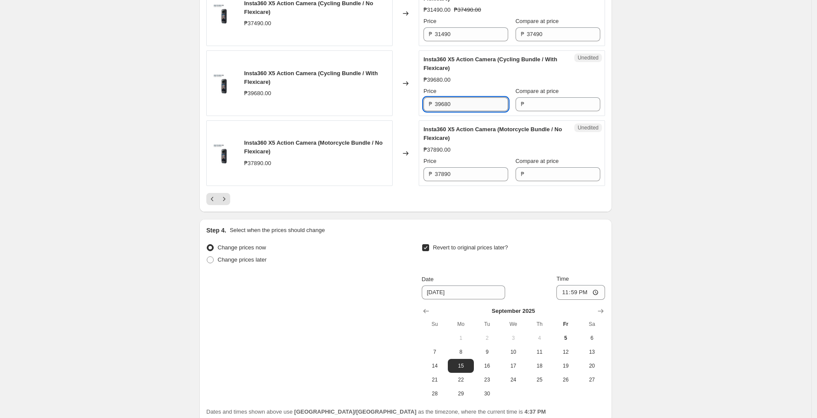
click at [471, 111] on input "39680" at bounding box center [471, 104] width 73 height 14
click at [537, 111] on input "Compare at price" at bounding box center [563, 104] width 73 height 14
paste input "39680"
type input "39680"
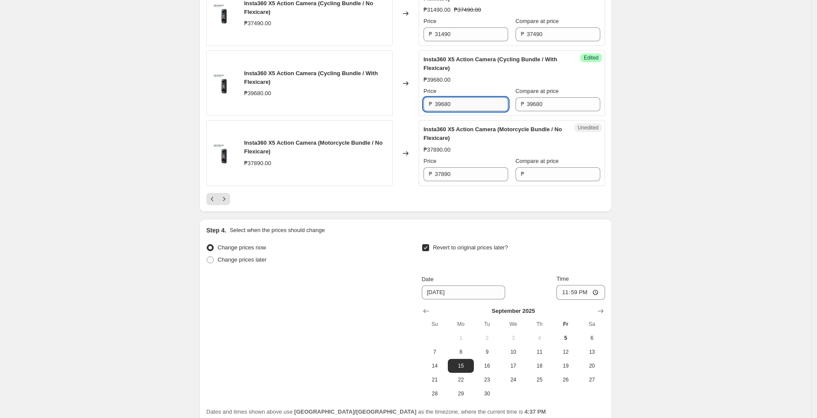
click at [478, 111] on input "39680" at bounding box center [471, 104] width 73 height 14
paste input "3461"
type input "33461"
click at [406, 116] on div "Changed to" at bounding box center [405, 83] width 26 height 66
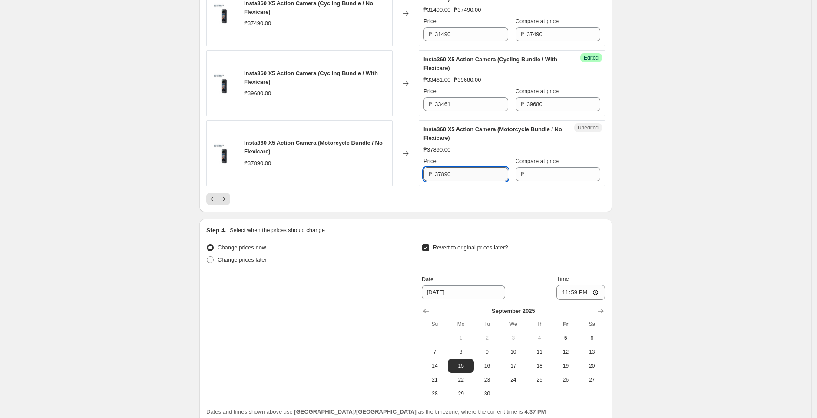
click at [458, 181] on input "37890" at bounding box center [471, 174] width 73 height 14
click at [575, 181] on input "Compare at price" at bounding box center [563, 174] width 73 height 14
paste input "37890"
type input "37890"
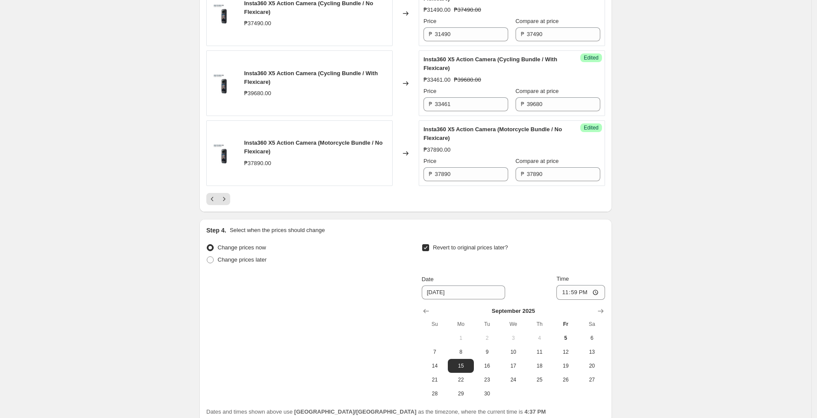
click at [455, 181] on input "37890" at bounding box center [471, 174] width 73 height 14
paste input "1"
type input "31890"
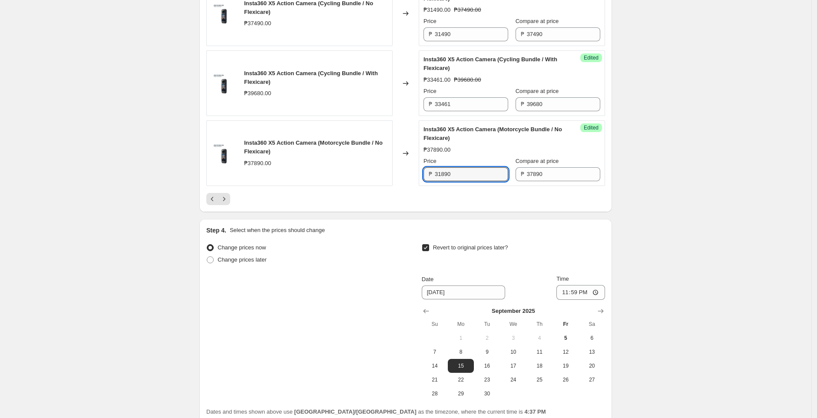
click at [449, 205] on div at bounding box center [405, 199] width 399 height 12
click at [228, 203] on icon "Next" at bounding box center [224, 198] width 9 height 9
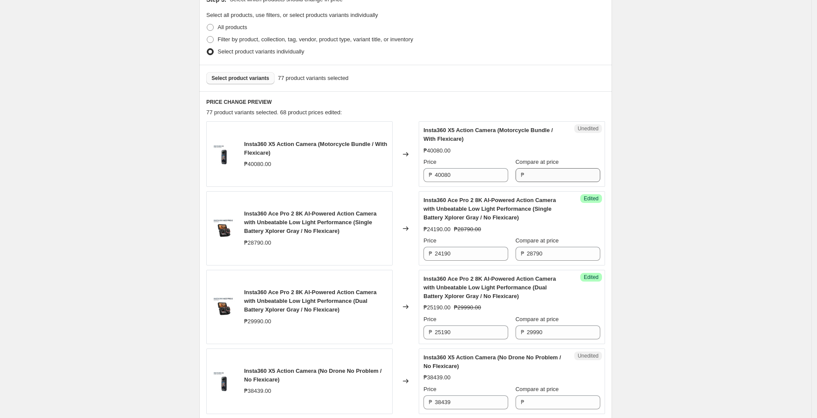
scroll to position [249, 0]
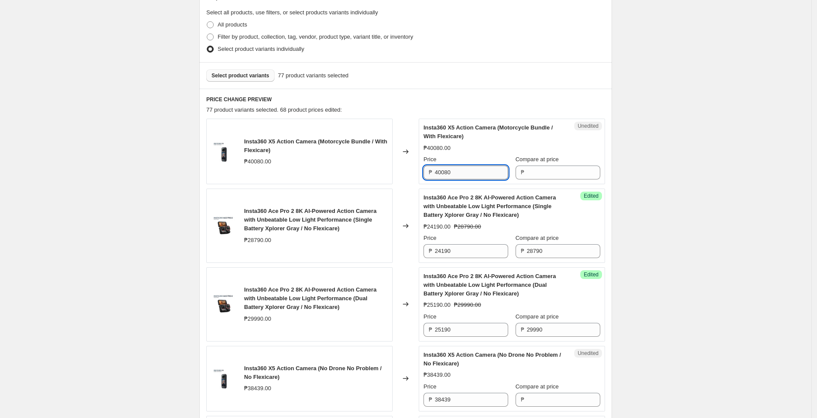
click at [486, 169] on input "40080" at bounding box center [471, 172] width 73 height 14
click at [543, 171] on input "Compare at price" at bounding box center [563, 172] width 73 height 14
paste input "40080"
type input "40080"
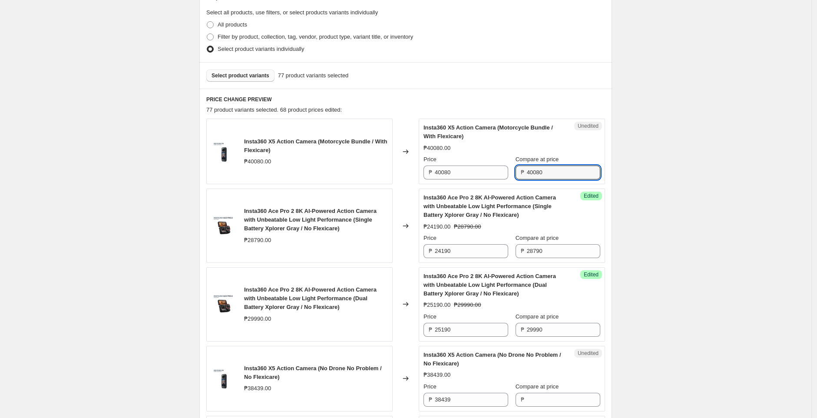
click at [482, 171] on input "40080" at bounding box center [471, 172] width 73 height 14
paste input "33861"
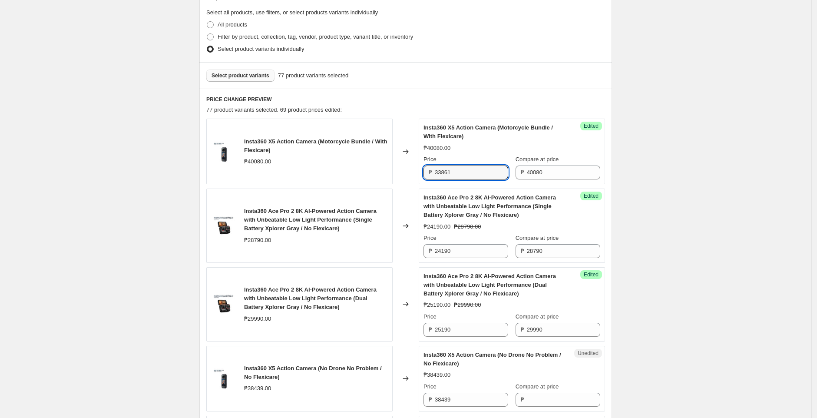
type input "33861"
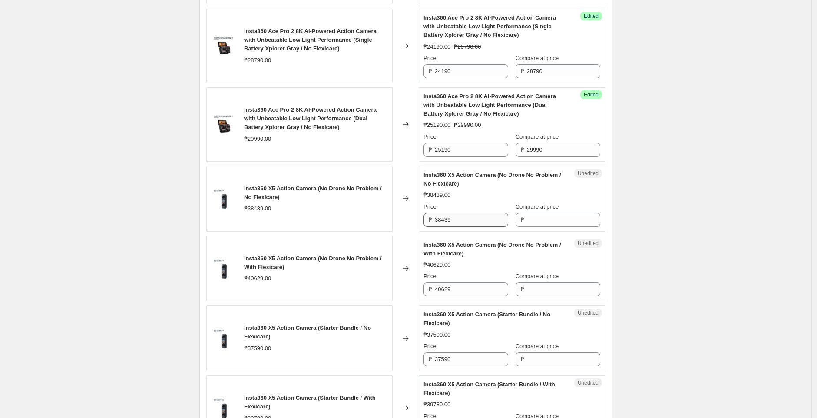
scroll to position [433, 0]
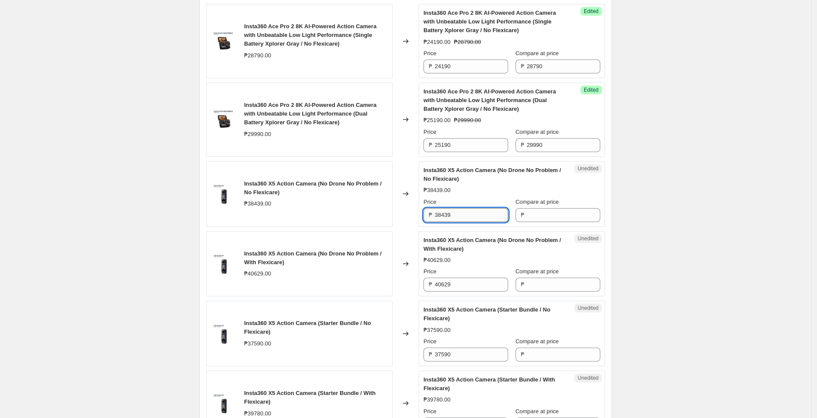
click at [482, 215] on input "38439" at bounding box center [471, 215] width 73 height 14
click at [547, 216] on input "Compare at price" at bounding box center [563, 215] width 73 height 14
paste input "38439"
type input "38439"
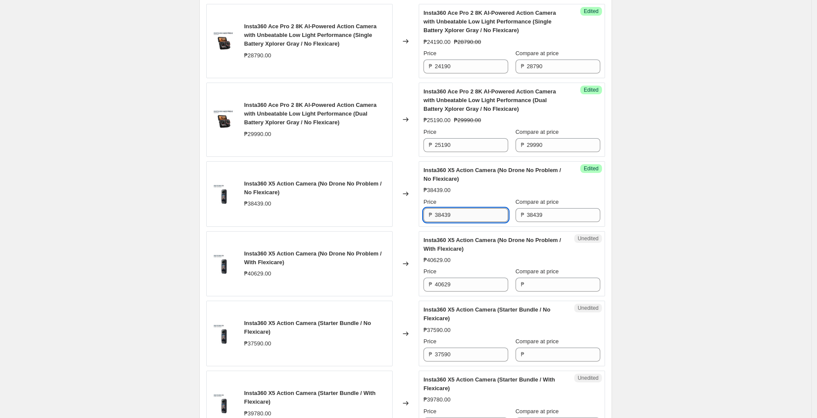
click at [478, 215] on input "38439" at bounding box center [471, 215] width 73 height 14
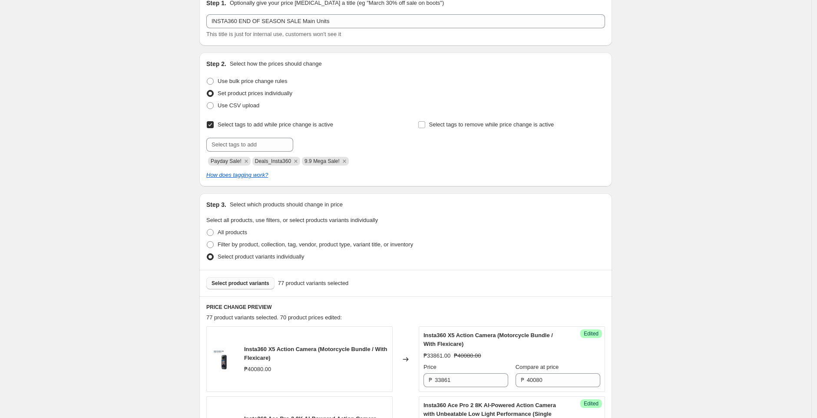
scroll to position [40, 0]
click at [254, 286] on span "Select product variants" at bounding box center [240, 284] width 58 height 7
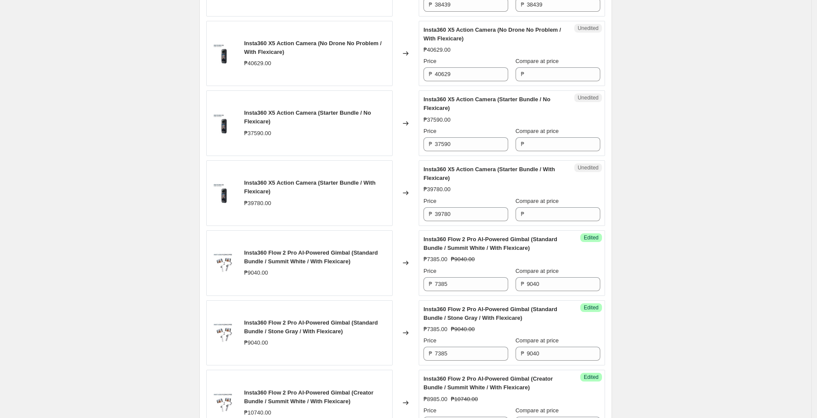
scroll to position [644, 0]
click at [478, 73] on input "40629" at bounding box center [471, 73] width 73 height 14
click at [548, 73] on input "Compare at price" at bounding box center [563, 73] width 73 height 14
paste input "40629"
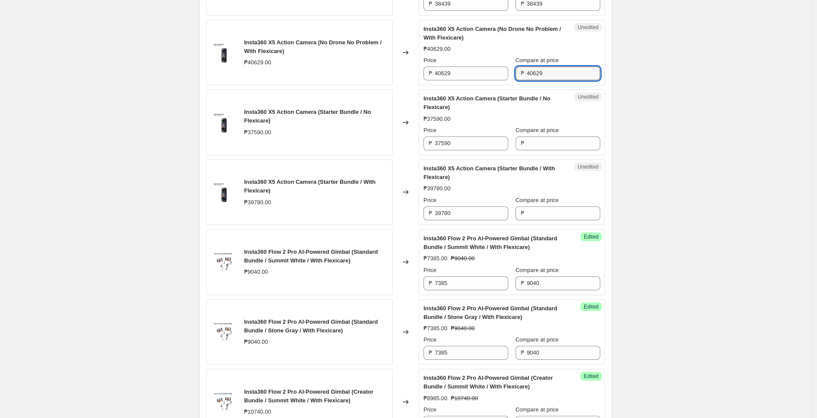
type input "40629"
click at [651, 72] on div "Create new price change job. This page is ready Create new price change job Dra…" at bounding box center [405, 294] width 811 height 1876
click at [486, 76] on input "40629" at bounding box center [471, 73] width 73 height 14
paste input "33865"
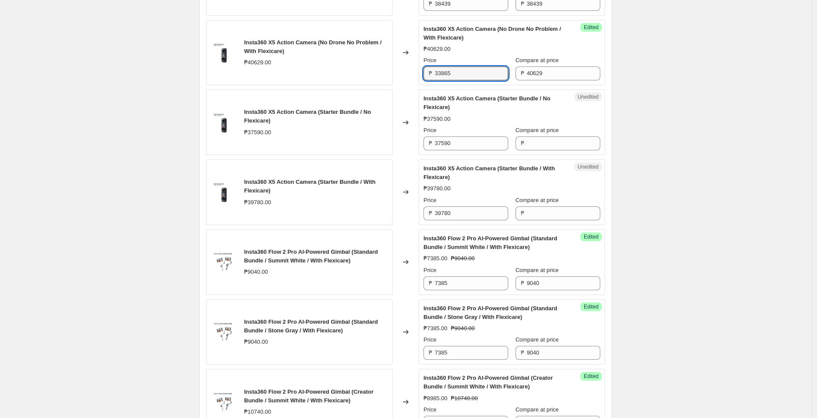
type input "33865"
click at [690, 92] on div "Create new price change job. This page is ready Create new price change job Dra…" at bounding box center [405, 294] width 811 height 1876
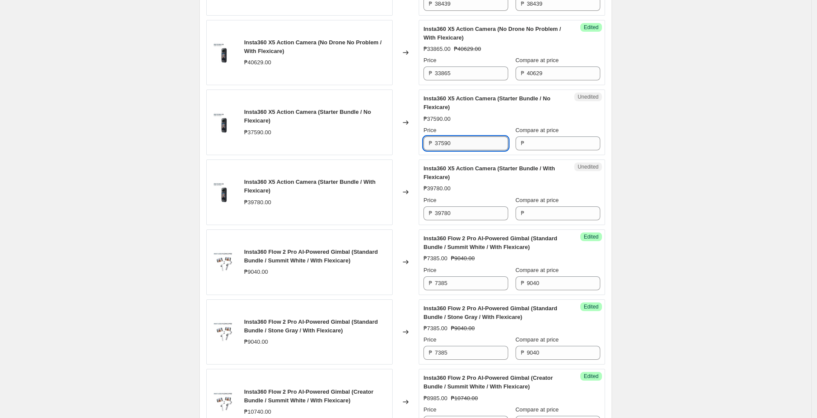
click at [465, 147] on input "37590" at bounding box center [471, 143] width 73 height 14
click at [541, 145] on input "Compare at price" at bounding box center [563, 143] width 73 height 14
paste input "37590"
type input "37590"
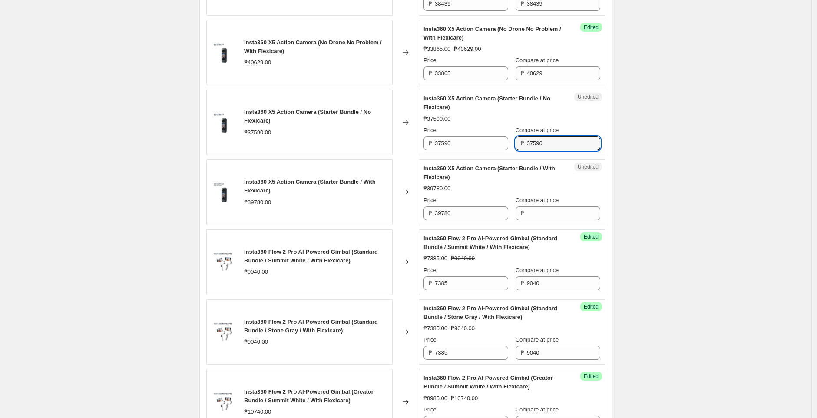
click at [655, 138] on div "Create new price change job. This page is ready Create new price change job Dra…" at bounding box center [405, 294] width 811 height 1876
click at [448, 147] on input "37590" at bounding box center [471, 143] width 73 height 14
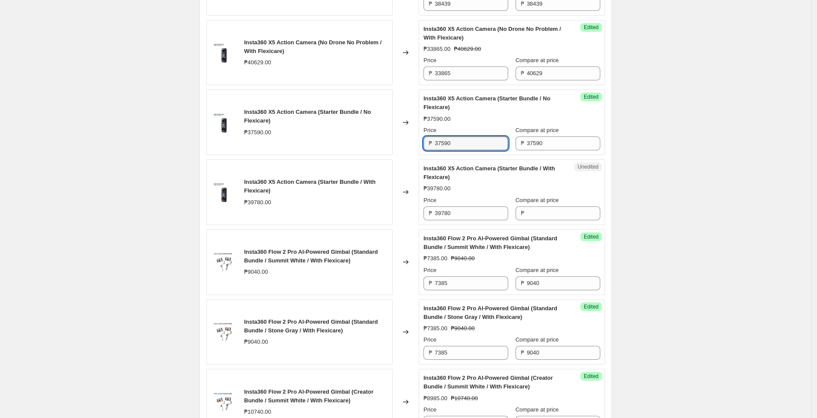
paste input "299"
type input "29990"
click at [695, 165] on div "Create new price change job. This page is ready Create new price change job Dra…" at bounding box center [405, 294] width 811 height 1876
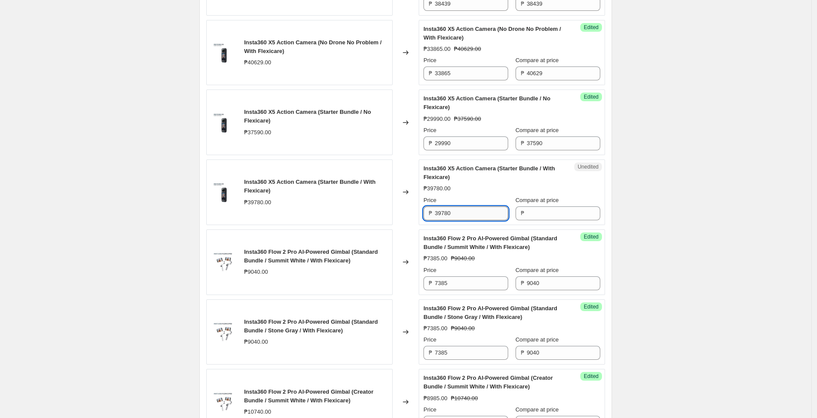
click at [486, 218] on input "39780" at bounding box center [471, 213] width 73 height 14
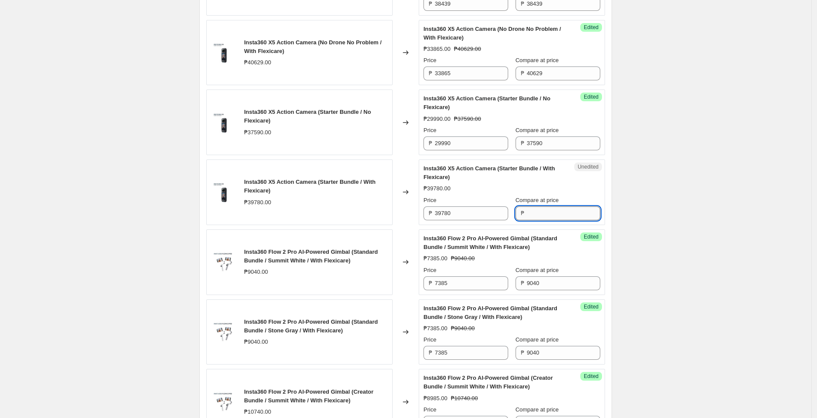
click at [547, 214] on input "Compare at price" at bounding box center [563, 213] width 73 height 14
paste input "39780"
type input "39780"
click at [652, 208] on div "Create new price change job. This page is ready Create new price change job Dra…" at bounding box center [405, 294] width 811 height 1876
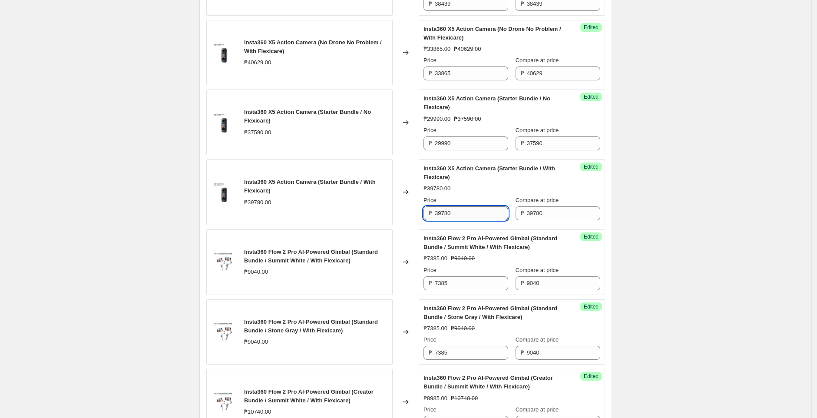
click at [485, 217] on input "39780" at bounding box center [471, 213] width 73 height 14
paste input "1961"
type input "31961"
click at [733, 219] on div "Create new price change job. This page is ready Create new price change job Dra…" at bounding box center [405, 294] width 811 height 1876
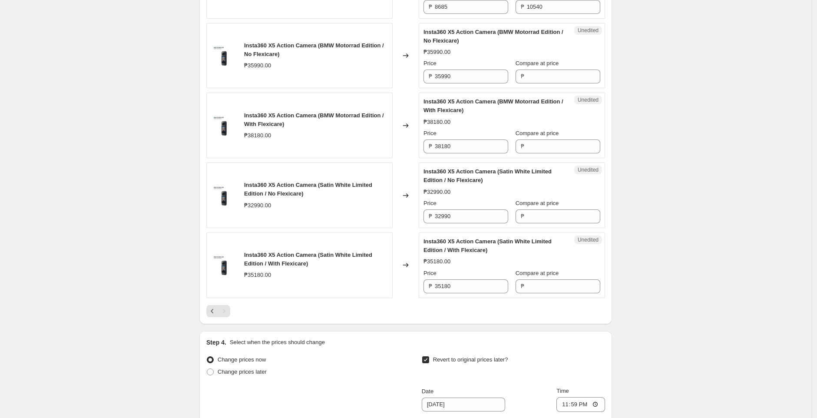
scroll to position [1270, 0]
click at [479, 147] on input "38180" at bounding box center [471, 145] width 73 height 14
click at [561, 148] on input "Compare at price" at bounding box center [563, 145] width 73 height 14
paste input "38180"
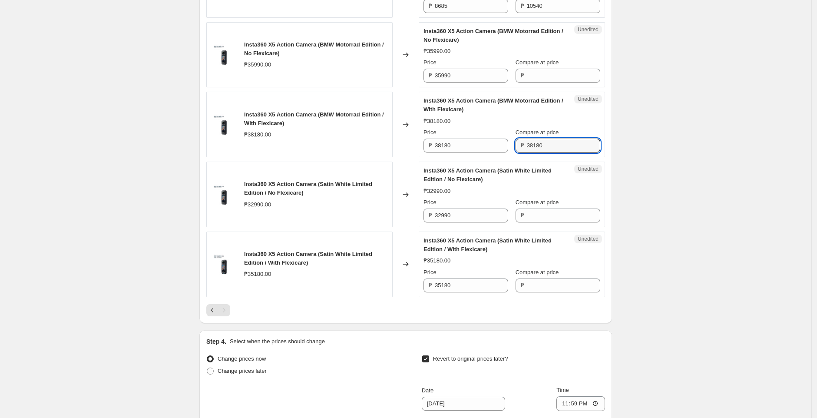
type input "38180"
click at [482, 145] on input "38180" at bounding box center [471, 145] width 73 height 14
paste input "7961"
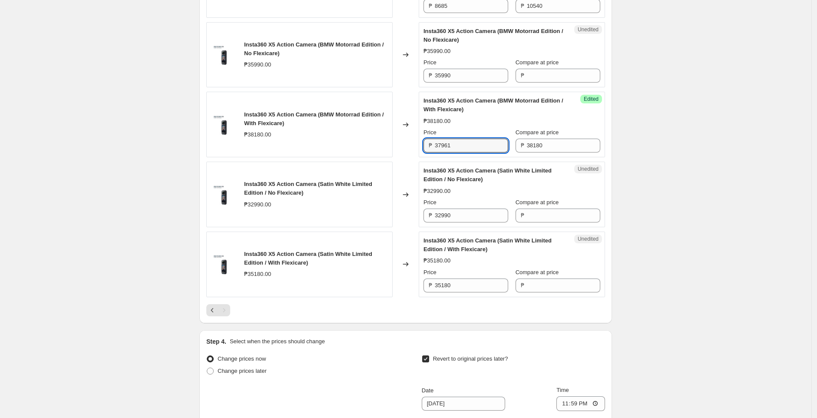
type input "37961"
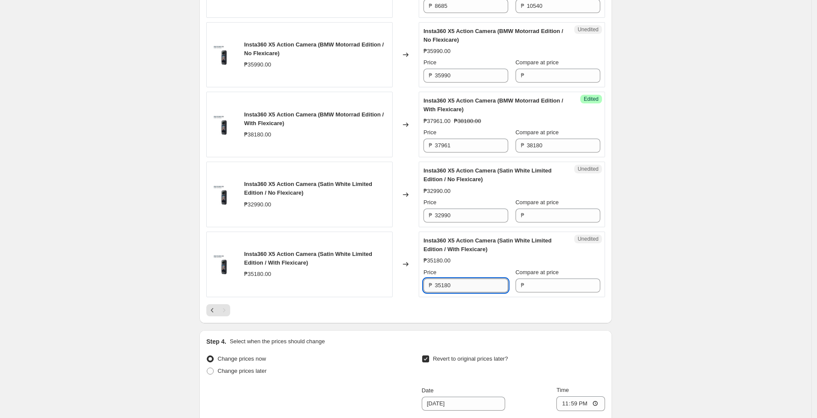
click at [470, 284] on input "35180" at bounding box center [471, 285] width 73 height 14
click at [550, 287] on input "Compare at price" at bounding box center [563, 285] width 73 height 14
paste input "35180"
type input "35180"
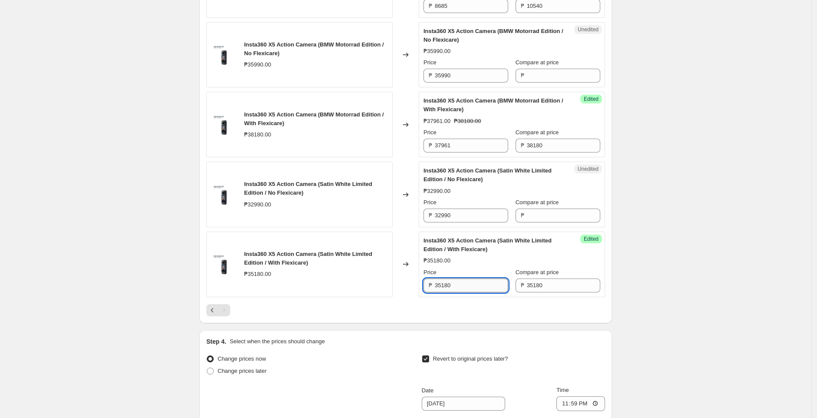
click at [475, 285] on input "35180" at bounding box center [471, 285] width 73 height 14
paste input "4961"
type input "34961"
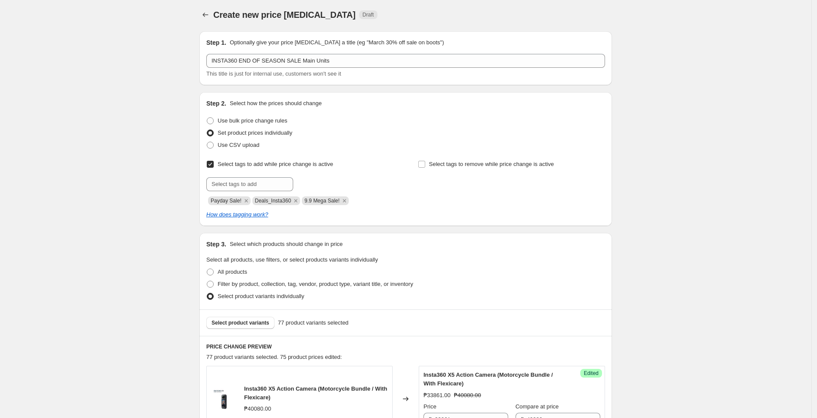
scroll to position [2, 0]
click at [236, 319] on span "Select product variants" at bounding box center [240, 322] width 58 height 7
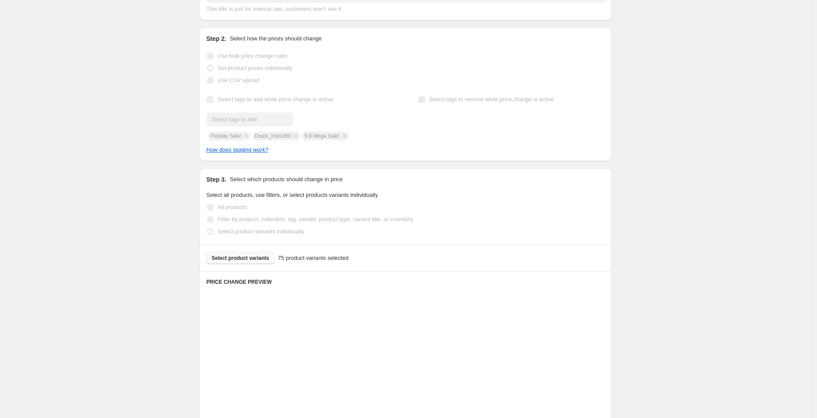
scroll to position [67, 0]
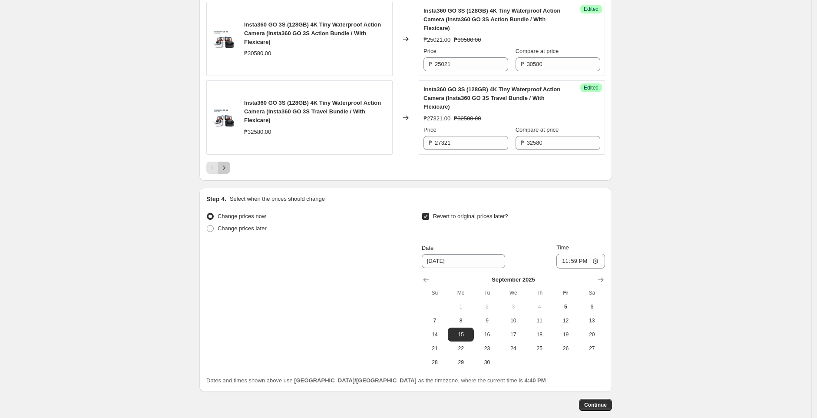
click at [228, 172] on icon "Next" at bounding box center [224, 167] width 9 height 9
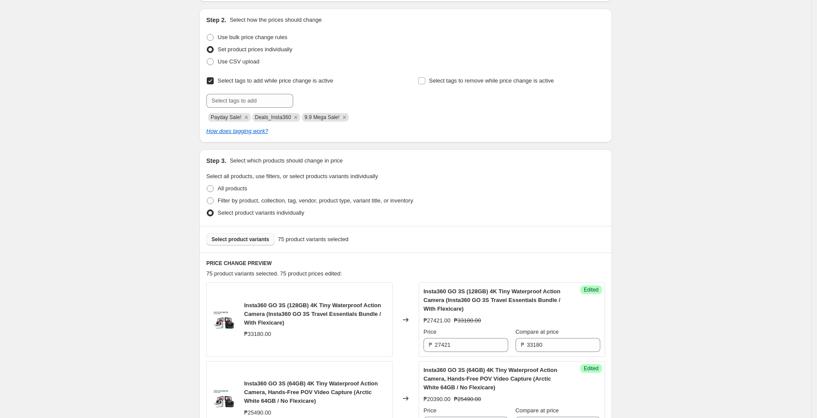
scroll to position [84, 0]
click at [237, 241] on span "Select product variants" at bounding box center [240, 240] width 58 height 7
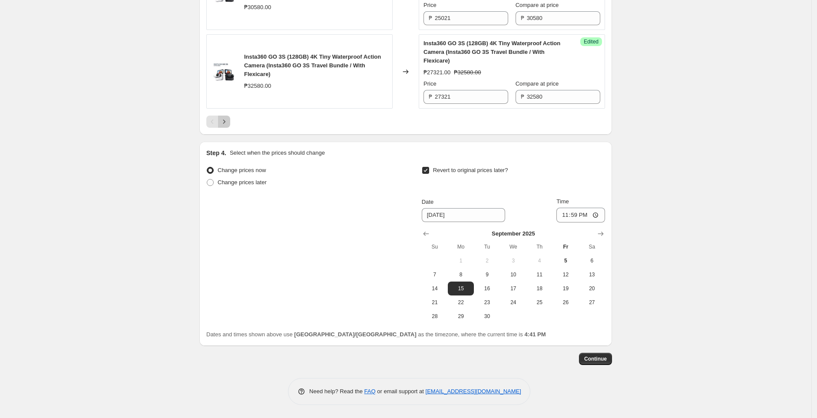
click at [225, 126] on icon "Next" at bounding box center [224, 121] width 9 height 9
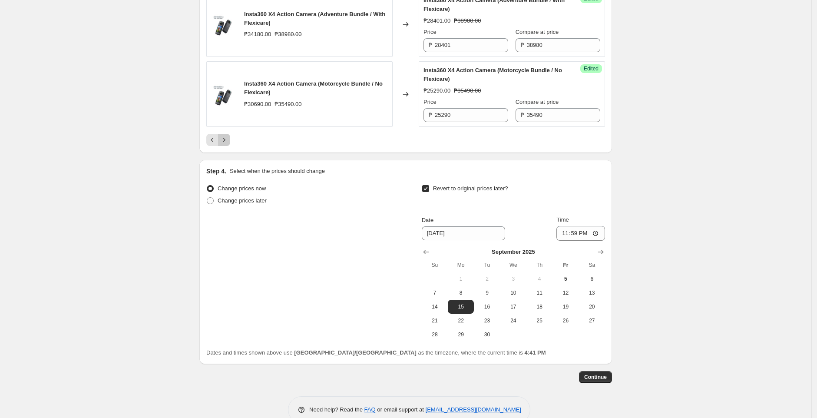
click at [230, 146] on button "Next" at bounding box center [224, 140] width 12 height 12
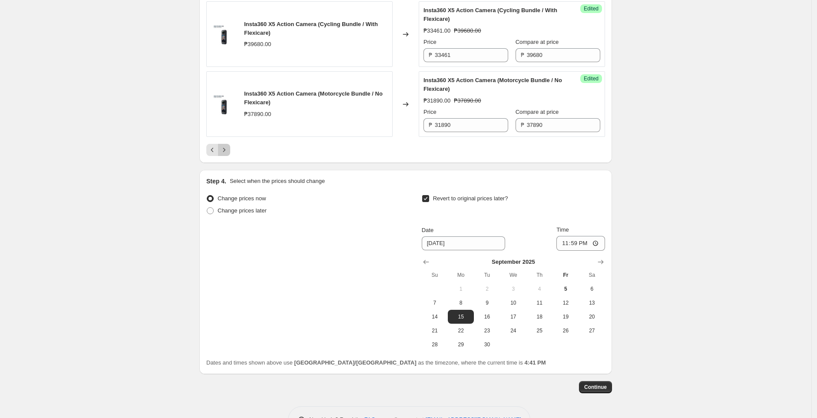
click at [228, 154] on icon "Next" at bounding box center [224, 149] width 9 height 9
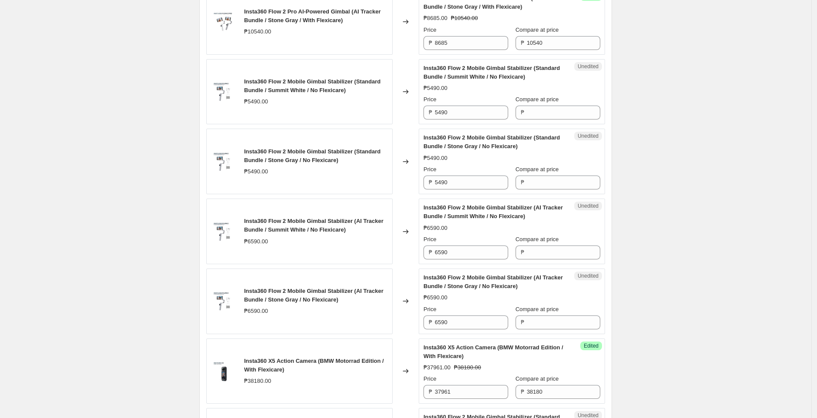
scroll to position [1235, 0]
click at [486, 118] on input "5490" at bounding box center [471, 111] width 73 height 14
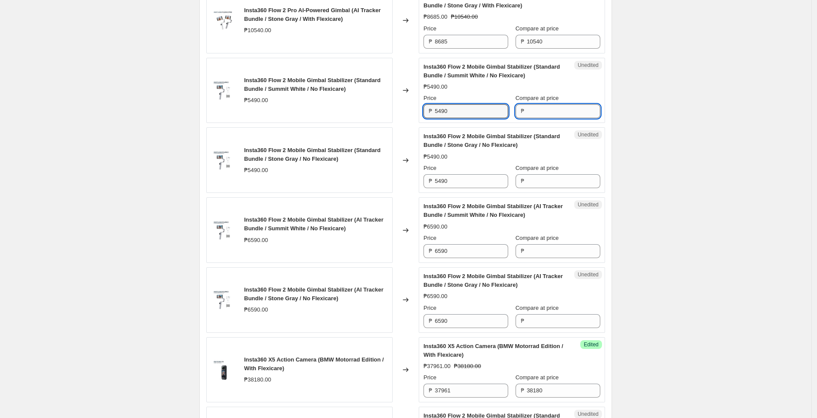
click at [580, 113] on input "Compare at price" at bounding box center [563, 111] width 73 height 14
paste input "5490"
type input "5490"
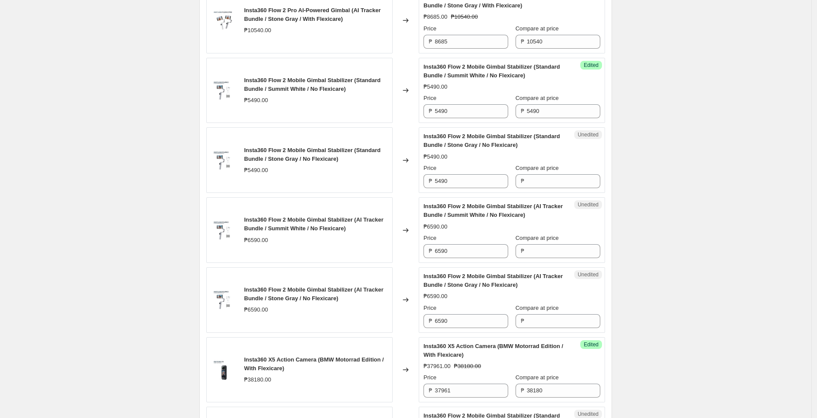
click at [449, 106] on input "5490" at bounding box center [471, 111] width 73 height 14
paste input "49"
type input "4990"
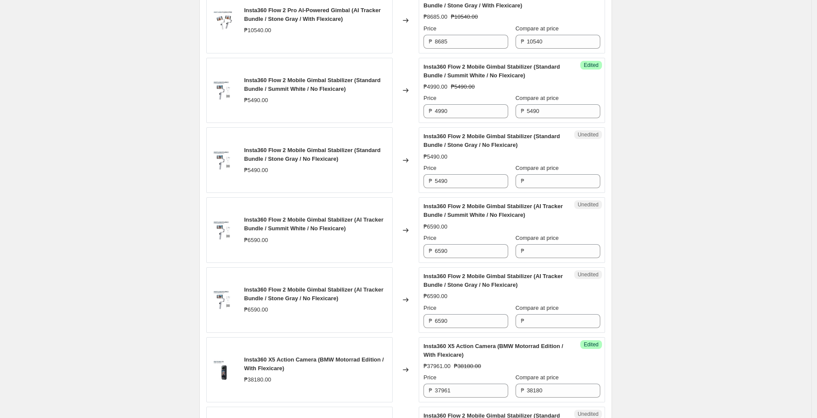
click at [465, 183] on input "5490" at bounding box center [471, 181] width 73 height 14
click at [549, 184] on input "Compare at price" at bounding box center [563, 181] width 73 height 14
paste input "5490"
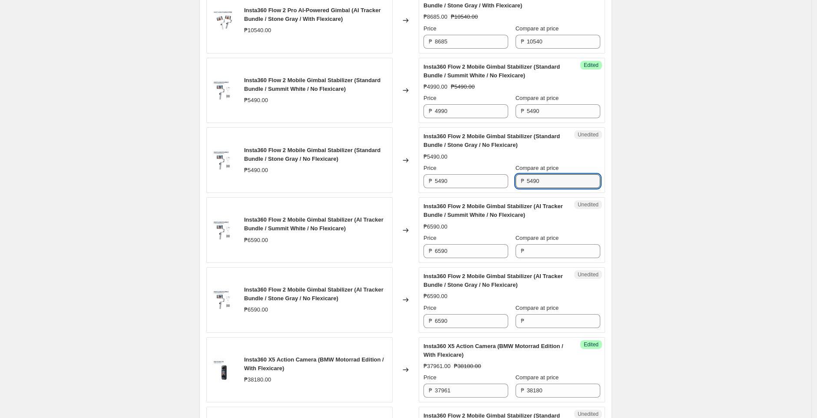
type input "5490"
drag, startPoint x: 675, startPoint y: 178, endPoint x: 598, endPoint y: 172, distance: 77.0
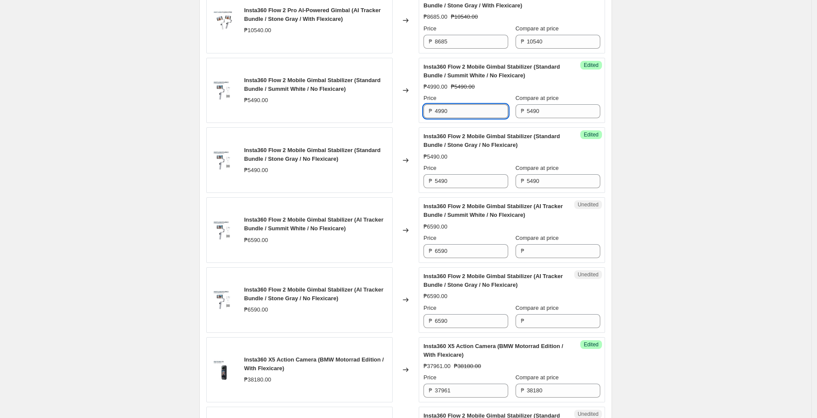
click at [473, 112] on input "4990" at bounding box center [471, 111] width 73 height 14
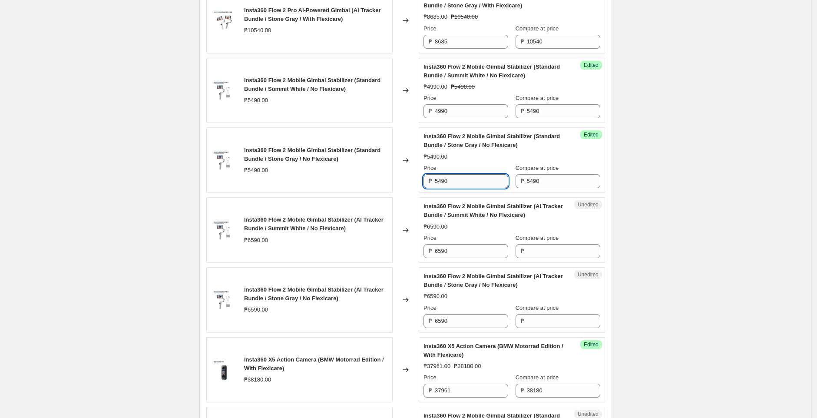
click at [475, 181] on input "5490" at bounding box center [471, 181] width 73 height 14
paste input "4990"
click at [474, 185] on input "54904990" at bounding box center [471, 181] width 73 height 14
paste input "text"
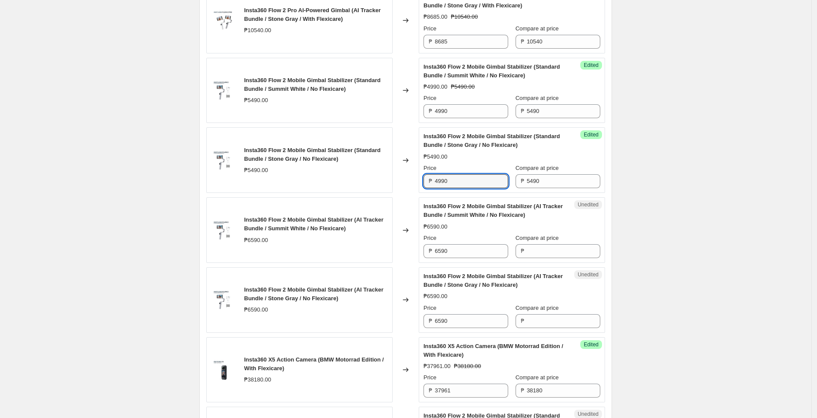
type input "4990"
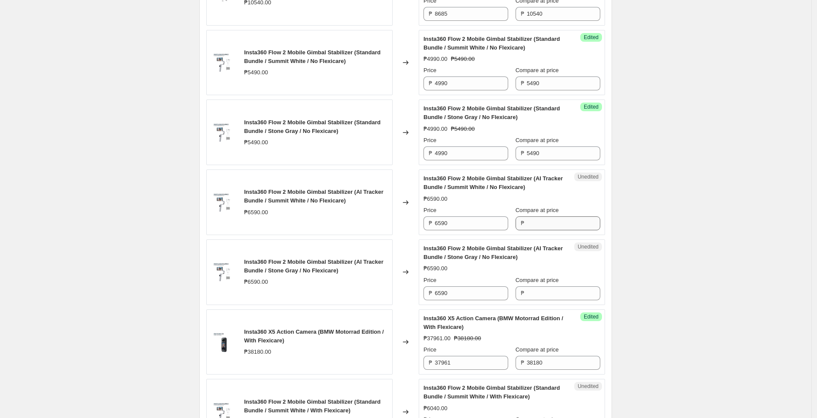
scroll to position [1285, 0]
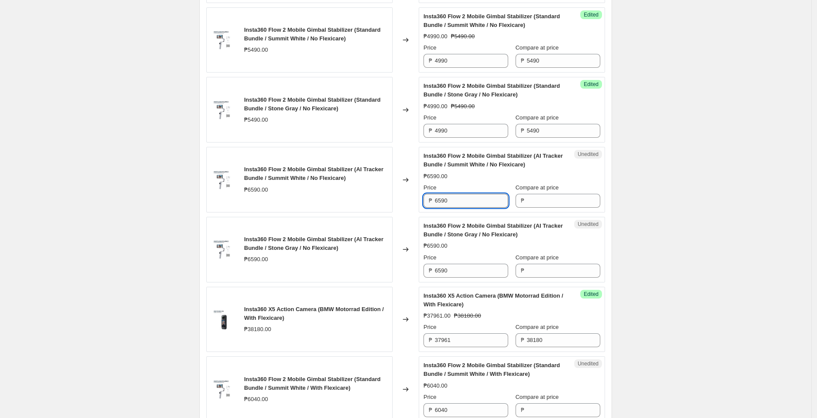
click at [498, 199] on input "6590" at bounding box center [471, 201] width 73 height 14
click at [560, 201] on input "Compare at price" at bounding box center [563, 201] width 73 height 14
paste input "6590"
type input "6590"
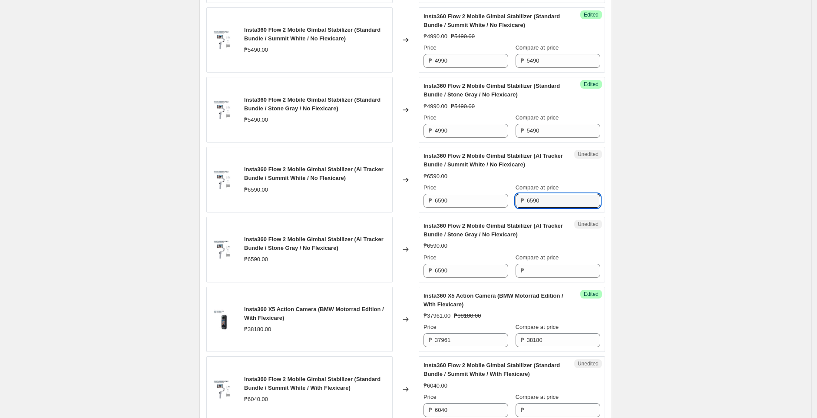
click at [496, 196] on input "6590" at bounding box center [471, 201] width 73 height 14
paste input "5"
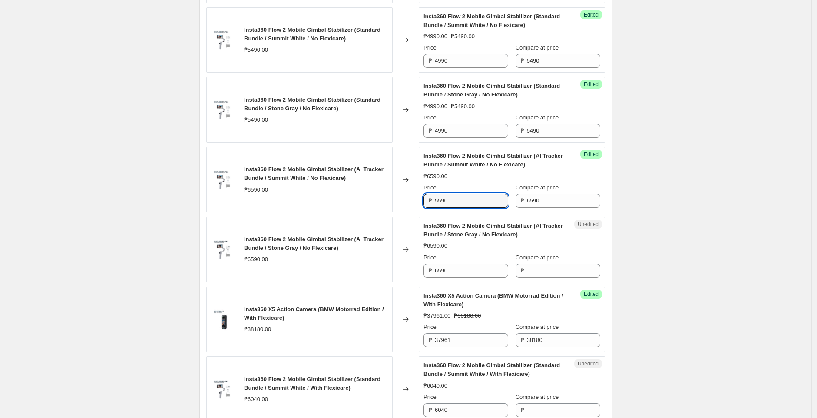
type input "5590"
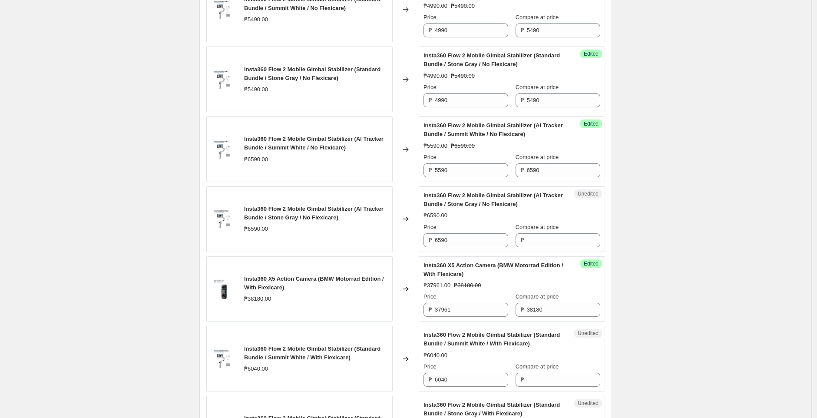
scroll to position [1331, 0]
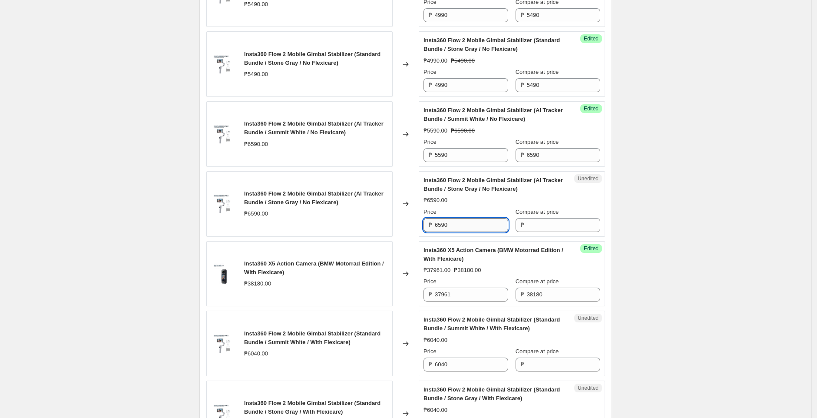
click at [447, 226] on input "6590" at bounding box center [471, 225] width 73 height 14
click at [557, 231] on input "Compare at price" at bounding box center [563, 225] width 73 height 14
paste
type input "6590"
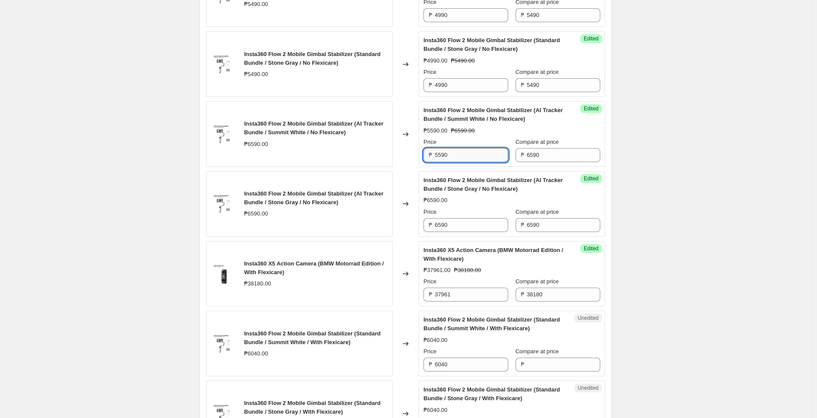
click at [496, 152] on input "5590" at bounding box center [471, 155] width 73 height 14
click at [462, 230] on input "6590" at bounding box center [471, 225] width 73 height 14
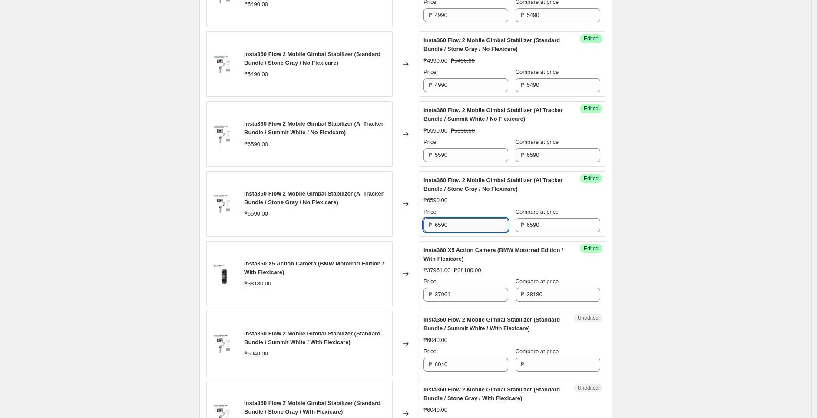
click at [462, 230] on input "6590" at bounding box center [471, 225] width 73 height 14
type input "5590"
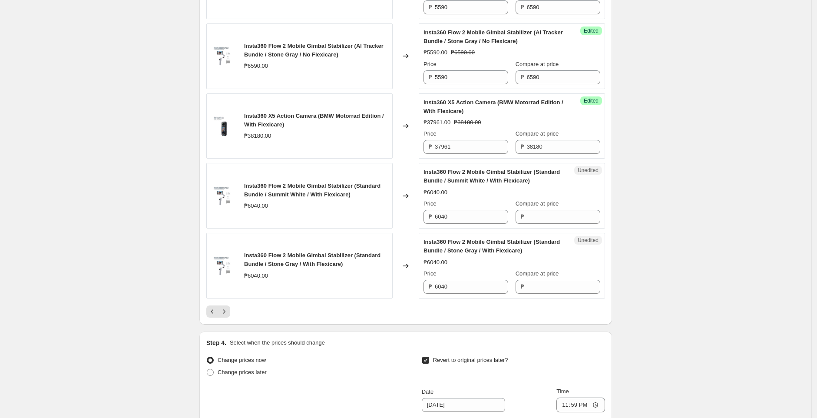
scroll to position [1486, 0]
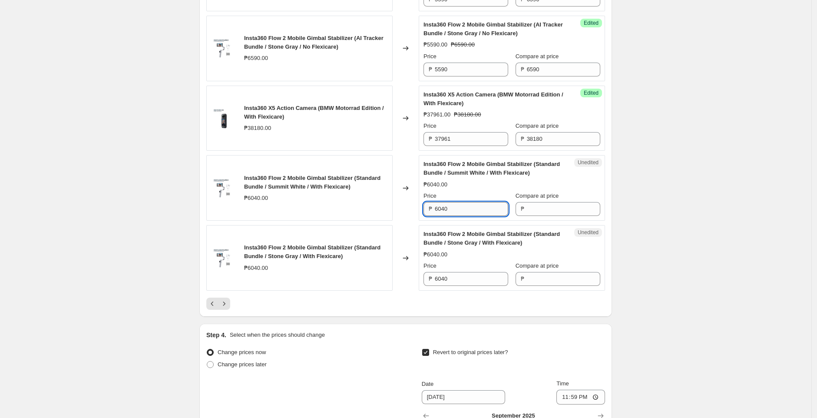
click at [475, 208] on input "6040" at bounding box center [471, 209] width 73 height 14
click at [575, 214] on input "Compare at price" at bounding box center [563, 209] width 73 height 14
type input "6040"
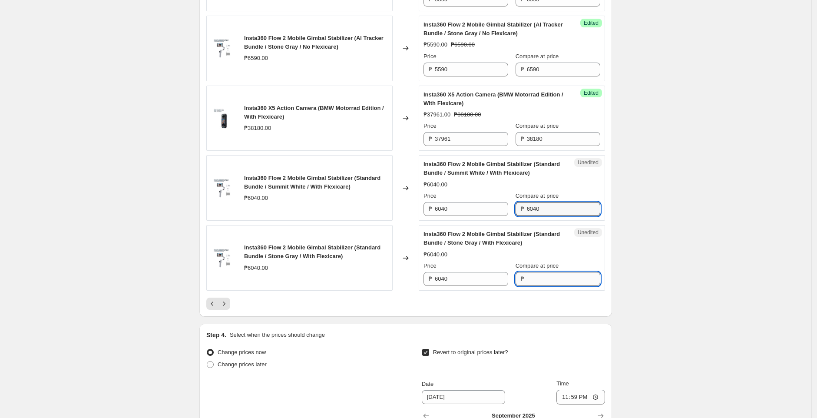
click at [565, 274] on input "Compare at price" at bounding box center [563, 279] width 73 height 14
type input "6040"
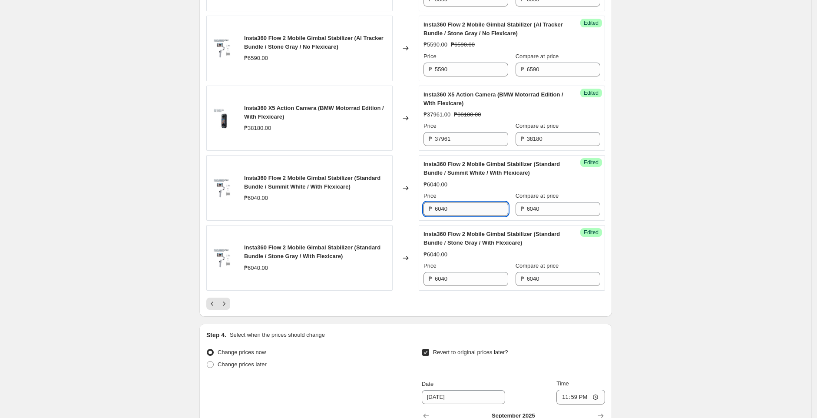
click at [502, 207] on input "6040" at bounding box center [471, 209] width 73 height 14
type input "5485"
click at [488, 276] on input "6040" at bounding box center [471, 279] width 73 height 14
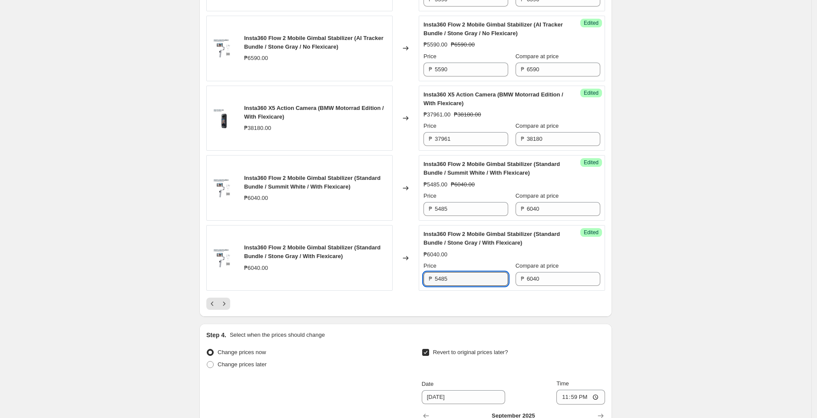
type input "5485"
click at [445, 310] on div at bounding box center [405, 303] width 399 height 12
click at [223, 306] on icon "Next" at bounding box center [224, 303] width 9 height 9
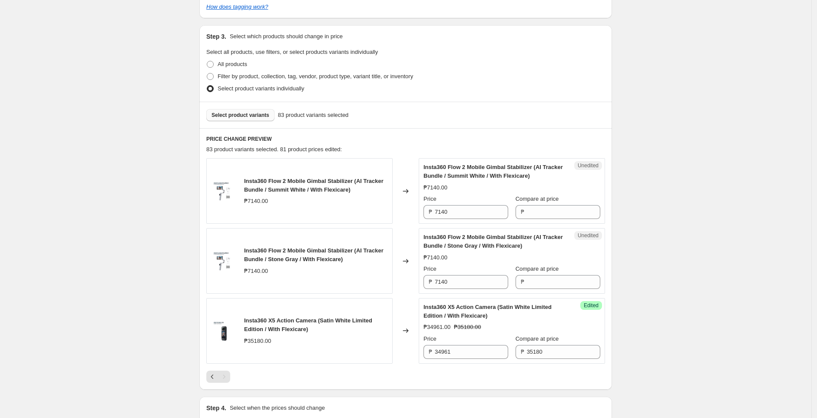
scroll to position [212, 0]
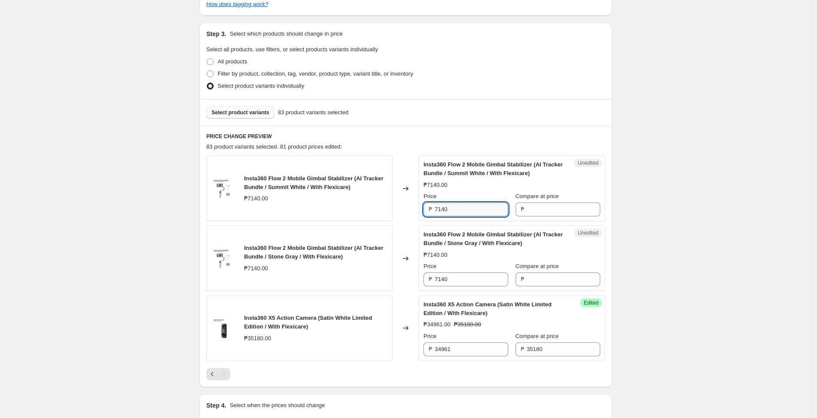
click at [478, 202] on input "7140" at bounding box center [471, 209] width 73 height 14
click at [476, 204] on input "7140" at bounding box center [471, 209] width 73 height 14
click at [574, 210] on input "Compare at price" at bounding box center [563, 209] width 73 height 14
type input "7140"
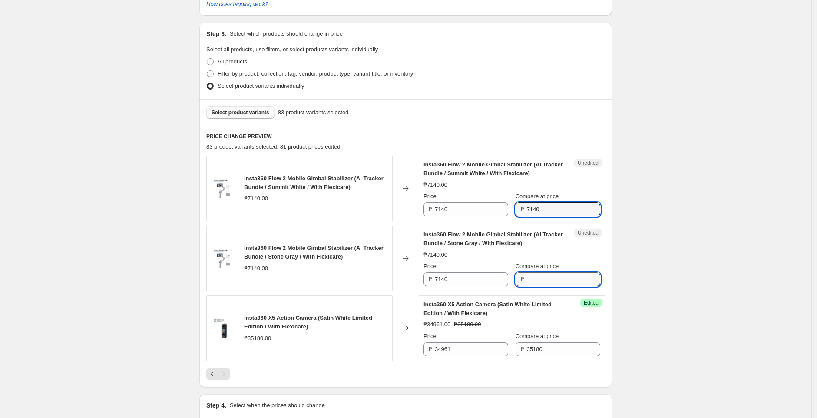
click at [560, 275] on input "Compare at price" at bounding box center [563, 279] width 73 height 14
type input "7140"
click at [698, 270] on div "Create new price change job. This page is ready Create new price change job Dra…" at bounding box center [405, 229] width 811 height 882
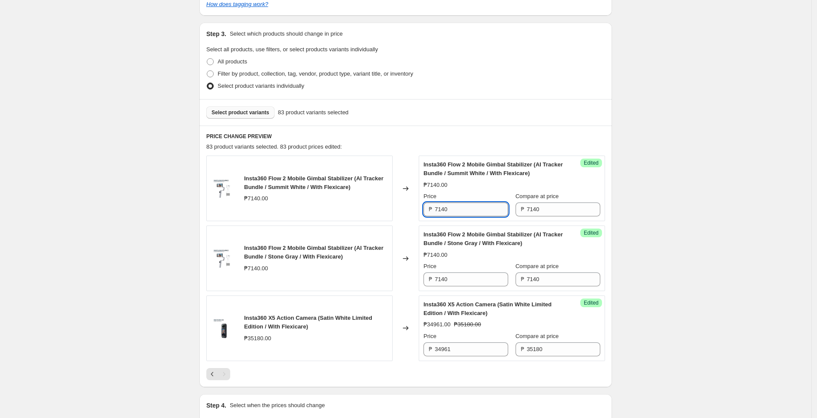
click at [498, 207] on input "7140" at bounding box center [471, 209] width 73 height 14
type input "6085"
click at [480, 269] on div "Price" at bounding box center [465, 266] width 85 height 9
click at [475, 281] on input "7140" at bounding box center [471, 279] width 73 height 14
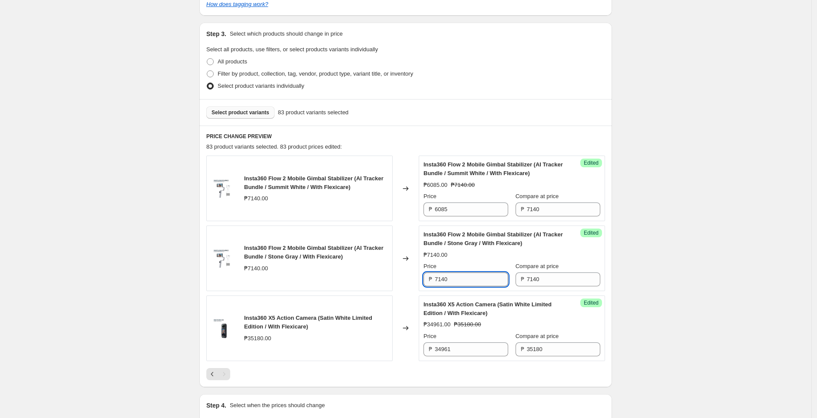
click at [475, 281] on input "7140" at bounding box center [471, 279] width 73 height 14
type input "6085"
click at [642, 263] on div "Create new price change job. This page is ready Create new price change job Dra…" at bounding box center [405, 229] width 811 height 882
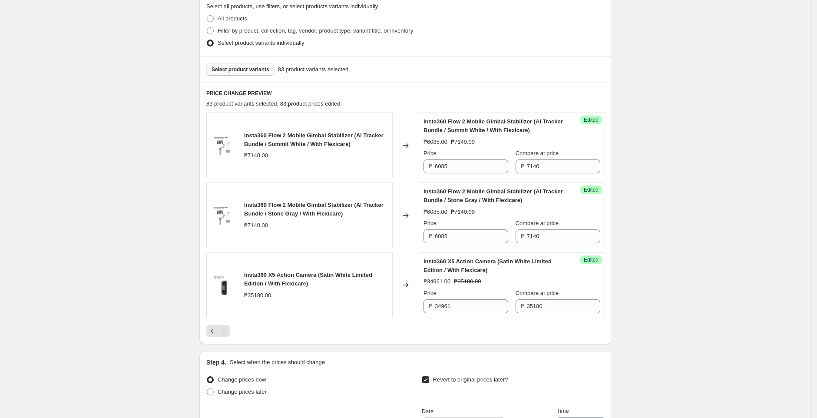
scroll to position [464, 0]
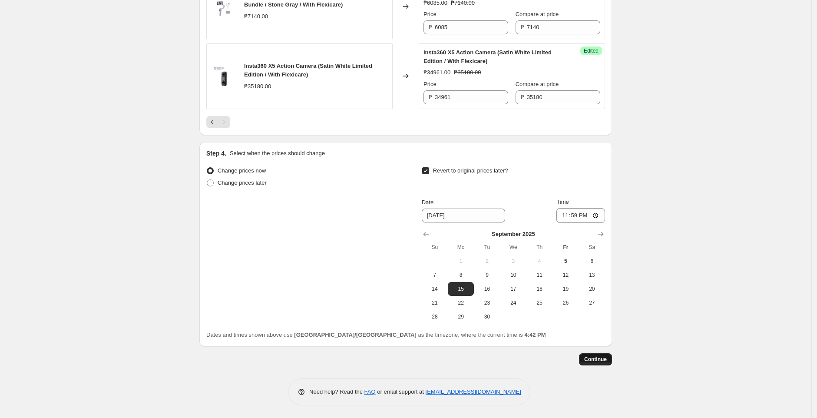
click at [602, 360] on span "Continue" at bounding box center [595, 359] width 23 height 7
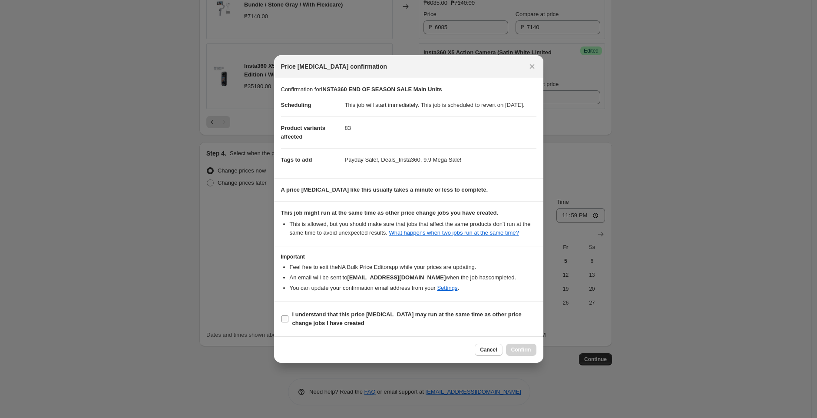
click at [330, 322] on b "I understand that this price change job may run at the same time as other price…" at bounding box center [406, 318] width 229 height 15
click at [288, 322] on input "I understand that this price change job may run at the same time as other price…" at bounding box center [284, 318] width 7 height 7
checkbox input "true"
click at [511, 355] on button "Confirm" at bounding box center [521, 349] width 30 height 12
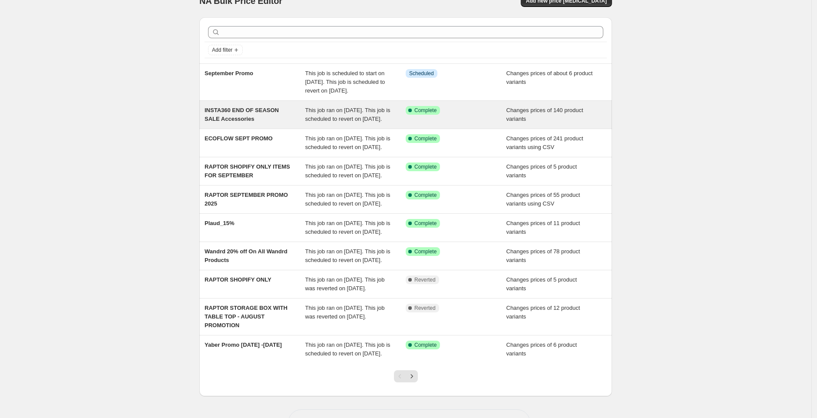
scroll to position [18, 0]
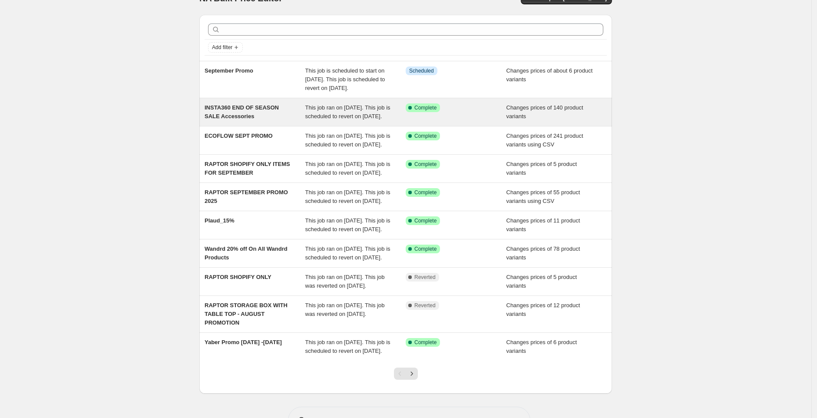
click at [333, 121] on div "This job ran on [DATE]. This job is scheduled to revert on [DATE]." at bounding box center [355, 111] width 101 height 17
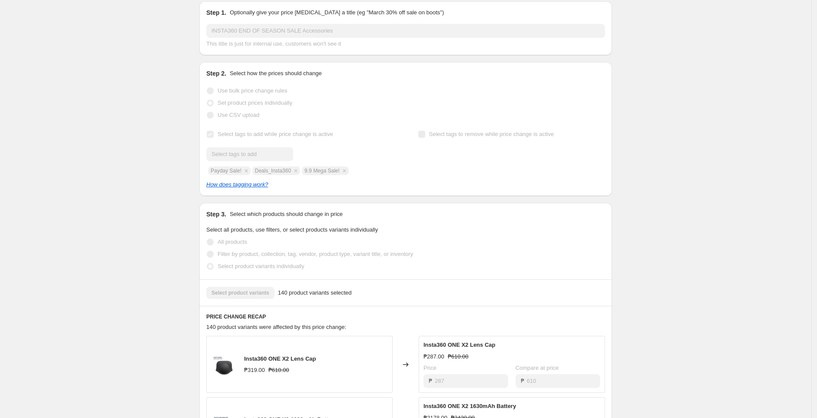
scroll to position [115, 0]
click at [329, 174] on div "Submit Payday Sale! Deals_Insta360 9.9 Mega Sale!" at bounding box center [299, 160] width 187 height 28
copy span "9.9 Mega Sale!"
